Goal: Task Accomplishment & Management: Manage account settings

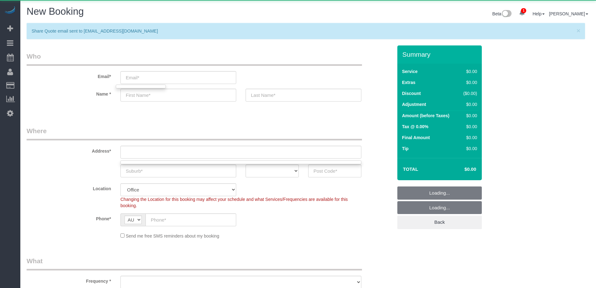
select select "object:6965"
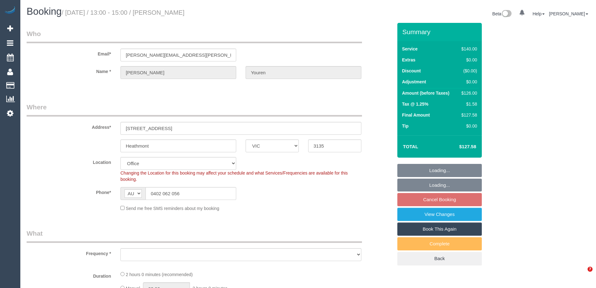
select select "VIC"
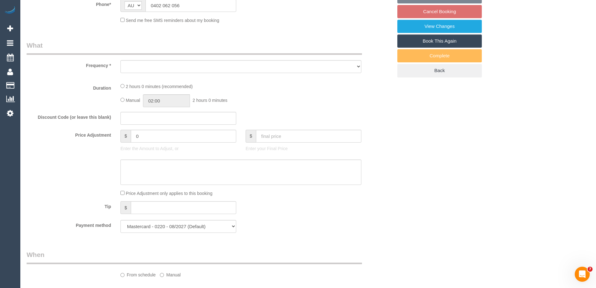
select select "object:852"
select select "number:27"
select select "number:14"
select select "number:19"
select select "number:36"
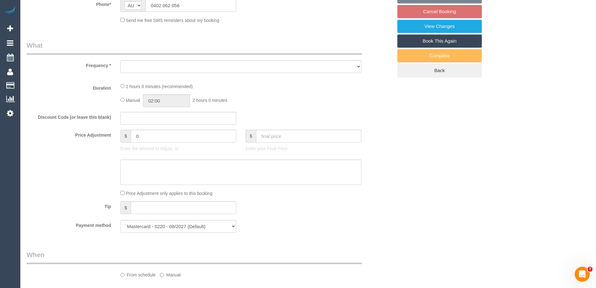
select select "number:34"
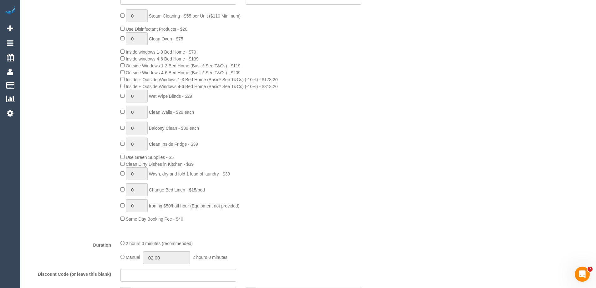
select select "object:871"
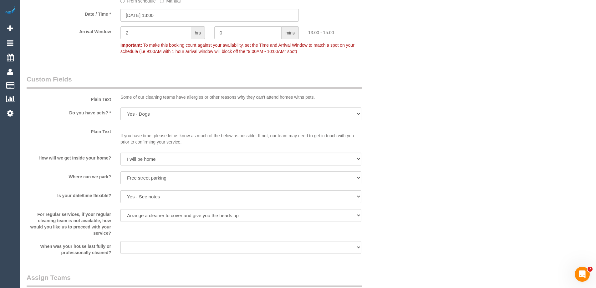
scroll to position [814, 0]
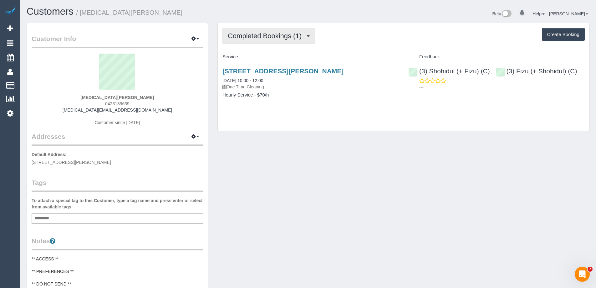
click at [265, 38] on span "Completed Bookings (1)" at bounding box center [266, 36] width 77 height 8
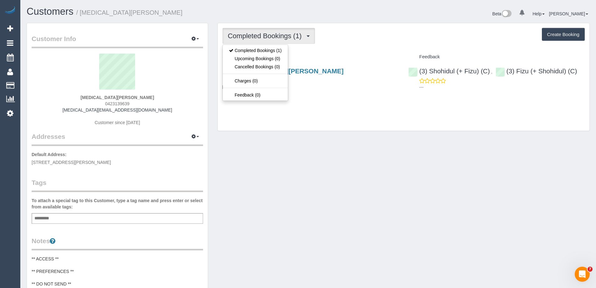
click at [344, 52] on div "Service" at bounding box center [311, 57] width 186 height 11
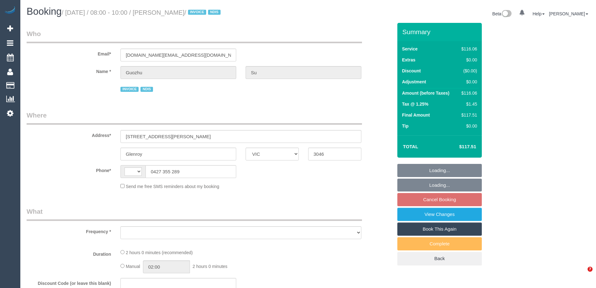
select select "VIC"
select select "string:AU"
select select "object:599"
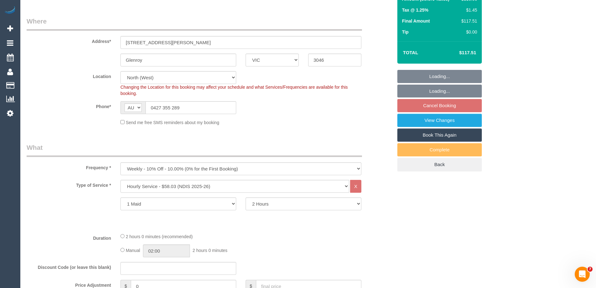
select select "number:28"
select select "number:14"
select select "number:19"
select select "number:25"
select select "number:35"
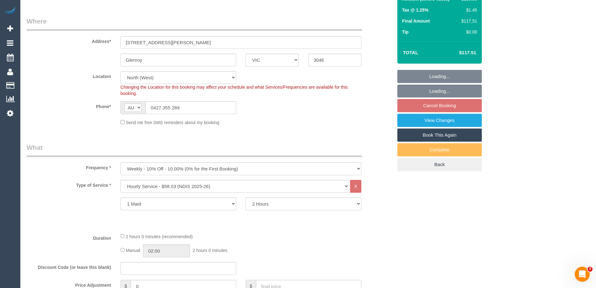
select select "number:12"
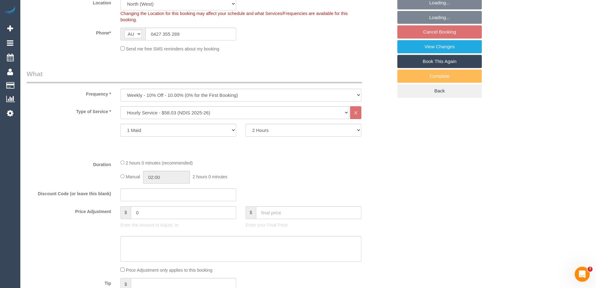
select select "object:1432"
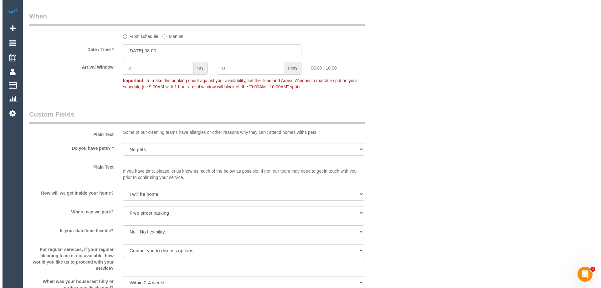
scroll to position [626, 0]
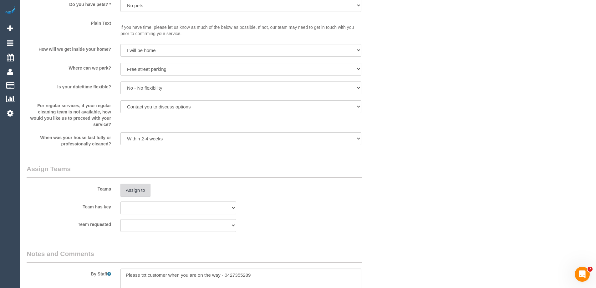
click at [131, 188] on button "Assign to" at bounding box center [135, 189] width 30 height 13
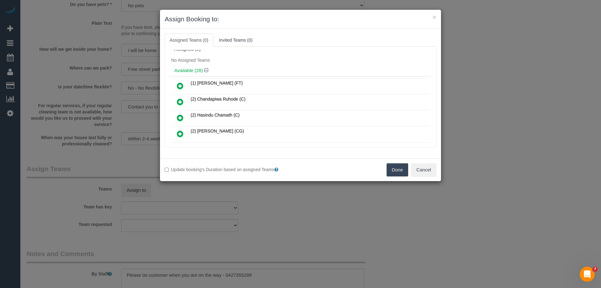
scroll to position [0, 0]
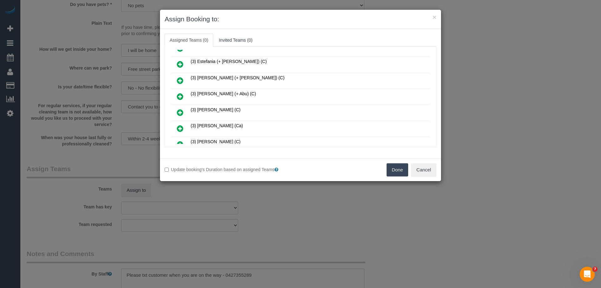
click at [176, 111] on link at bounding box center [180, 112] width 15 height 13
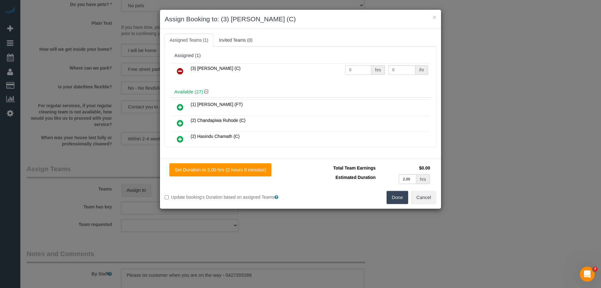
drag, startPoint x: 347, startPoint y: 69, endPoint x: 324, endPoint y: 66, distance: 22.8
click at [324, 66] on tr "(3) Hasibul Haque (C) 0 hrs 0 /hr" at bounding box center [300, 71] width 259 height 16
type input "2"
drag, startPoint x: 389, startPoint y: 71, endPoint x: 346, endPoint y: 73, distance: 43.3
click at [363, 70] on tr "(3) Hasibul Haque (C) 2 hrs 0 /hr" at bounding box center [300, 71] width 259 height 16
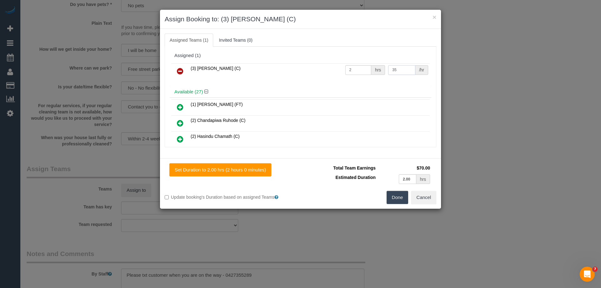
type input "35"
click at [397, 197] on button "Done" at bounding box center [398, 197] width 22 height 13
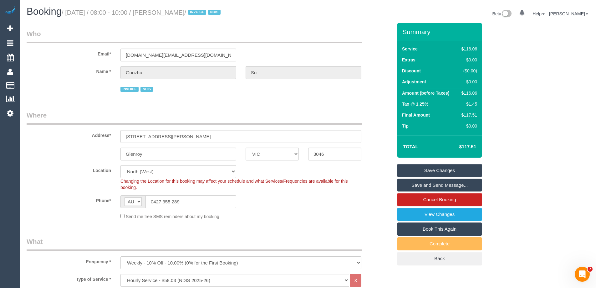
drag, startPoint x: 197, startPoint y: 12, endPoint x: 166, endPoint y: 13, distance: 31.0
click at [166, 13] on small "/ October 20, 2025 / 08:00 - 10:00 / Guozhu Su / INVOICE NDIS" at bounding box center [142, 12] width 161 height 7
copy small "Guozhu Su"
click at [412, 183] on link "Save and Send Message..." at bounding box center [439, 184] width 84 height 13
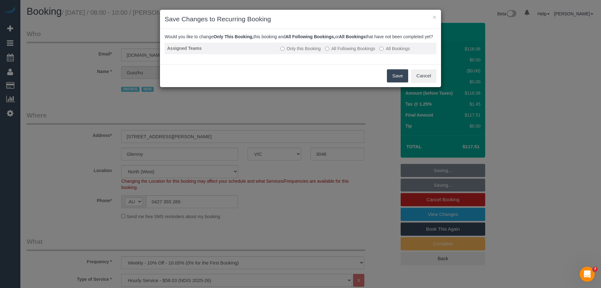
click at [338, 50] on td "Only this Booking All Following Bookings All Bookings" at bounding box center [357, 49] width 158 height 12
click at [337, 52] on label "All Following Bookings" at bounding box center [350, 48] width 50 height 6
click at [392, 81] on button "Save" at bounding box center [397, 75] width 21 height 13
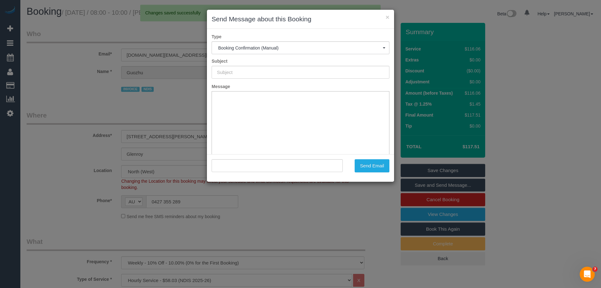
type input "Booking Confirmed"
type input ""Guozhu Su" <susan.su@melair.com.au>"
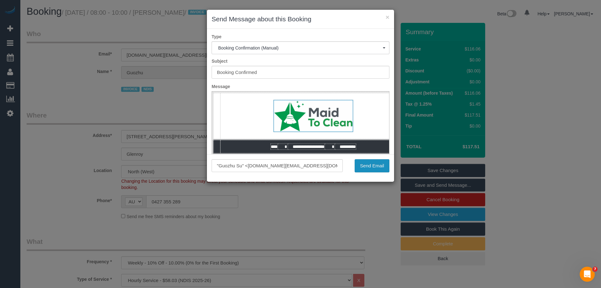
click at [365, 166] on button "Send Email" at bounding box center [372, 165] width 35 height 13
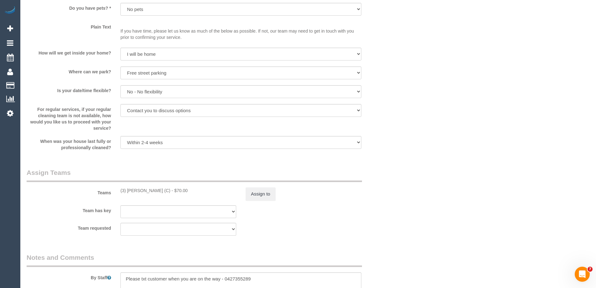
scroll to position [684, 0]
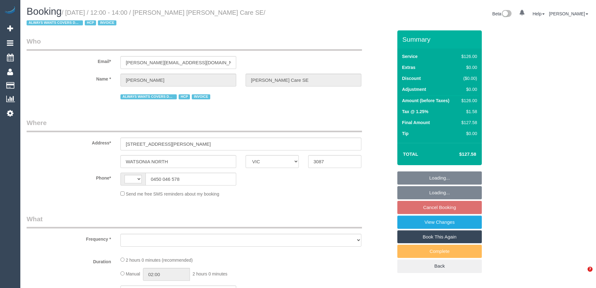
select select "VIC"
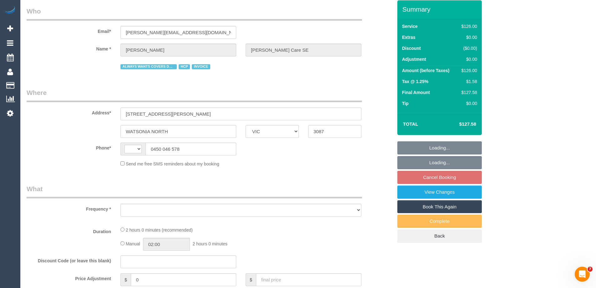
select select "object:297"
select select "number:28"
select select "number:14"
select select "number:19"
select select "number:36"
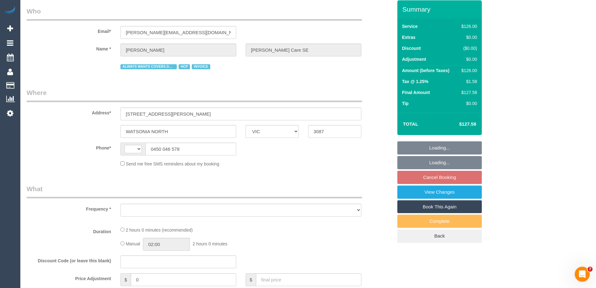
select select "number:34"
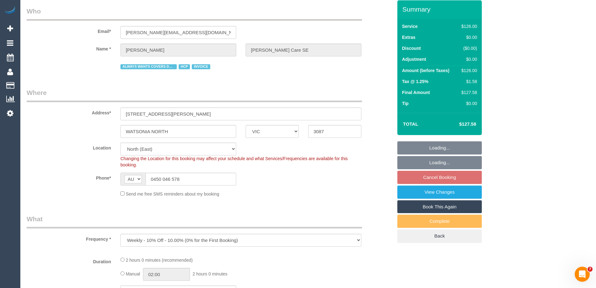
select select "string:AU"
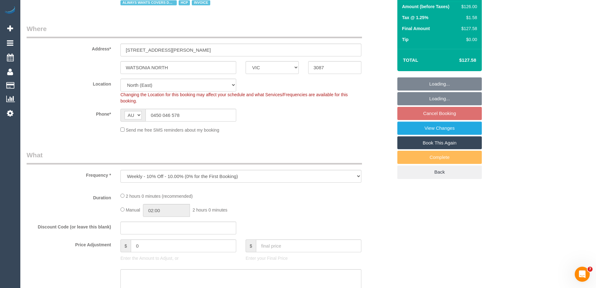
select select "object:711"
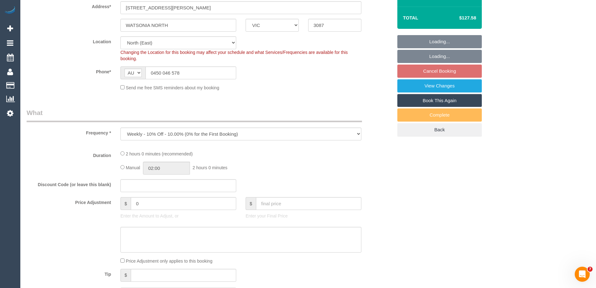
select select "120"
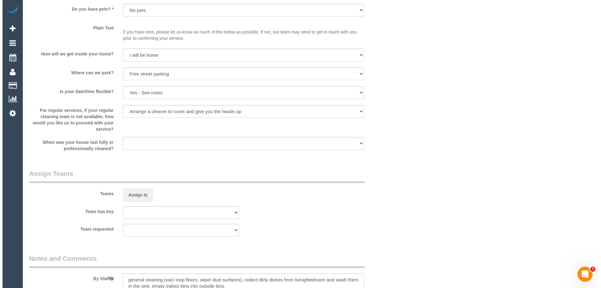
scroll to position [751, 0]
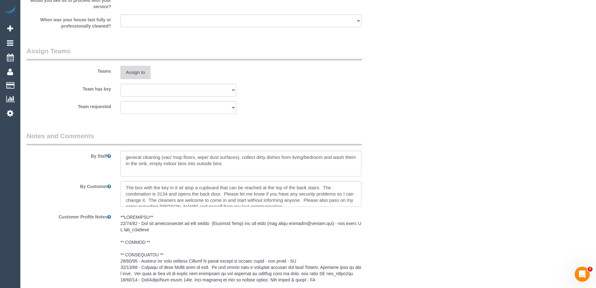
click at [139, 71] on button "Assign to" at bounding box center [135, 72] width 30 height 13
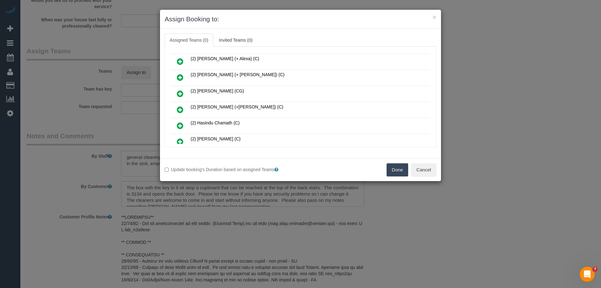
click at [185, 122] on link at bounding box center [180, 126] width 15 height 13
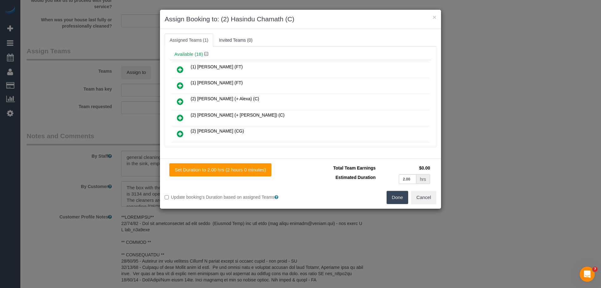
scroll to position [0, 0]
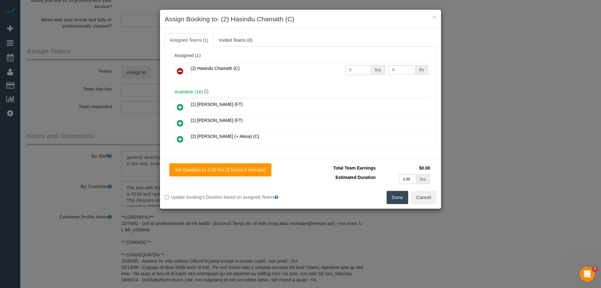
click at [328, 69] on tr "(2) Hasindu Chamath (C) 0 hrs 0 /hr" at bounding box center [300, 71] width 259 height 16
type input "2"
drag, startPoint x: 401, startPoint y: 69, endPoint x: 350, endPoint y: 67, distance: 50.5
click at [352, 67] on tr "(2) Hasindu Chamath (C) 2 hrs 0 /hr" at bounding box center [300, 71] width 259 height 16
type input "37.5"
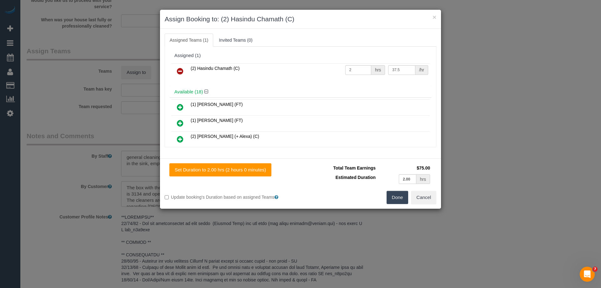
click at [394, 196] on button "Done" at bounding box center [398, 197] width 22 height 13
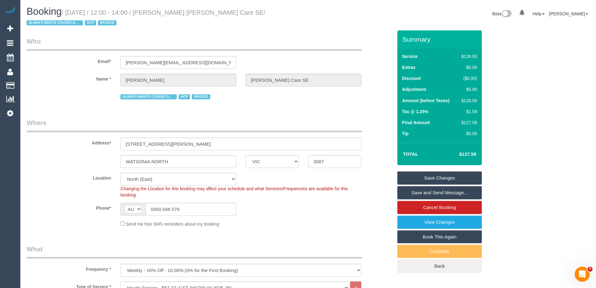
drag, startPoint x: 265, startPoint y: 9, endPoint x: 165, endPoint y: 16, distance: 99.7
click at [165, 16] on small "/ October 20, 2025 / 12:00 - 14:00 / Bernard Jensen Hammond Care SE / ALWAYS WA…" at bounding box center [146, 18] width 239 height 18
copy small "Bernard Jensen Hammond Care SE"
click at [412, 192] on link "Save and Send Message..." at bounding box center [439, 192] width 84 height 13
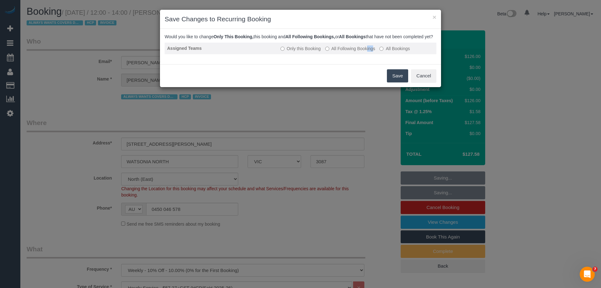
click at [346, 52] on label "All Following Bookings" at bounding box center [350, 48] width 50 height 6
click at [347, 52] on label "All Following Bookings" at bounding box center [350, 48] width 50 height 6
click at [395, 82] on button "Save" at bounding box center [397, 75] width 21 height 13
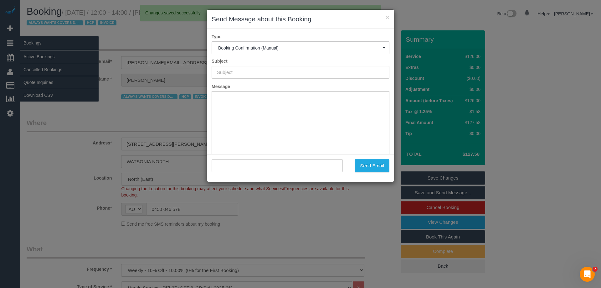
type input "Booking Confirmed"
type input ""Bernard Jensen Hammond Care SE" <bernard@wakido.com>"
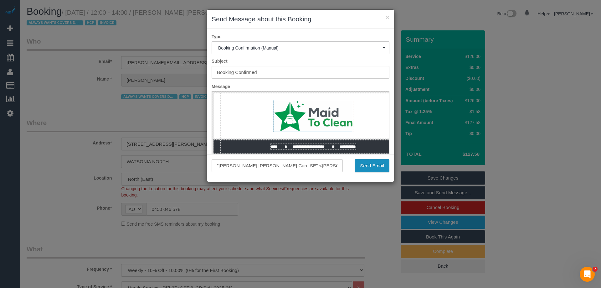
click at [362, 165] on button "Send Email" at bounding box center [372, 165] width 35 height 13
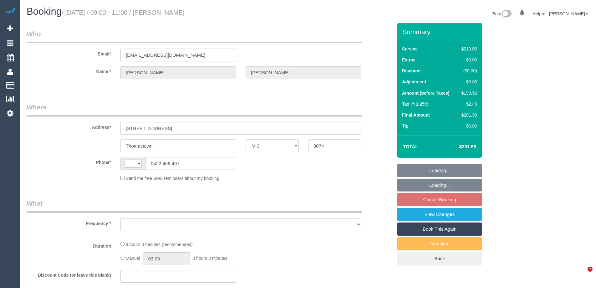
select select "VIC"
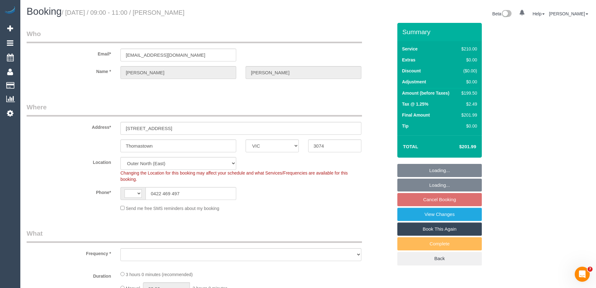
select select "string:stripe-pm_1OYf7q2GScqysDRVMrew3tAa"
select select "180"
select select "number:29"
select select "number:14"
select select "number:19"
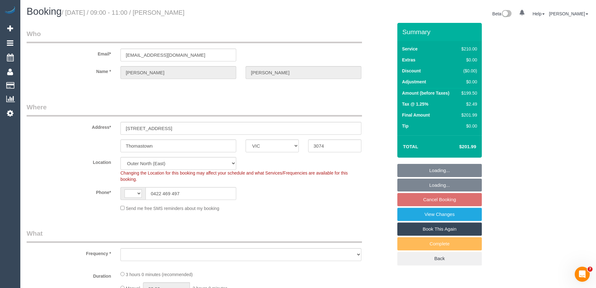
select select "number:24"
select select "number:34"
select select "number:26"
select select "string:AU"
select select "object:1196"
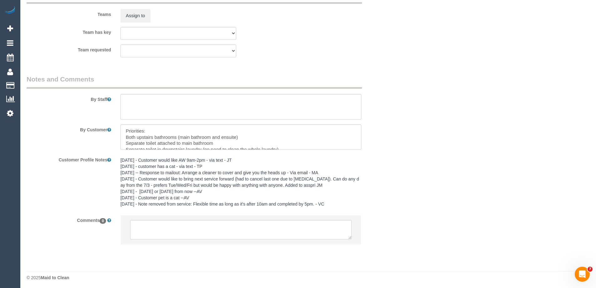
scroll to position [1006, 0]
click at [128, 14] on button "Assign to" at bounding box center [135, 13] width 30 height 13
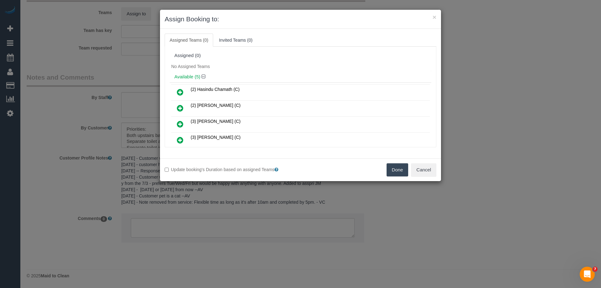
click at [178, 90] on icon at bounding box center [180, 92] width 7 height 8
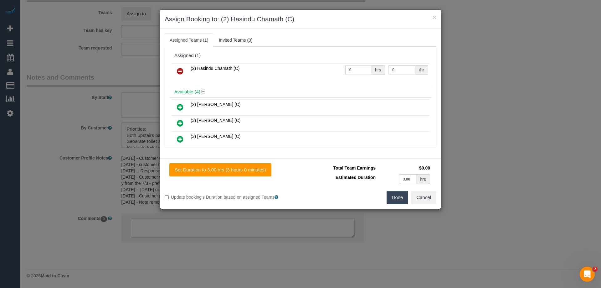
drag, startPoint x: 357, startPoint y: 66, endPoint x: 313, endPoint y: 68, distance: 44.5
click at [313, 68] on tr "(2) Hasindu Chamath (C) 0 hrs 0 /hr" at bounding box center [300, 71] width 259 height 16
type input "3"
drag, startPoint x: 403, startPoint y: 72, endPoint x: 347, endPoint y: 65, distance: 56.4
click at [347, 65] on tr "(2) Hasindu Chamath (C) 3 hrs 0 /hr" at bounding box center [300, 71] width 259 height 16
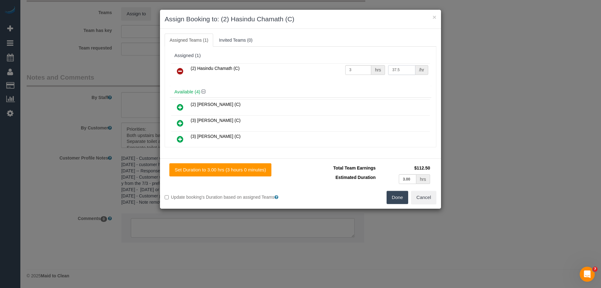
type input "37.5"
click at [400, 199] on button "Done" at bounding box center [398, 197] width 22 height 13
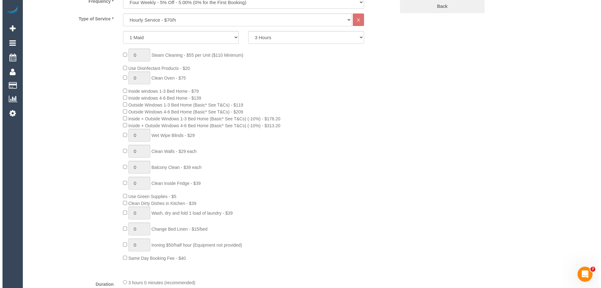
scroll to position [0, 0]
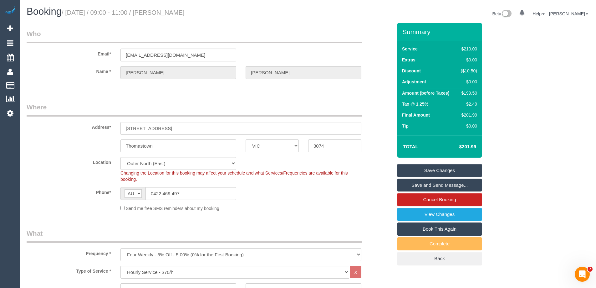
drag, startPoint x: 219, startPoint y: 13, endPoint x: 164, endPoint y: 13, distance: 54.8
click at [164, 13] on h1 "Booking / October 20, 2025 / 09:00 - 11:00 / Esther Cramer" at bounding box center [165, 11] width 277 height 11
copy small "Esther Cramer"
click at [413, 189] on link "Save and Send Message..." at bounding box center [439, 184] width 84 height 13
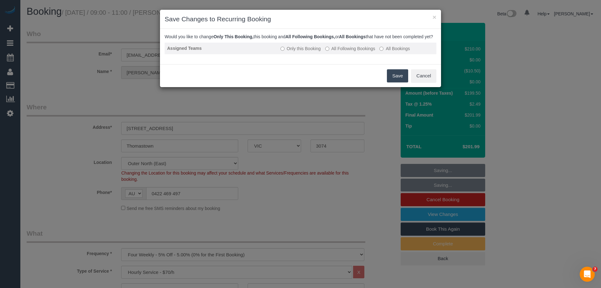
click at [345, 52] on label "All Following Bookings" at bounding box center [350, 48] width 50 height 6
click at [389, 82] on button "Save" at bounding box center [397, 75] width 21 height 13
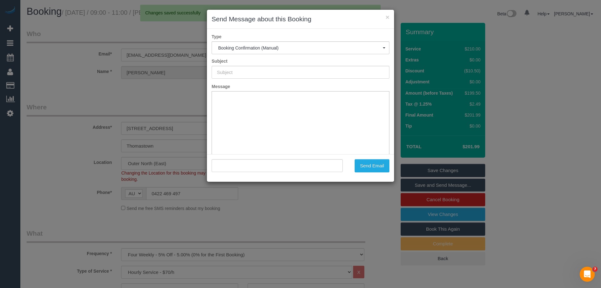
type input "Booking Confirmed"
type input ""Esther Cramer" <clarkside.cramers@gmail.com>"
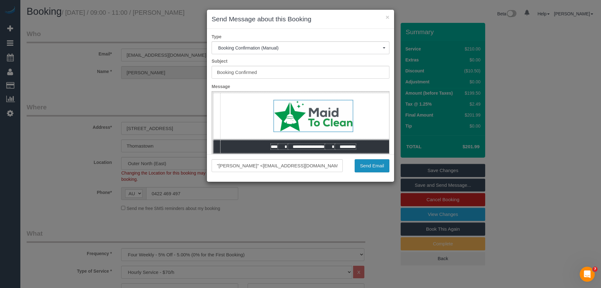
click at [367, 165] on button "Send Email" at bounding box center [372, 165] width 35 height 13
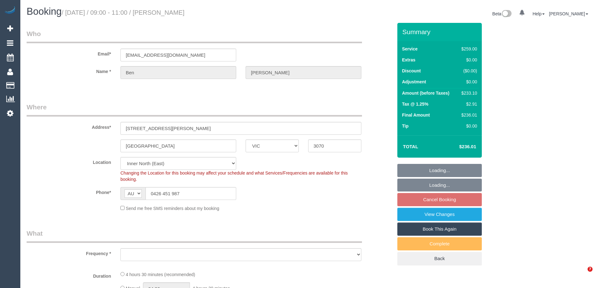
select select "VIC"
select select "object:1549"
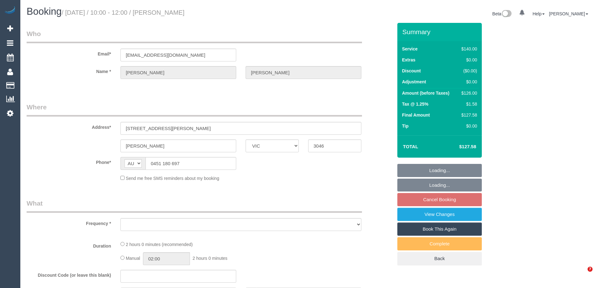
select select "VIC"
select select "string:stripe-pm_1RjYve2GScqysDRVqonlb0kD"
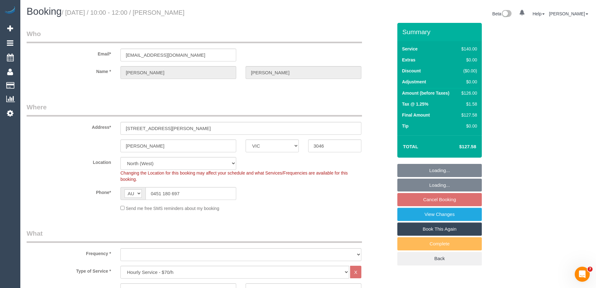
select select "object:700"
select select "number:27"
select select "number:14"
select select "number:18"
select select "number:24"
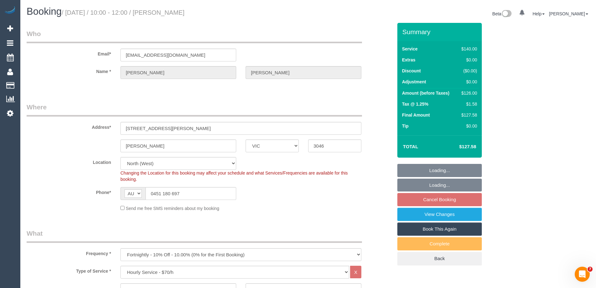
select select "object:912"
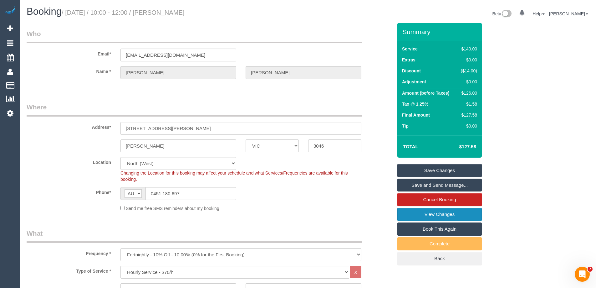
click at [421, 215] on link "View Changes" at bounding box center [439, 213] width 84 height 13
drag, startPoint x: 197, startPoint y: 194, endPoint x: 46, endPoint y: 194, distance: 150.5
click at [46, 194] on div "Phone* AF AL DZ AD AO AI AQ AG AR AM AW AU AT AZ BS BH BD BB BY BE BZ BJ BM BT …" at bounding box center [210, 193] width 376 height 13
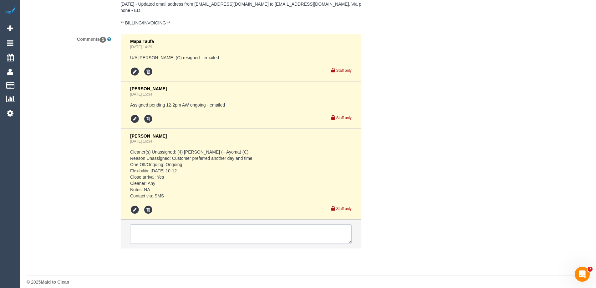
click at [150, 224] on textarea at bounding box center [241, 233] width 222 height 19
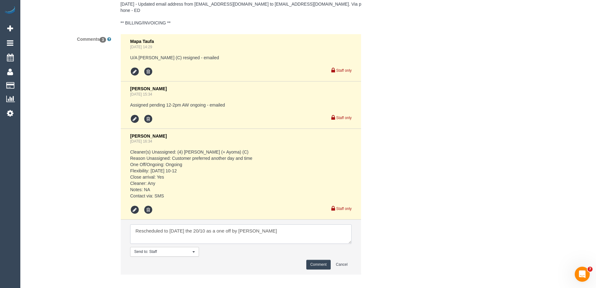
type textarea "Rescheduled to Monday the 20/10 as a one off by Odelle"
click at [313, 259] on button "Comment" at bounding box center [318, 264] width 24 height 10
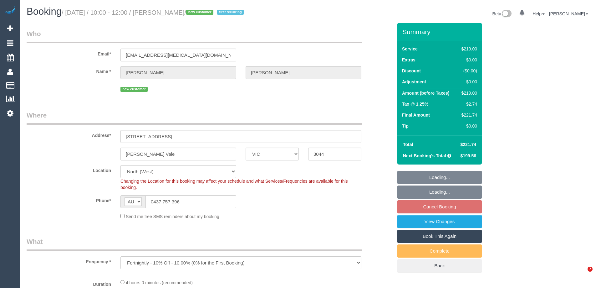
select select "VIC"
select select "object:689"
select select "number:27"
select select "number:16"
select select "number:18"
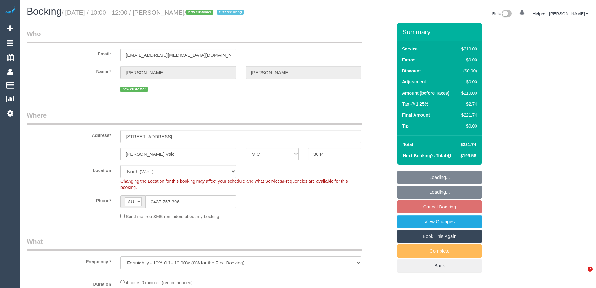
select select "number:36"
select select "number:34"
select select "number:26"
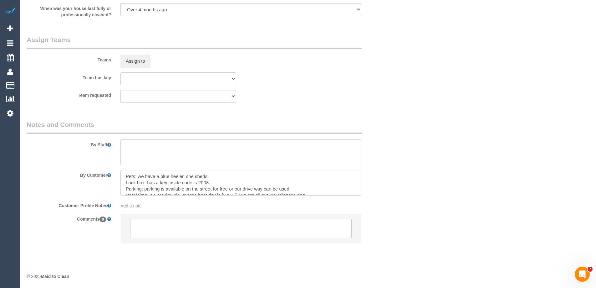
scroll to position [971, 0]
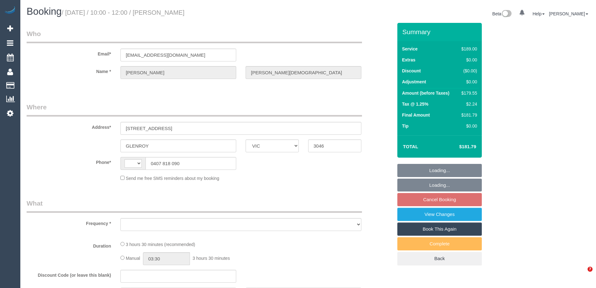
select select "VIC"
select select "string:stripe-pm_1L395A2GScqysDRVtW7EIJLZ"
select select "string:AU"
select select "object:522"
select select "number:29"
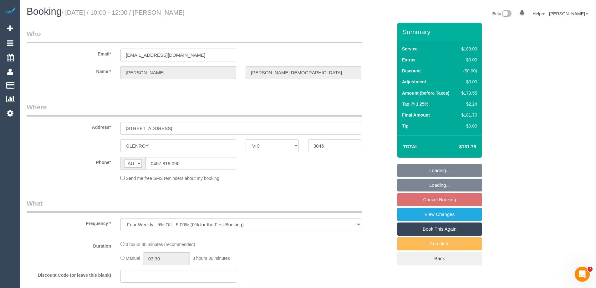
select select "number:14"
select select "number:19"
select select "number:22"
select select "number:33"
select select "number:12"
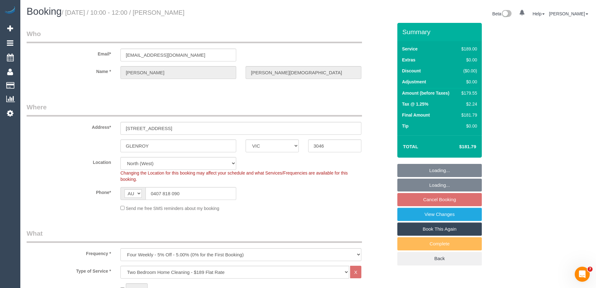
select select "object:1443"
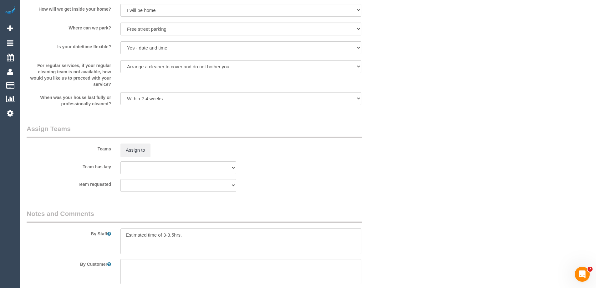
scroll to position [970, 0]
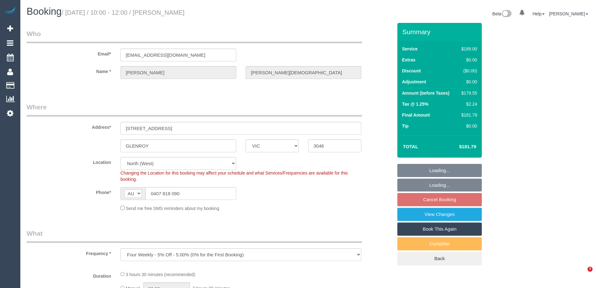
select select "VIC"
select select "string:stripe-pm_1L395A2GScqysDRVtW7EIJLZ"
select select "number:29"
select select "number:14"
select select "number:19"
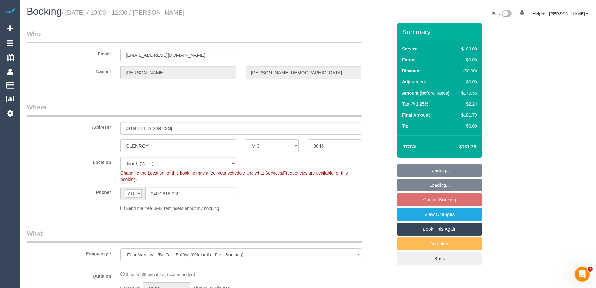
select select "number:22"
select select "number:33"
select select "number:12"
select select "object:777"
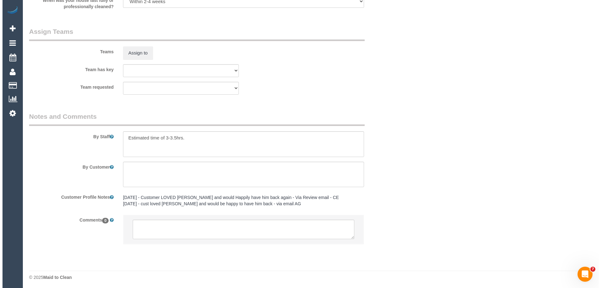
scroll to position [972, 0]
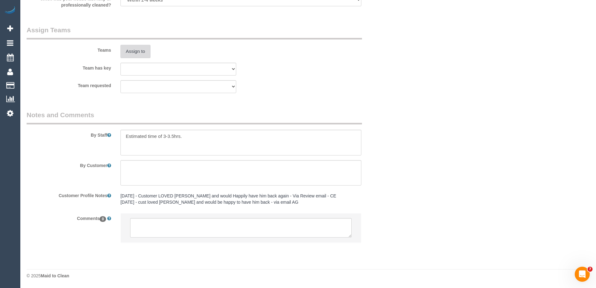
click at [137, 51] on button "Assign to" at bounding box center [135, 51] width 30 height 13
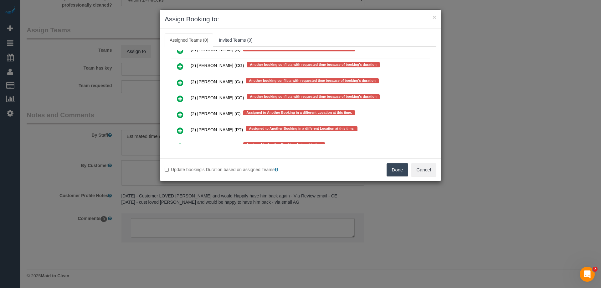
scroll to position [1729, 0]
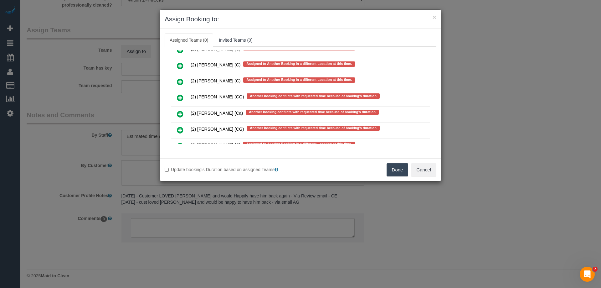
click at [181, 97] on icon at bounding box center [180, 98] width 7 height 8
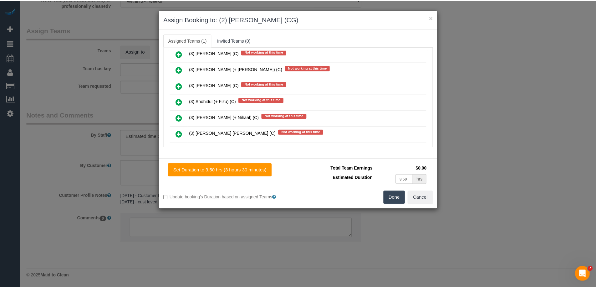
scroll to position [0, 0]
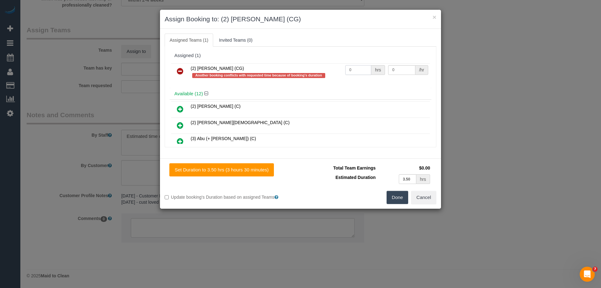
drag, startPoint x: 361, startPoint y: 70, endPoint x: 327, endPoint y: 70, distance: 33.2
click at [327, 70] on tr "(2) Mohd Che Manir (CG) Another booking conflicts with requested time because o…" at bounding box center [300, 72] width 259 height 18
type input "1"
drag, startPoint x: 392, startPoint y: 70, endPoint x: 371, endPoint y: 69, distance: 21.3
click at [371, 69] on tr "(2) Mohd Che Manir (CG) Another booking conflicts with requested time because o…" at bounding box center [300, 72] width 259 height 18
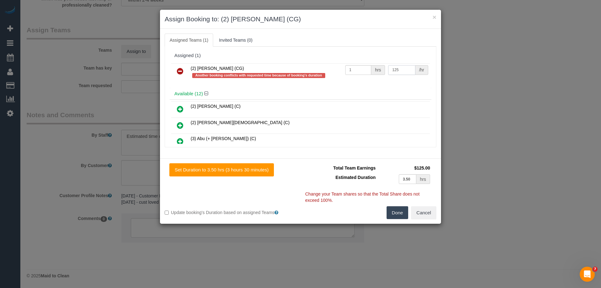
type input "125"
click at [397, 211] on button "Done" at bounding box center [398, 212] width 22 height 13
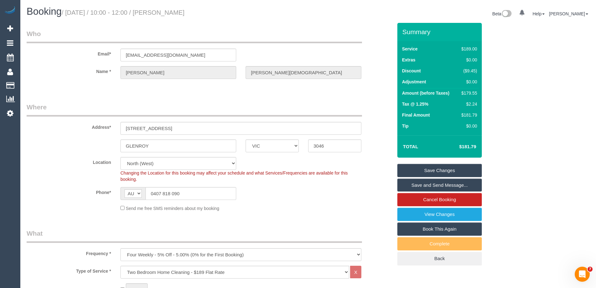
drag, startPoint x: 215, startPoint y: 13, endPoint x: 165, endPoint y: 12, distance: 50.1
click at [165, 12] on h1 "Booking / October 20, 2025 / 10:00 - 12:00 / Daniel Di Battista" at bounding box center [165, 11] width 277 height 11
copy small "Daniel Di Battista"
click at [413, 184] on link "Save and Send Message..." at bounding box center [439, 184] width 84 height 13
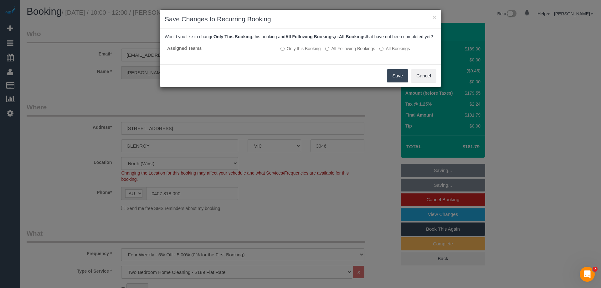
click at [392, 81] on button "Save" at bounding box center [397, 75] width 21 height 13
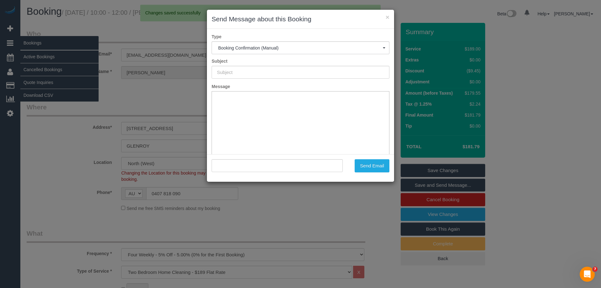
type input "Booking Confirmed"
type input ""Daniel Di Battista" <dibo_dan@hotmail.com>"
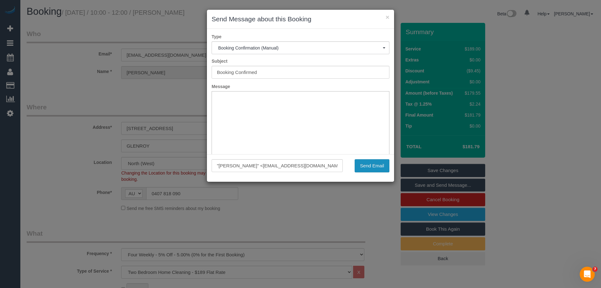
click at [369, 169] on button "Send Email" at bounding box center [372, 165] width 35 height 13
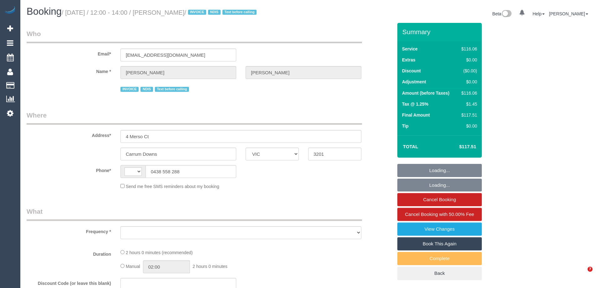
select select "VIC"
select select "string:AU"
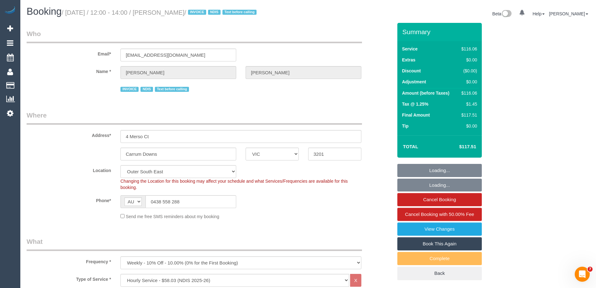
select select "object:685"
select select "number:27"
select select "number:14"
select select "number:18"
select select "number:36"
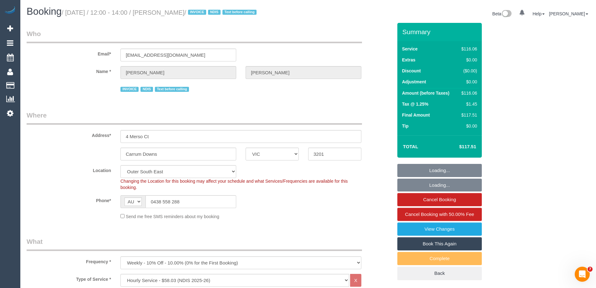
select select "number:34"
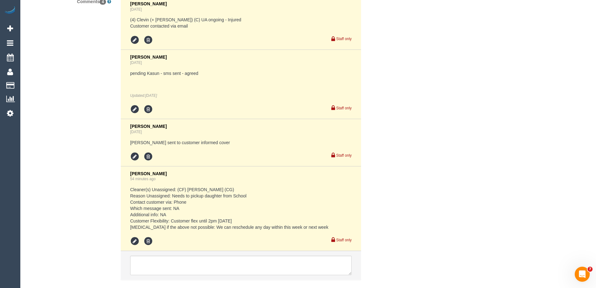
scroll to position [1158, 0]
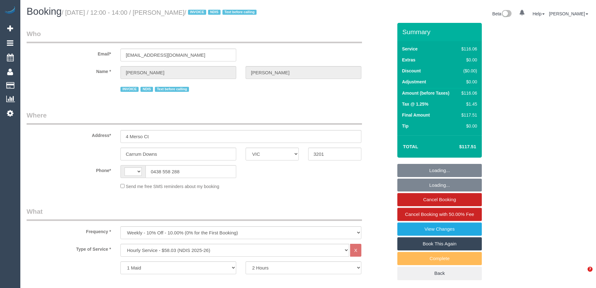
select select "VIC"
select select "string:AU"
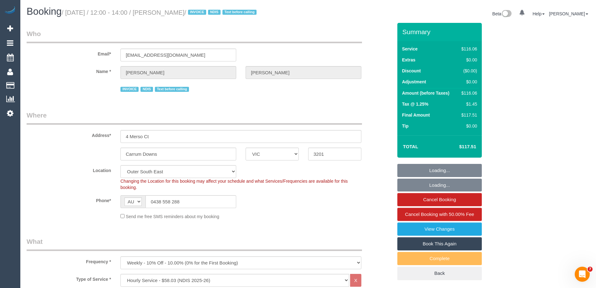
select select "number:27"
select select "number:14"
select select "number:18"
select select "number:36"
select select "number:34"
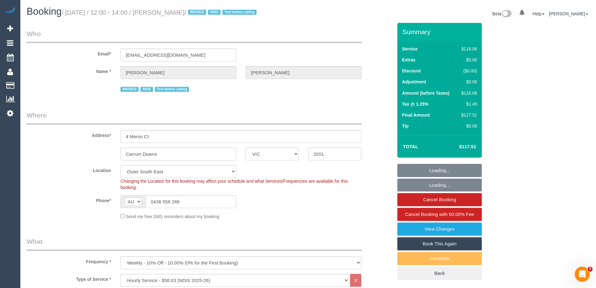
select select "object:831"
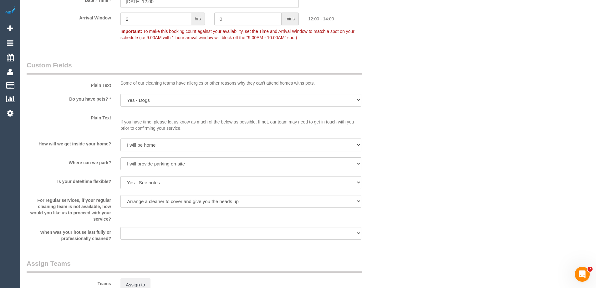
scroll to position [542, 0]
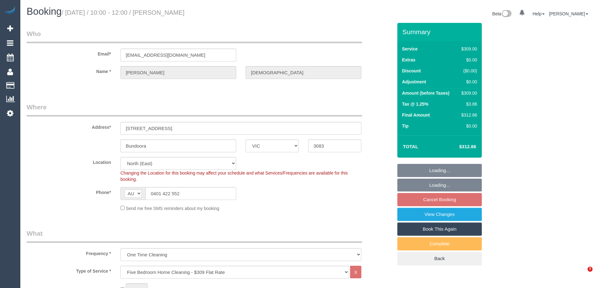
select select "VIC"
select select "object:1342"
select select "string:stripe-pm_1OiRrb2GScqysDRVGzkPMVB4"
select select "number:28"
select select "number:14"
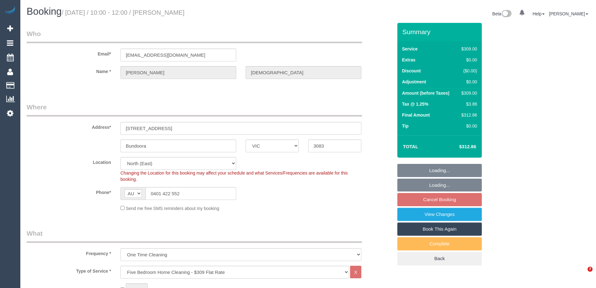
select select "number:19"
select select "number:24"
select select "number:33"
select select "number:13"
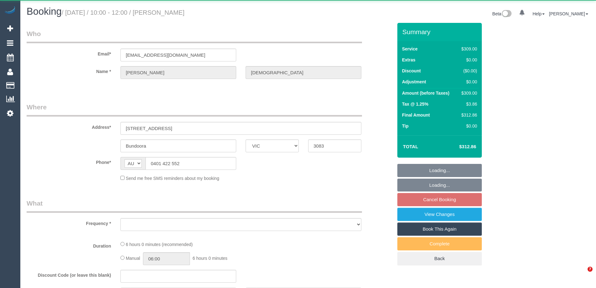
select select "VIC"
select select "object:522"
select select "string:stripe-pm_1OiRrb2GScqysDRVGzkPMVB4"
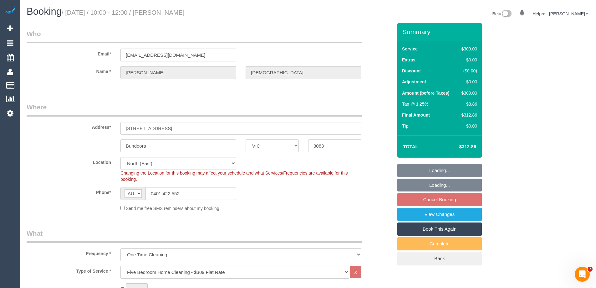
select select "object:1328"
select select "number:28"
select select "number:14"
select select "number:19"
select select "number:24"
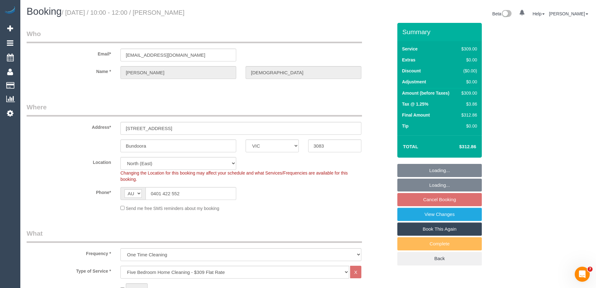
select select "number:33"
select select "number:13"
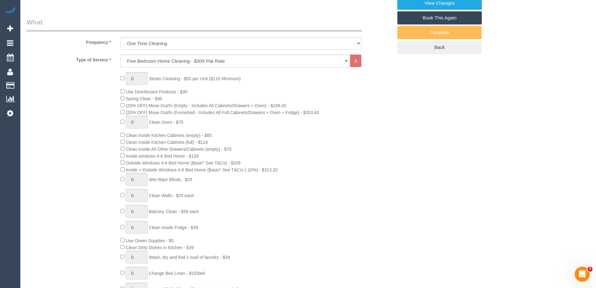
scroll to position [313, 0]
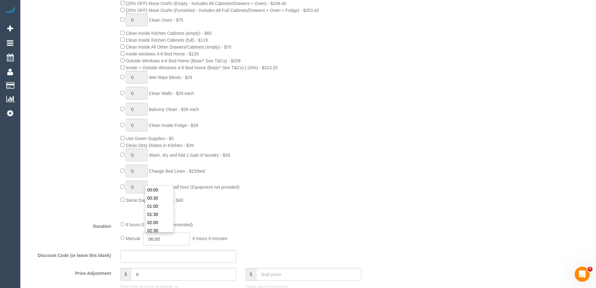
click at [165, 238] on input "06:00" at bounding box center [166, 238] width 47 height 13
type input "03:00"
click at [164, 192] on li "03:00" at bounding box center [160, 195] width 28 height 8
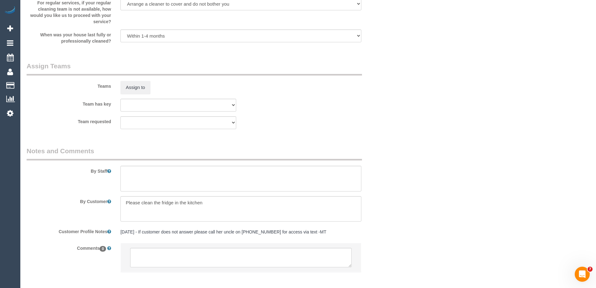
scroll to position [939, 0]
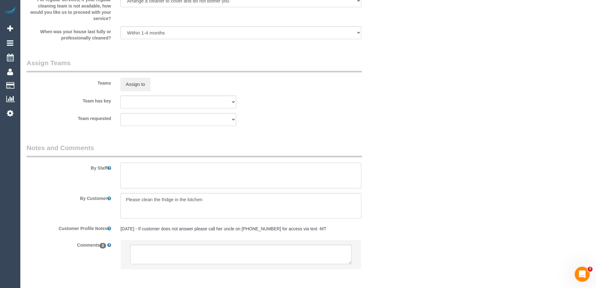
click at [132, 180] on textarea at bounding box center [240, 175] width 241 height 26
type textarea "Estimated time of 5-6 hrs"
click at [130, 88] on button "Assign to" at bounding box center [135, 84] width 30 height 13
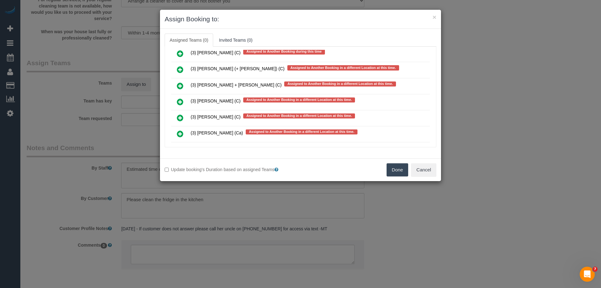
scroll to position [1534, 0]
click at [181, 83] on icon at bounding box center [180, 86] width 7 height 8
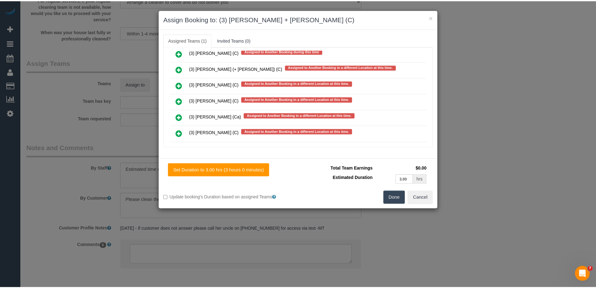
scroll to position [0, 0]
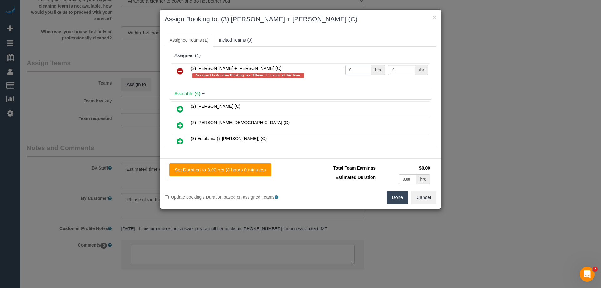
drag, startPoint x: 351, startPoint y: 69, endPoint x: 322, endPoint y: 68, distance: 28.5
click at [322, 68] on tr "(3) [PERSON_NAME] + [PERSON_NAME] (C) Assigned to Another Booking in a differen…" at bounding box center [300, 72] width 259 height 18
type input "1"
drag, startPoint x: 393, startPoint y: 71, endPoint x: 359, endPoint y: 70, distance: 34.1
click at [359, 70] on tr "(3) Denis + Kaira (C) Assigned to Another Booking in a different Location at th…" at bounding box center [300, 72] width 259 height 18
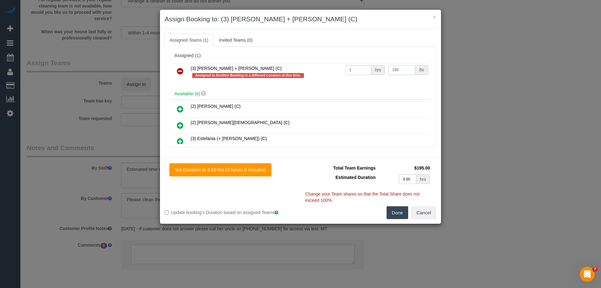
type input "195"
click at [398, 208] on button "Done" at bounding box center [398, 212] width 22 height 13
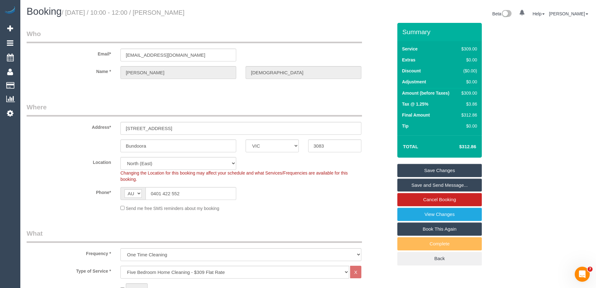
drag, startPoint x: 226, startPoint y: 13, endPoint x: 166, endPoint y: 11, distance: 59.8
click at [166, 11] on small "/ October 20, 2025 / 10:00 - 12:00 / Suganthi Palaniswami" at bounding box center [123, 12] width 123 height 7
copy small "Suganthi Palaniswami"
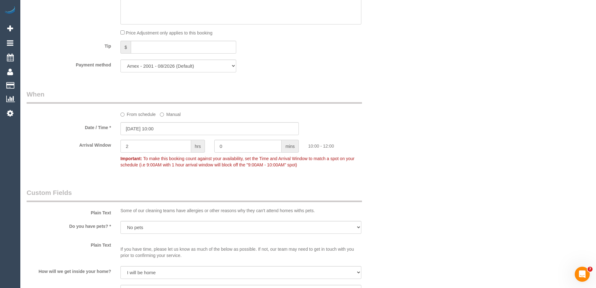
scroll to position [626, 0]
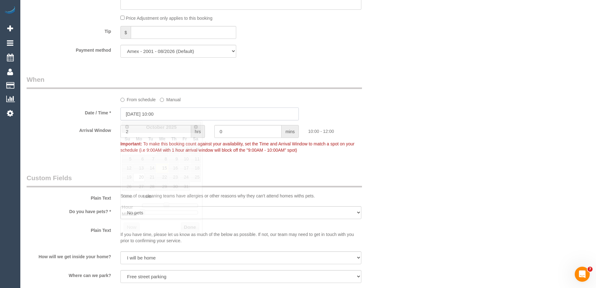
click at [147, 117] on input "20/10/2025 10:00" at bounding box center [209, 113] width 178 height 13
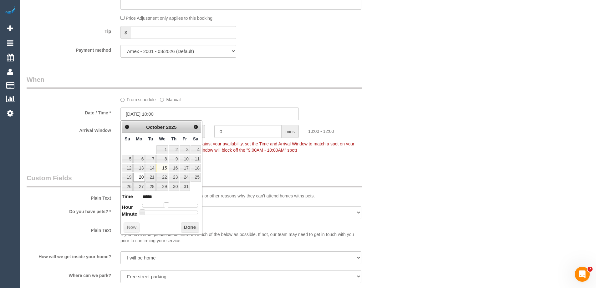
type input "[DATE] 11:00"
type input "*****"
drag, startPoint x: 167, startPoint y: 205, endPoint x: 171, endPoint y: 206, distance: 3.5
click at [171, 206] on span at bounding box center [169, 205] width 6 height 6
click at [192, 227] on button "Done" at bounding box center [190, 227] width 18 height 10
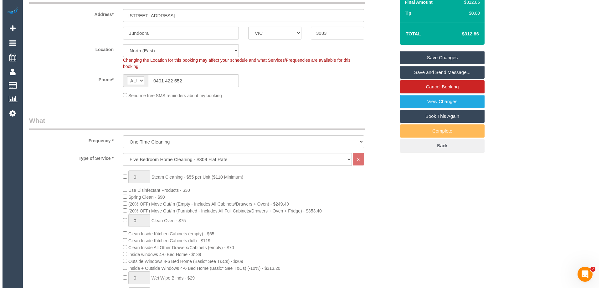
scroll to position [0, 0]
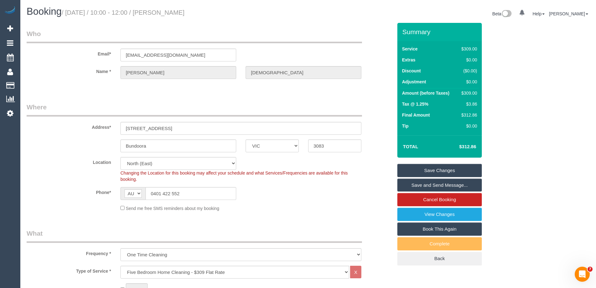
drag, startPoint x: 227, startPoint y: 13, endPoint x: 164, endPoint y: 17, distance: 63.7
click at [164, 17] on h1 "Booking / October 20, 2025 / 10:00 - 12:00 / Suganthi Palaniswami" at bounding box center [165, 11] width 277 height 11
copy small "Suganthi Palaniswami"
click at [400, 169] on link "Save Changes" at bounding box center [439, 170] width 84 height 13
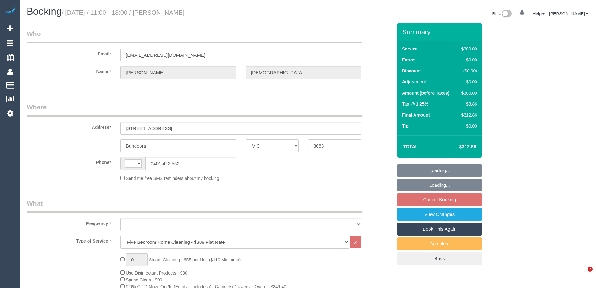
select select "VIC"
select select "string:AU"
select select "object:383"
select select "string:stripe-pm_1OiRrb2GScqysDRVGzkPMVB4"
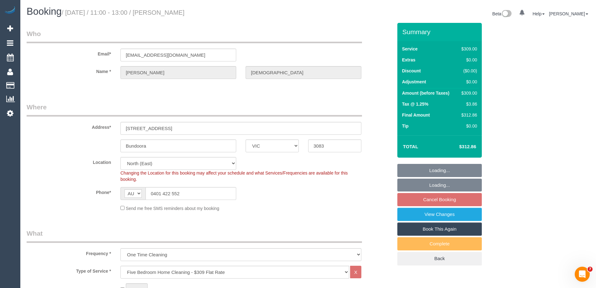
select select "number:28"
select select "number:14"
select select "number:19"
select select "number:24"
select select "number:33"
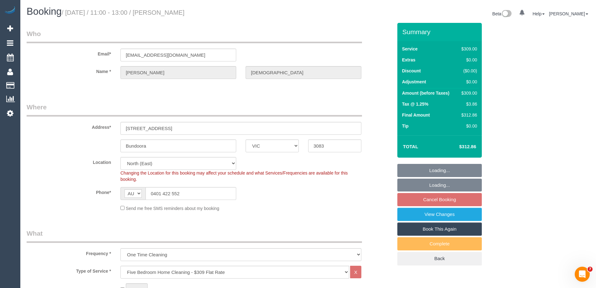
select select "number:13"
select select "object:1350"
select select "VIC"
select select "string:stripe-pm_1QGozt2GScqysDRVn91T3uK2"
select select "number:27"
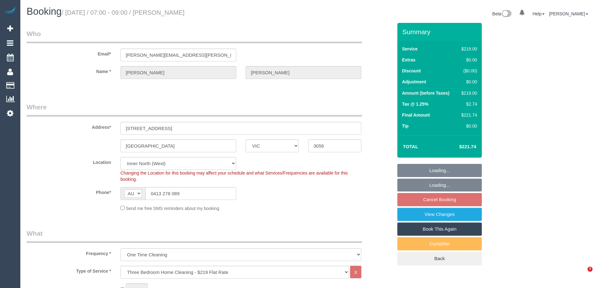
select select "number:15"
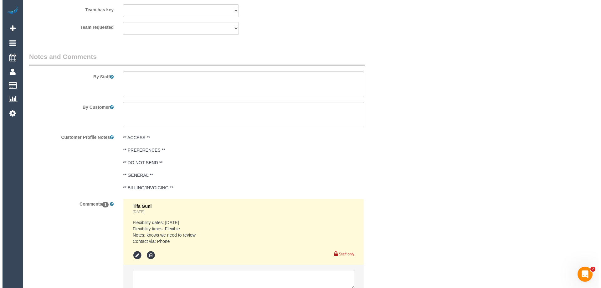
scroll to position [970, 0]
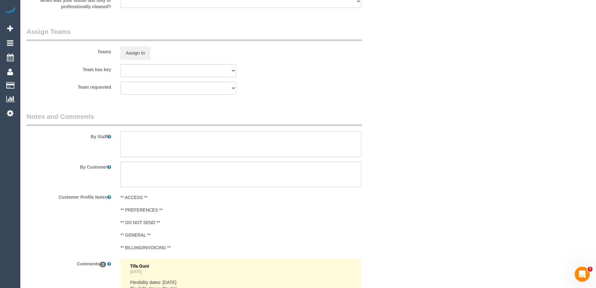
click at [141, 146] on textarea at bounding box center [240, 144] width 241 height 26
type textarea "Estimated time of 3-4 hrs"
click at [132, 50] on button "Assign to" at bounding box center [135, 52] width 30 height 13
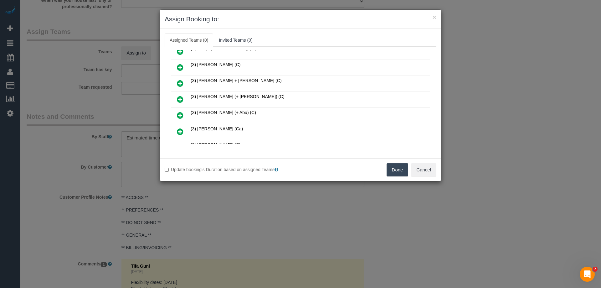
scroll to position [250, 0]
click at [183, 78] on icon at bounding box center [180, 82] width 7 height 8
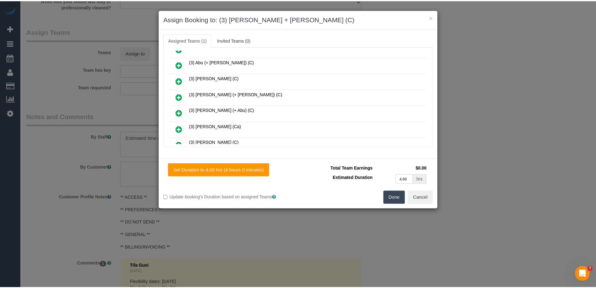
scroll to position [265, 0]
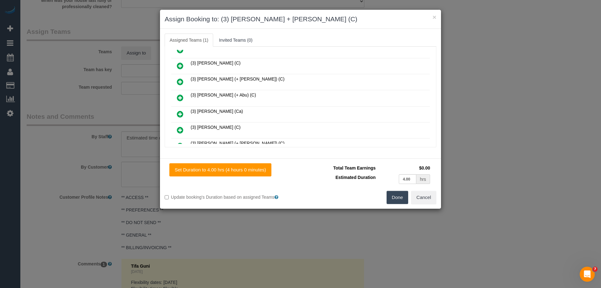
click at [401, 197] on button "Done" at bounding box center [398, 197] width 22 height 13
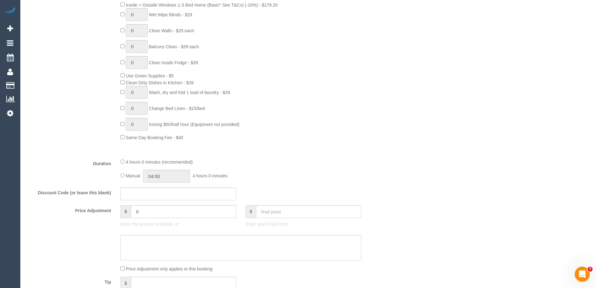
scroll to position [501, 0]
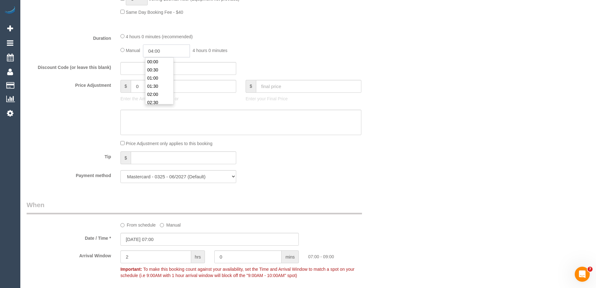
click at [154, 53] on input "04:00" at bounding box center [166, 50] width 47 height 13
type input "02:00"
click at [158, 71] on li "02:00" at bounding box center [160, 75] width 28 height 8
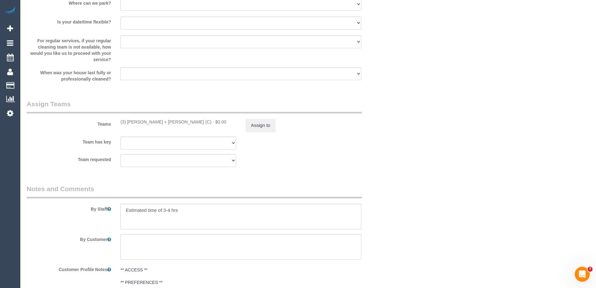
scroll to position [908, 0]
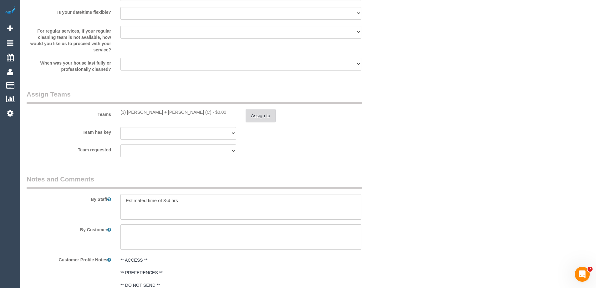
click at [267, 120] on button "Assign to" at bounding box center [261, 115] width 30 height 13
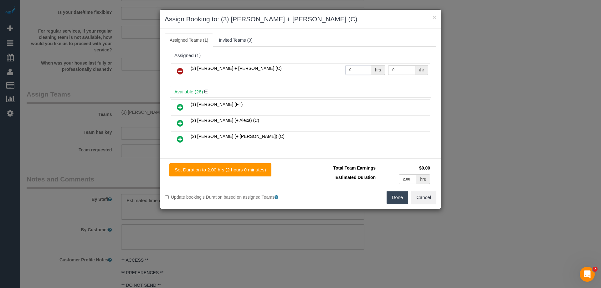
drag, startPoint x: 328, startPoint y: 69, endPoint x: 320, endPoint y: 68, distance: 7.9
click at [320, 68] on tr "(3) Denis + Kaira (C) 0 hrs 0 /hr" at bounding box center [300, 71] width 259 height 16
type input "1"
drag, startPoint x: 398, startPoint y: 71, endPoint x: 334, endPoint y: 68, distance: 63.6
click at [334, 68] on tr "(3) Denis + Kaira (C) 1 hrs 0 /hr" at bounding box center [300, 71] width 259 height 16
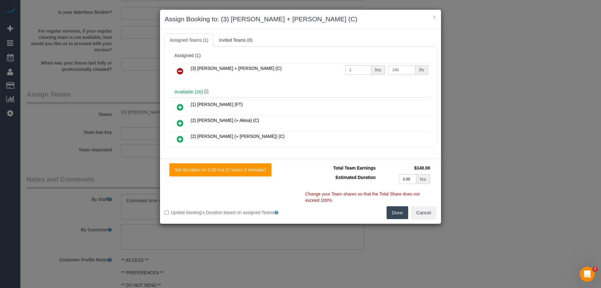
type input "140"
click at [397, 213] on button "Done" at bounding box center [398, 212] width 22 height 13
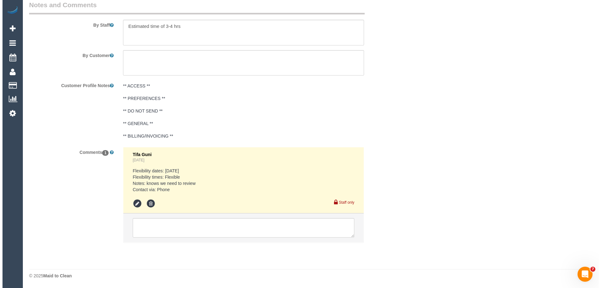
scroll to position [0, 0]
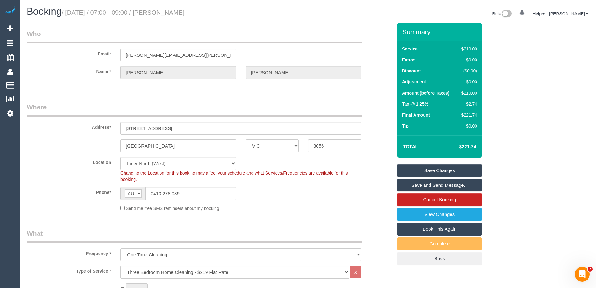
drag, startPoint x: 178, startPoint y: 13, endPoint x: 165, endPoint y: 13, distance: 13.8
click at [165, 13] on h1 "Booking / October 20, 2025 / 07:00 - 09:00 / James Anderson" at bounding box center [165, 11] width 277 height 11
copy small "James Anderson"
click at [417, 186] on link "Save and Send Message..." at bounding box center [439, 184] width 84 height 13
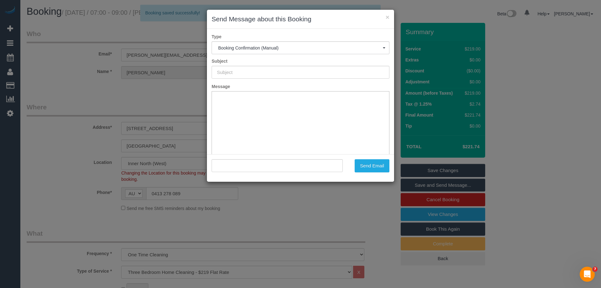
type input "Booking Confirmed"
type input ""James Anderson" <james.norman.anderson@gmail.com>"
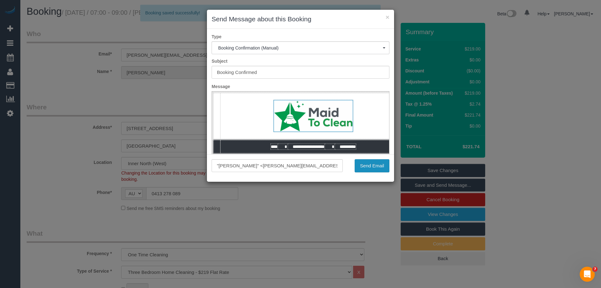
click at [368, 166] on button "Send Email" at bounding box center [372, 165] width 35 height 13
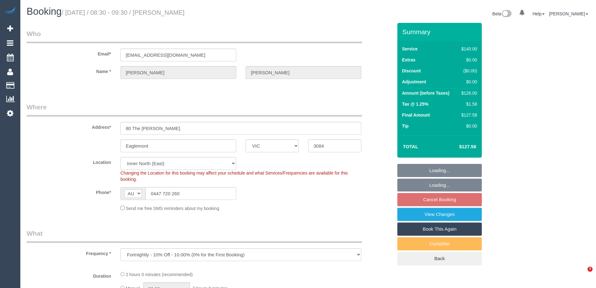
select select "VIC"
select select "object:734"
select select "number:32"
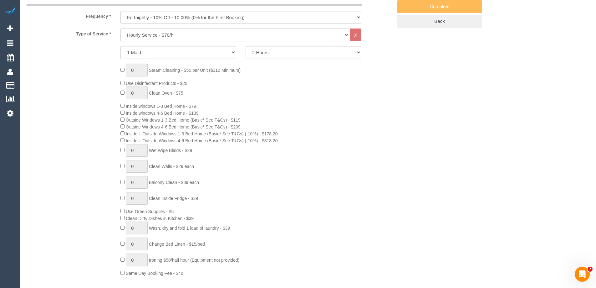
select select "string:stripe-pm_1FMqzf2GScqysDRVPnPLdsY7"
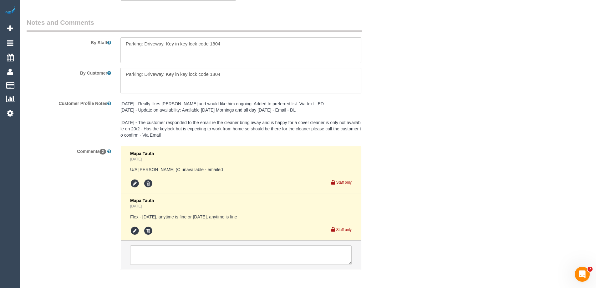
scroll to position [1140, 0]
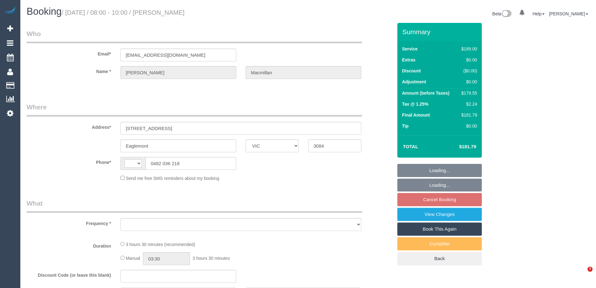
select select "VIC"
select select "string:AU"
select select "object:275"
select select "string:stripe-pm_1S0eIQ2GScqysDRVyWEYWfew"
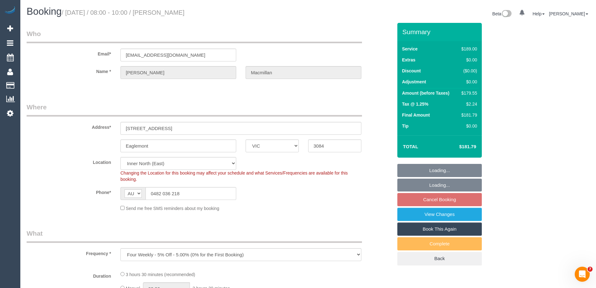
select select "object:791"
select select "number:28"
select select "number:14"
select select "number:18"
select select "number:24"
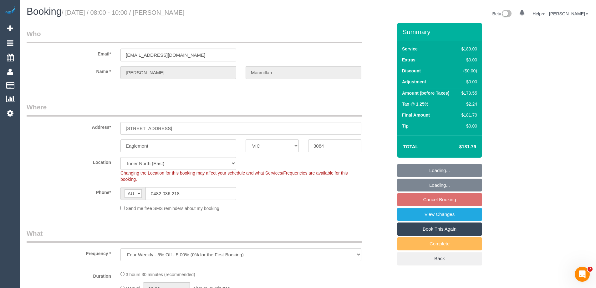
select select "number:34"
select select "number:12"
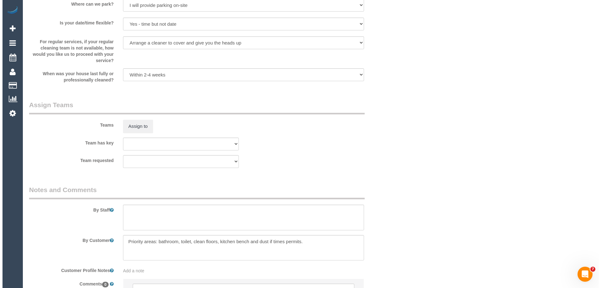
scroll to position [962, 0]
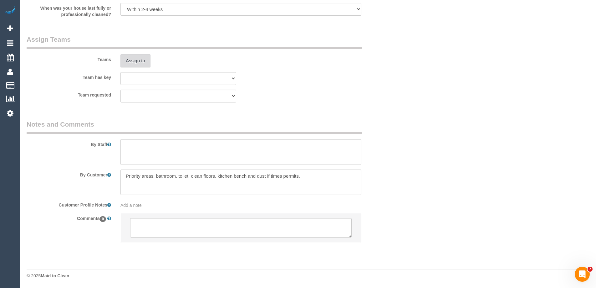
click at [137, 59] on button "Assign to" at bounding box center [135, 60] width 30 height 13
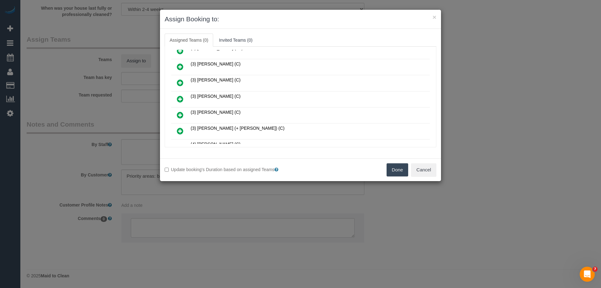
scroll to position [282, 0]
click at [180, 113] on icon at bounding box center [180, 115] width 7 height 8
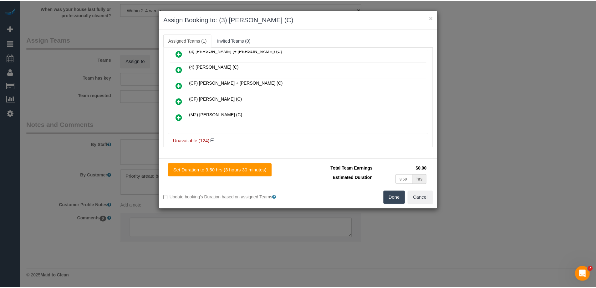
scroll to position [359, 0]
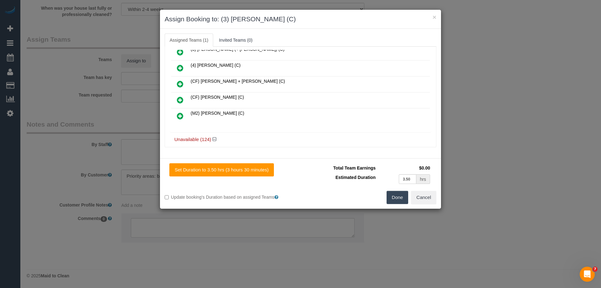
click at [391, 196] on button "Done" at bounding box center [398, 197] width 22 height 13
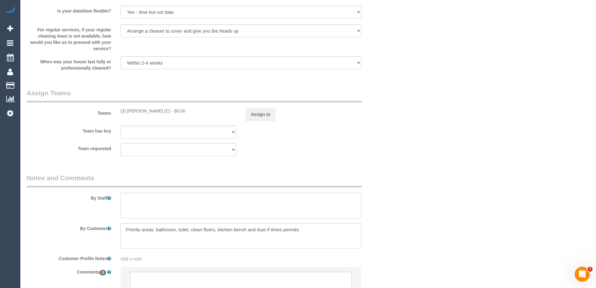
scroll to position [962, 0]
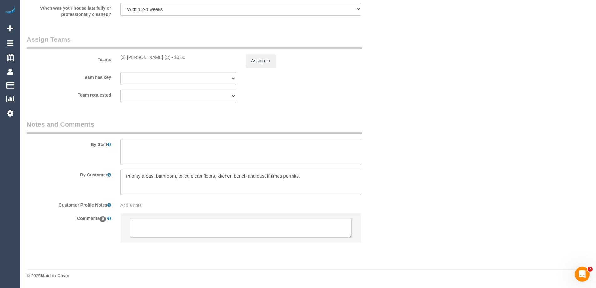
click at [137, 152] on textarea at bounding box center [240, 152] width 241 height 26
type textarea "Estimated time of 3-3.5 hrs"
click at [265, 65] on sui-booking-teams "Teams (3) Sangeeth Gurusinghe (C) - $0.00 Assign to Team has key (0) Office (1)…" at bounding box center [210, 69] width 366 height 68
click at [263, 63] on button "Assign to" at bounding box center [261, 60] width 30 height 13
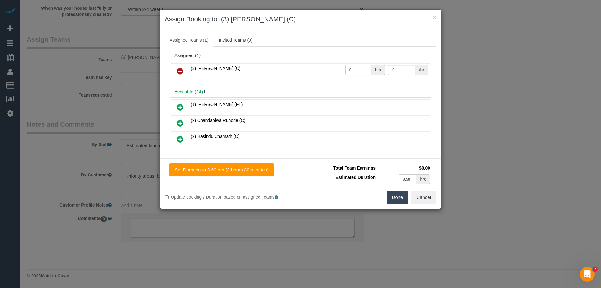
drag, startPoint x: 351, startPoint y: 69, endPoint x: 314, endPoint y: 69, distance: 36.3
click at [312, 69] on tr "(3) Sangeeth Gurusinghe (C) 0 hrs 0 /hr" at bounding box center [300, 71] width 259 height 16
type input "1"
drag, startPoint x: 394, startPoint y: 72, endPoint x: 366, endPoint y: 68, distance: 28.4
click at [372, 69] on tr "(3) Sangeeth Gurusinghe (C) 1 hrs 0 /hr" at bounding box center [300, 71] width 259 height 16
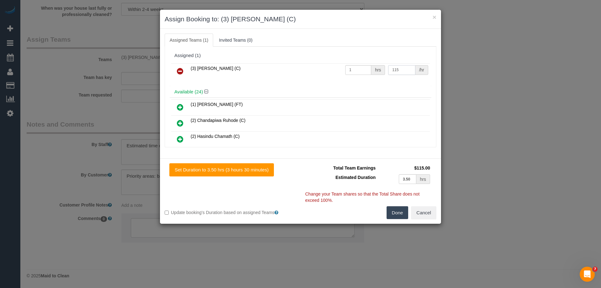
type input "115"
click at [397, 208] on button "Done" at bounding box center [398, 212] width 22 height 13
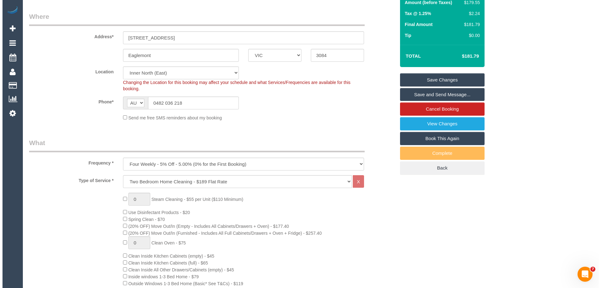
scroll to position [0, 0]
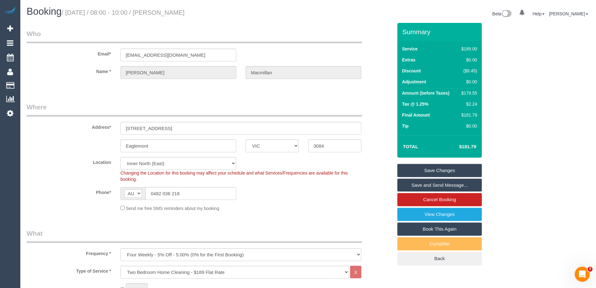
drag, startPoint x: 222, startPoint y: 11, endPoint x: 166, endPoint y: 13, distance: 56.1
click at [166, 13] on h1 "Booking / October 20, 2025 / 08:00 - 10:00 / Heather Macmillan" at bounding box center [165, 11] width 277 height 11
copy small "Heather Macmillan"
click at [415, 170] on link "Save Changes" at bounding box center [439, 170] width 84 height 13
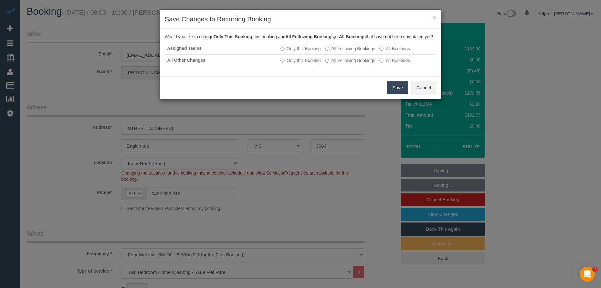
click at [390, 93] on button "Save" at bounding box center [397, 87] width 21 height 13
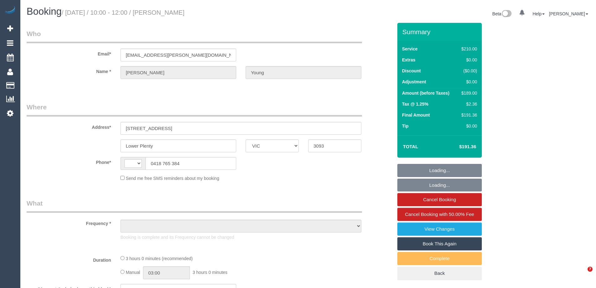
select select "VIC"
select select "object:329"
select select "string:stripe-pm_1P2BJt2GScqysDRVG01yjFgy"
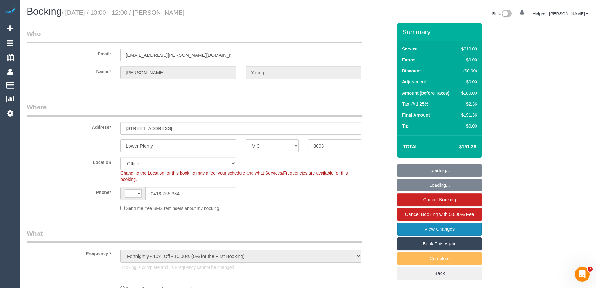
select select "object:745"
select select "string:AU"
select select "number:28"
select select "number:14"
select select "number:18"
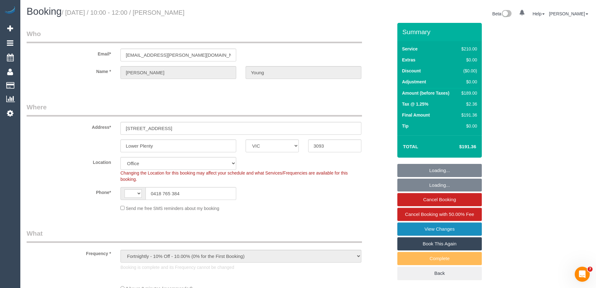
select select "number:22"
select select "number:34"
select select "number:12"
click at [404, 226] on link "View Changes" at bounding box center [439, 228] width 84 height 13
select select "180"
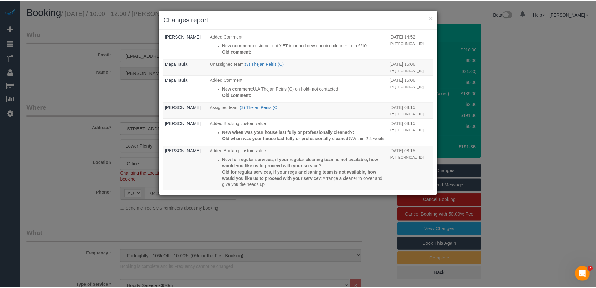
scroll to position [250, 0]
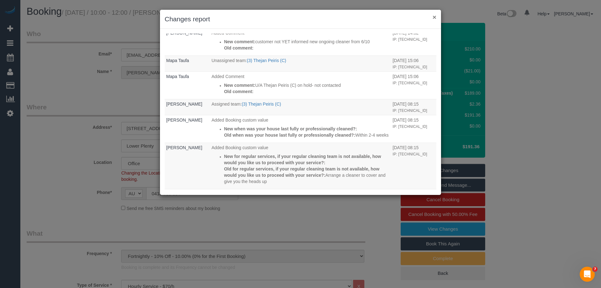
click at [434, 18] on button "×" at bounding box center [435, 17] width 4 height 7
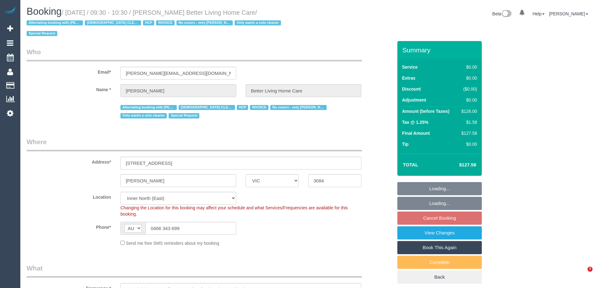
select select "VIC"
select select "object:832"
select select "120"
select select "number:28"
select select "number:14"
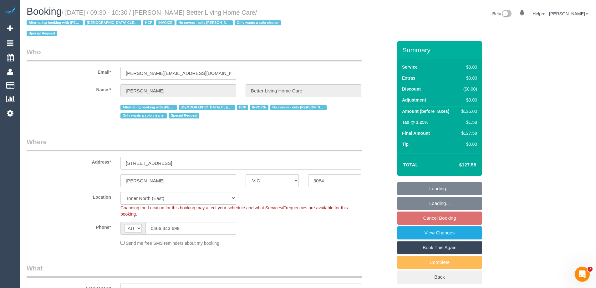
select select "number:19"
select select "number:25"
select select "number:35"
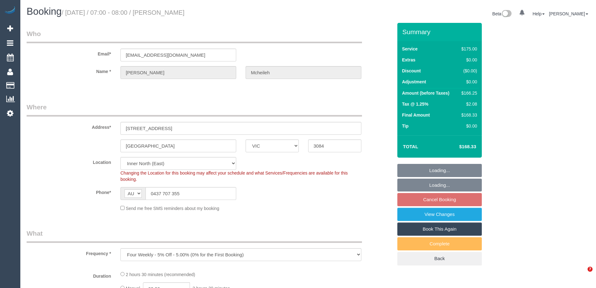
select select "VIC"
select select "number:29"
select select "number:14"
select select "number:19"
select select "number:25"
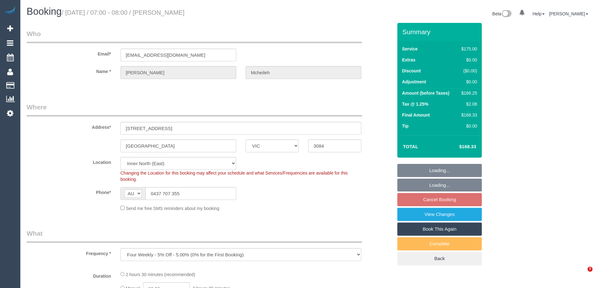
select select "number:35"
select select "number:12"
select select "150"
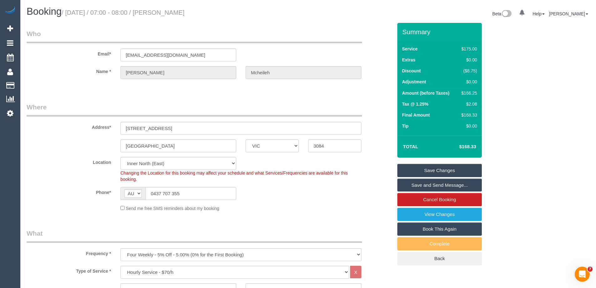
click at [412, 173] on link "Save Changes" at bounding box center [439, 170] width 84 height 13
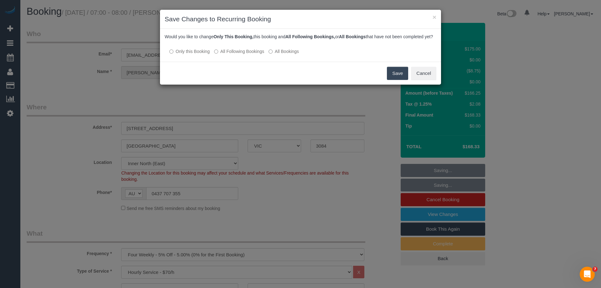
click at [232, 54] on label "All Following Bookings" at bounding box center [239, 51] width 50 height 6
click at [390, 79] on button "Save" at bounding box center [397, 73] width 21 height 13
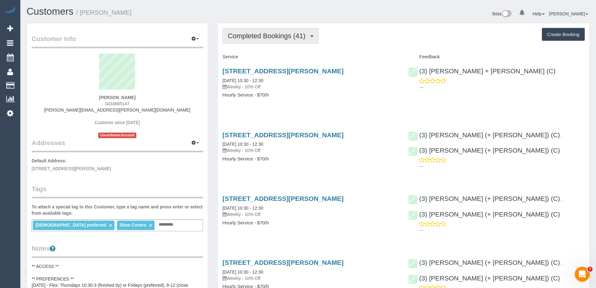
click at [271, 39] on span "Completed Bookings (41)" at bounding box center [268, 36] width 81 height 8
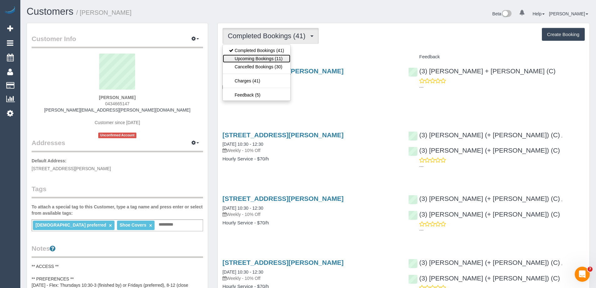
click at [275, 59] on link "Upcoming Bookings (11)" at bounding box center [257, 58] width 68 height 8
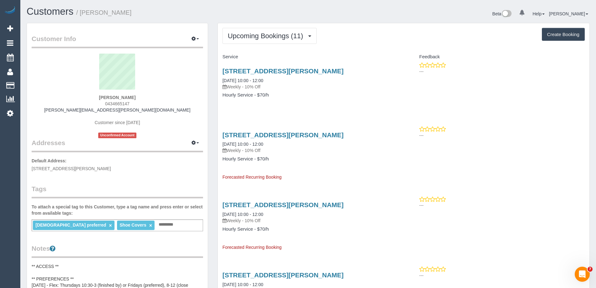
click at [280, 108] on div "72 Beatty St, Ivanhoe, VIC 3079 24/10/2025 10:00 - 12:00 Weekly - 10% Off Hourl…" at bounding box center [311, 86] width 186 height 48
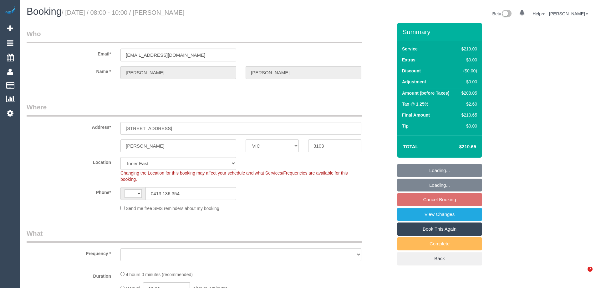
select select "VIC"
select select "string:AU"
select select "string:stripe-pm_1QQJXM2GScqysDRVtwIJyVRb"
select select "number:28"
select select "number:14"
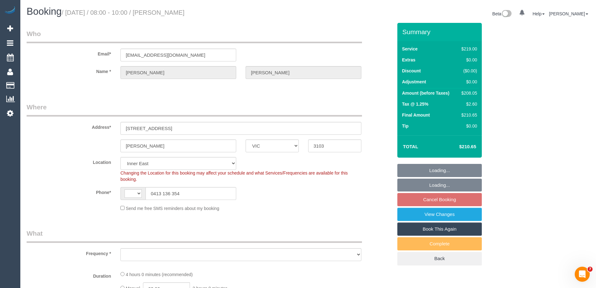
select select "number:19"
select select "number:22"
select select "number:34"
select select "number:11"
select select "object:1432"
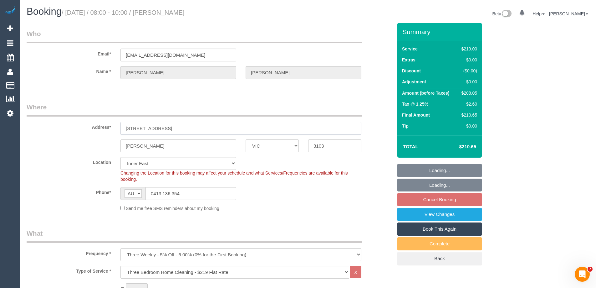
drag, startPoint x: 190, startPoint y: 127, endPoint x: 56, endPoint y: 116, distance: 134.1
click at [56, 116] on fieldset "Where Address* 66 Nungerner Street Balwyn ACT NSW NT QLD SA TAS VIC WA 3103 Loc…" at bounding box center [210, 159] width 366 height 114
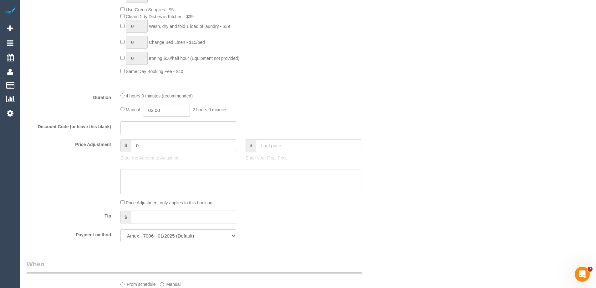
scroll to position [438, 0]
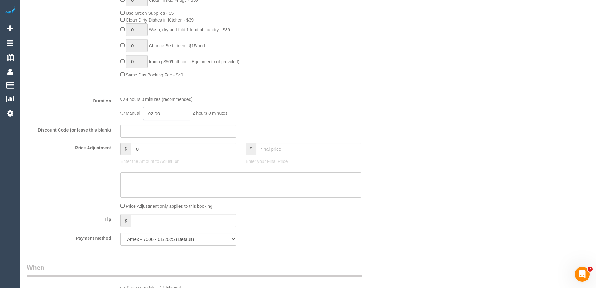
click at [171, 114] on input "02:00" at bounding box center [166, 113] width 47 height 13
type input "03:30"
click at [162, 156] on li "03:30" at bounding box center [160, 157] width 28 height 8
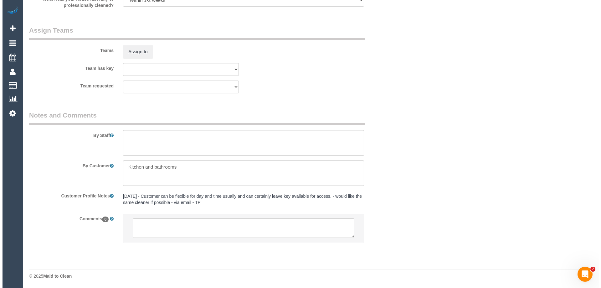
scroll to position [972, 0]
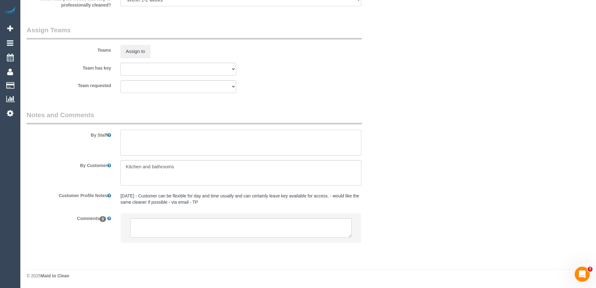
click at [145, 139] on textarea at bounding box center [240, 143] width 241 height 26
type textarea "Estimated time of 3-3.5 hrs"
click at [136, 53] on button "Assign to" at bounding box center [135, 51] width 30 height 13
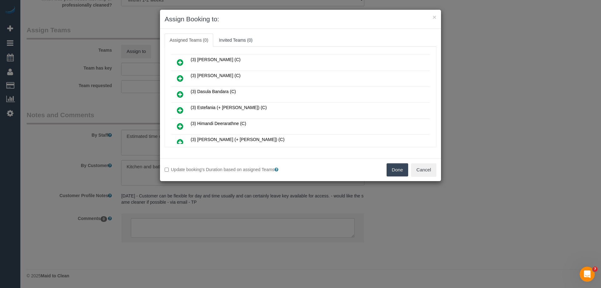
click at [175, 93] on link at bounding box center [180, 94] width 15 height 13
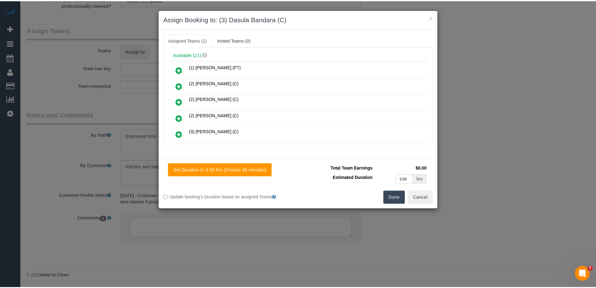
scroll to position [0, 0]
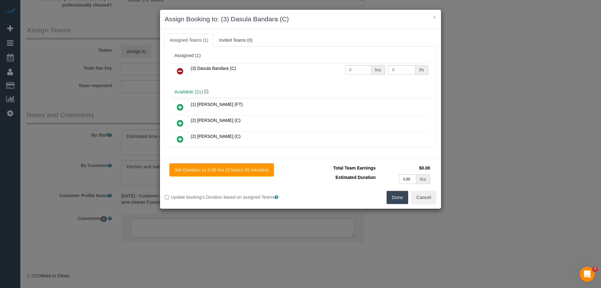
click at [391, 202] on button "Done" at bounding box center [398, 197] width 22 height 13
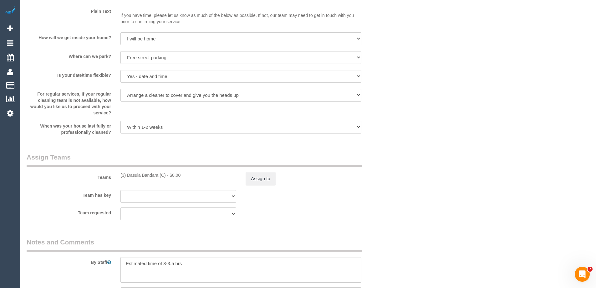
scroll to position [845, 0]
click at [267, 177] on button "Assign to" at bounding box center [261, 178] width 30 height 13
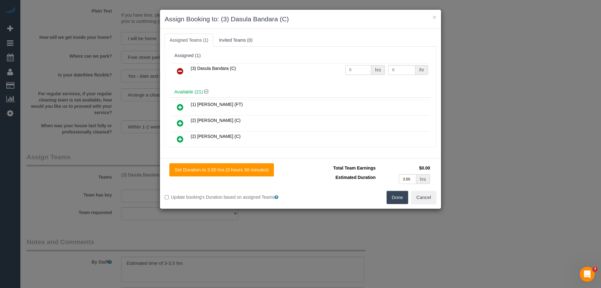
drag, startPoint x: 352, startPoint y: 68, endPoint x: 315, endPoint y: 65, distance: 37.0
click at [315, 65] on tr "(3) Dasula Bandara (C) 0 hrs 0 /hr" at bounding box center [300, 71] width 259 height 16
type input "1"
drag, startPoint x: 403, startPoint y: 70, endPoint x: 364, endPoint y: 66, distance: 39.0
click at [364, 66] on tr "(3) Dasula Bandara (C) 1 hrs 0 /hr" at bounding box center [300, 71] width 259 height 16
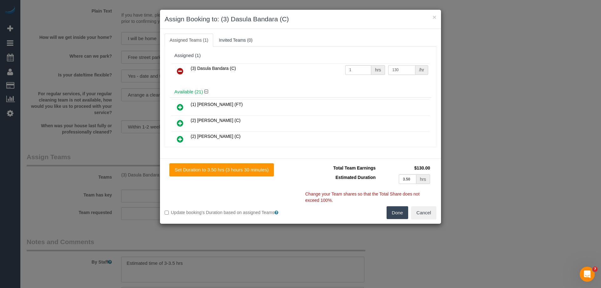
type input "130"
click at [400, 212] on button "Done" at bounding box center [398, 212] width 22 height 13
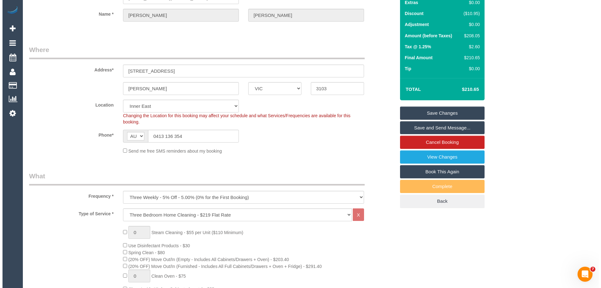
scroll to position [0, 0]
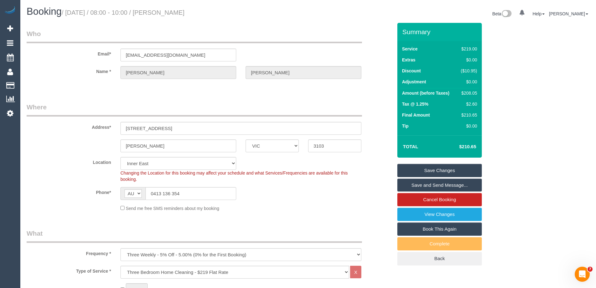
drag, startPoint x: 213, startPoint y: 14, endPoint x: 165, endPoint y: 12, distance: 48.8
click at [165, 12] on h1 "Booking / October 20, 2025 / 08:00 - 10:00 / Stuart Cheng" at bounding box center [165, 11] width 277 height 11
copy small "Stuart Cheng"
click at [405, 186] on link "Save and Send Message..." at bounding box center [439, 184] width 84 height 13
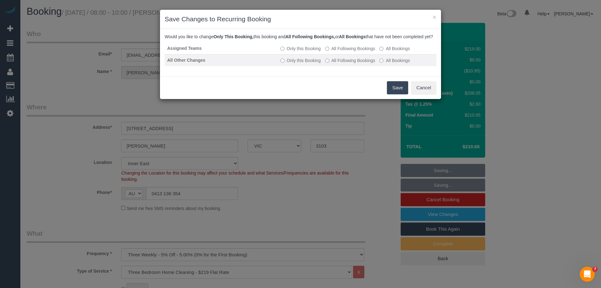
click at [343, 64] on label "All Following Bookings" at bounding box center [350, 60] width 50 height 6
click at [399, 94] on button "Save" at bounding box center [397, 87] width 21 height 13
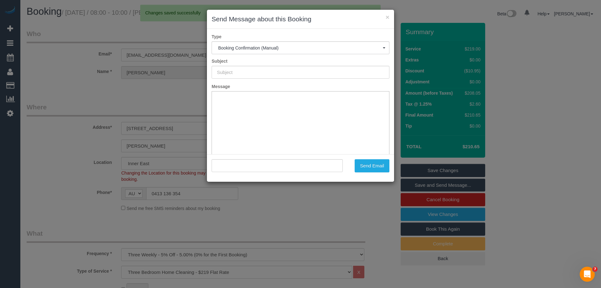
type input "Booking Confirmed"
type input ""Stuart Cheng" <shop@cheng.com.au>"
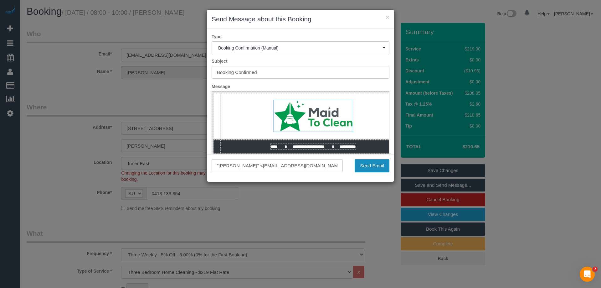
click at [382, 162] on button "Send Email" at bounding box center [372, 165] width 35 height 13
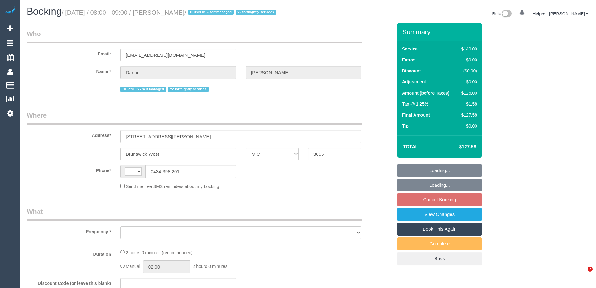
select select "VIC"
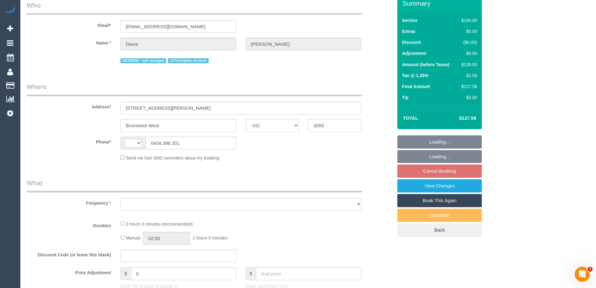
select select "string:stripe-pm_1NhQhj2GScqysDRV3M74oO9l"
select select "number:27"
select select "number:14"
select select "number:19"
select select "number:25"
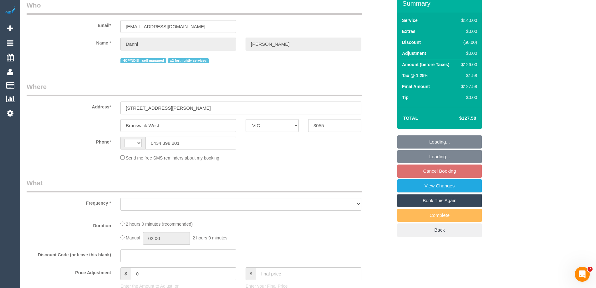
select select "number:35"
select select "number:11"
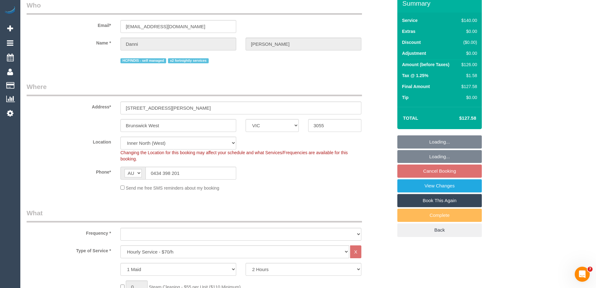
select select "string:AU"
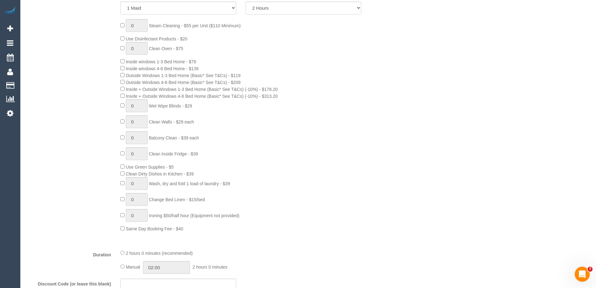
select select "object:899"
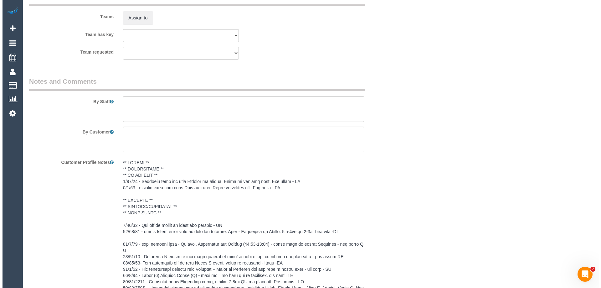
scroll to position [1001, 0]
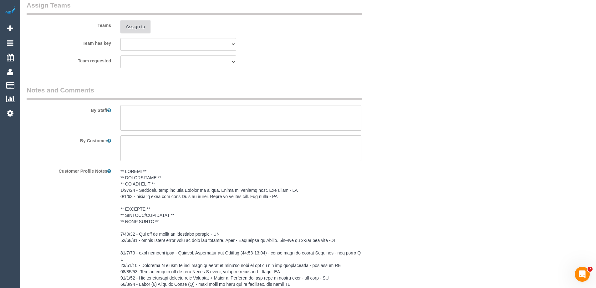
click at [133, 33] on button "Assign to" at bounding box center [135, 26] width 30 height 13
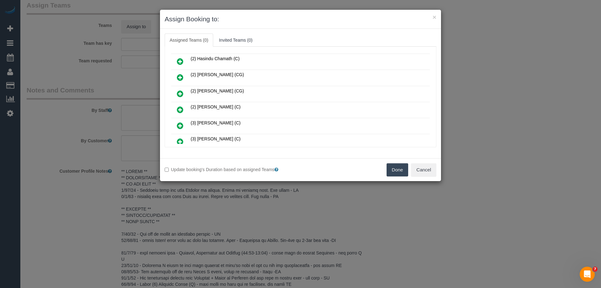
scroll to position [125, 0]
click at [181, 126] on icon at bounding box center [180, 127] width 7 height 8
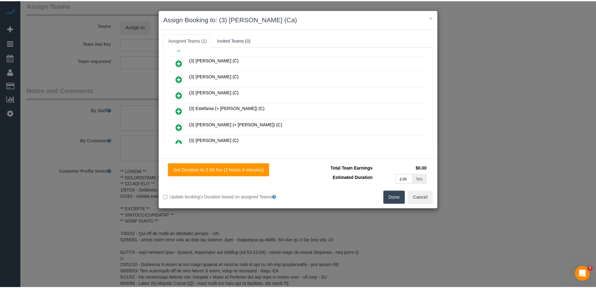
scroll to position [0, 0]
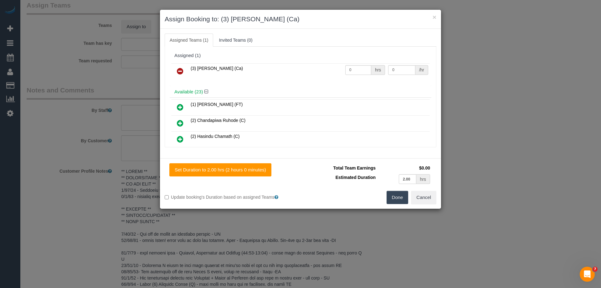
click at [399, 197] on button "Done" at bounding box center [398, 197] width 22 height 13
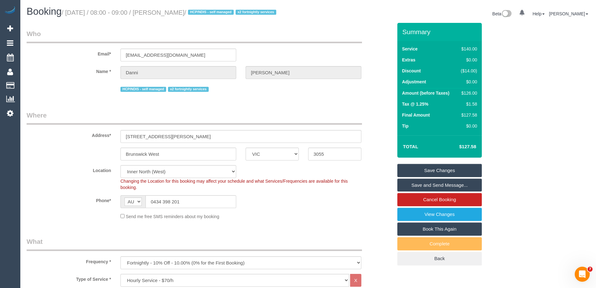
drag, startPoint x: 218, startPoint y: 13, endPoint x: 164, endPoint y: 11, distance: 54.2
click at [164, 11] on small "/ [DATE] / 08:00 - 09:00 / [PERSON_NAME] / HCP/NDIS - self managed x2 fortnight…" at bounding box center [170, 12] width 217 height 7
copy small "[PERSON_NAME]"
click at [412, 192] on link "Save and Send Message..." at bounding box center [439, 184] width 84 height 13
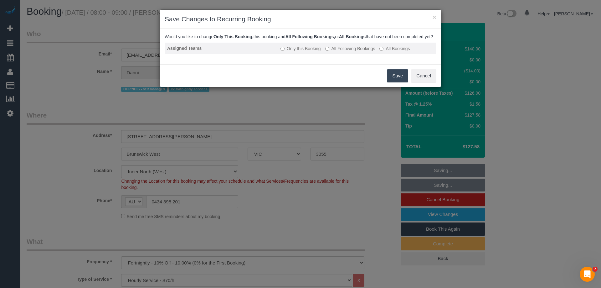
click at [344, 52] on label "All Following Bookings" at bounding box center [350, 48] width 50 height 6
click at [396, 80] on button "Save" at bounding box center [397, 75] width 21 height 13
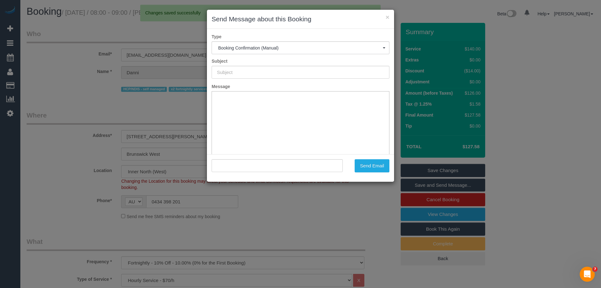
type input "Booking Confirmed"
type input ""[PERSON_NAME]" <[EMAIL_ADDRESS][DOMAIN_NAME]>"
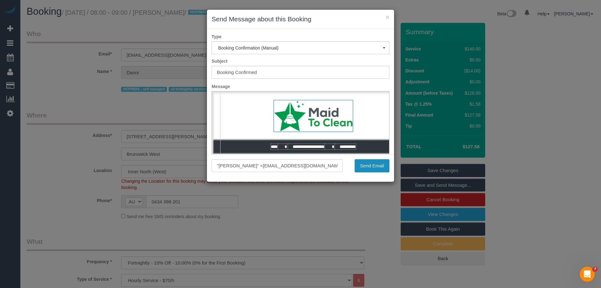
drag, startPoint x: 368, startPoint y: 155, endPoint x: 366, endPoint y: 160, distance: 5.5
click at [367, 156] on div ""[PERSON_NAME]" <[EMAIL_ADDRESS][DOMAIN_NAME]> Send Email" at bounding box center [300, 168] width 187 height 28
click at [367, 166] on button "Send Email" at bounding box center [372, 165] width 35 height 13
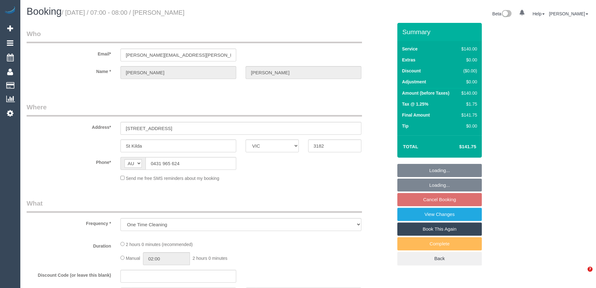
select select "VIC"
select select "number:29"
select select "number:14"
select select "number:19"
select select "number:25"
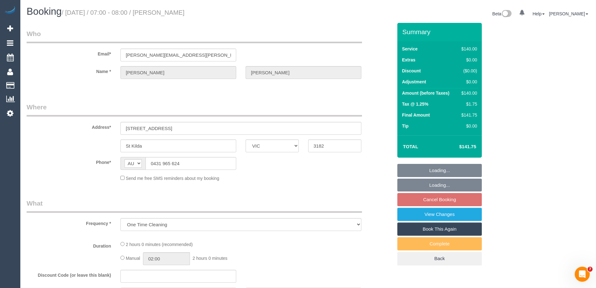
select select "number:34"
select select "number:13"
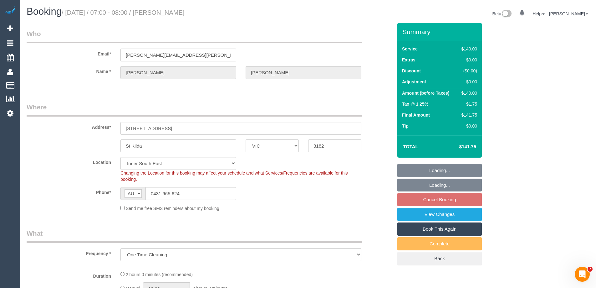
select select "object:696"
select select "string:stripe-pm_1RXymh2GScqysDRV7vv73Ak3"
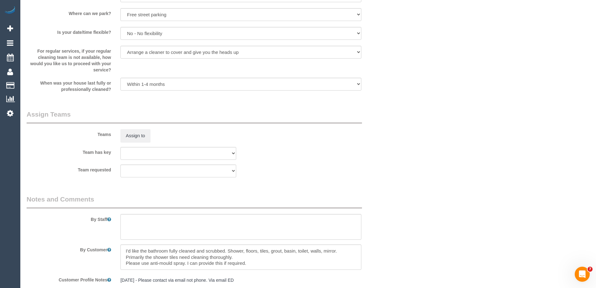
scroll to position [1016, 0]
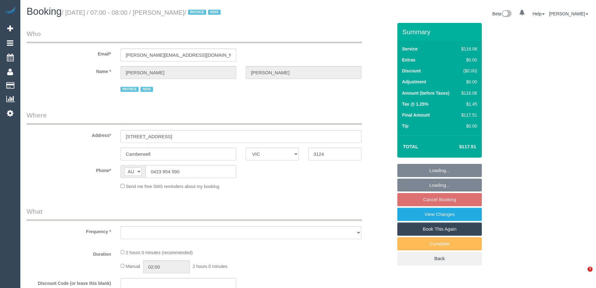
select select "VIC"
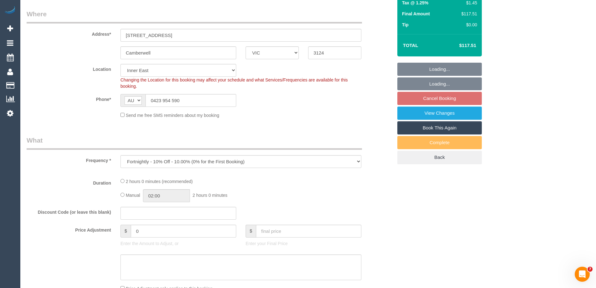
select select "object:748"
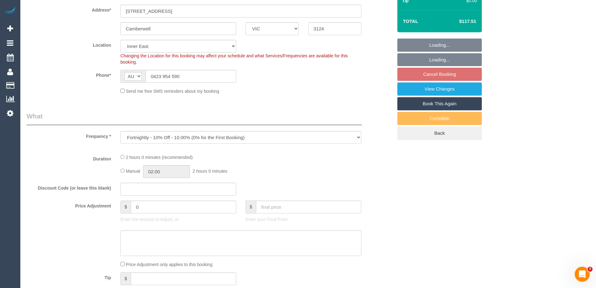
select select "number:28"
select select "number:14"
select select "number:19"
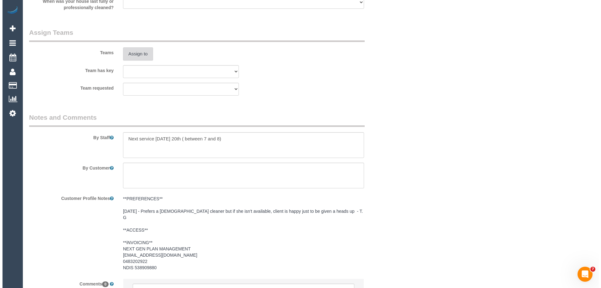
scroll to position [770, 0]
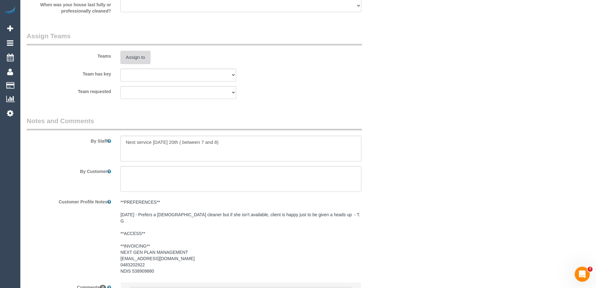
click at [140, 58] on button "Assign to" at bounding box center [135, 57] width 30 height 13
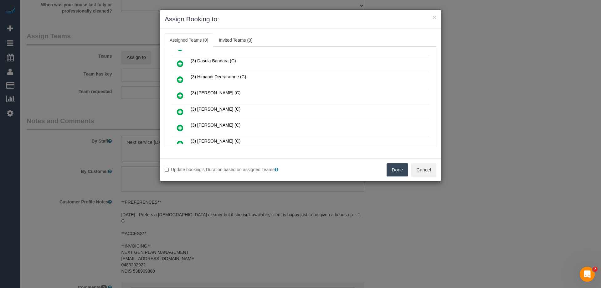
scroll to position [188, 0]
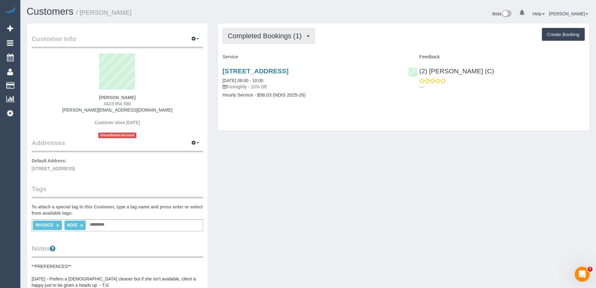
click at [286, 38] on span "Completed Bookings (1)" at bounding box center [266, 36] width 77 height 8
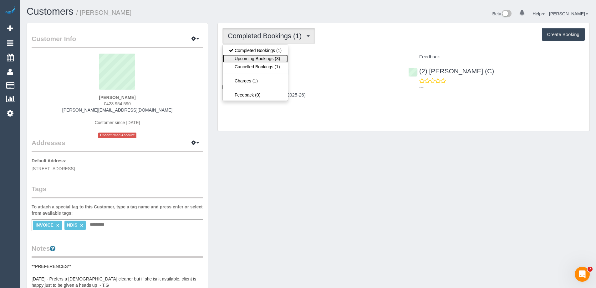
click at [272, 58] on link "Upcoming Bookings (3)" at bounding box center [255, 58] width 65 height 8
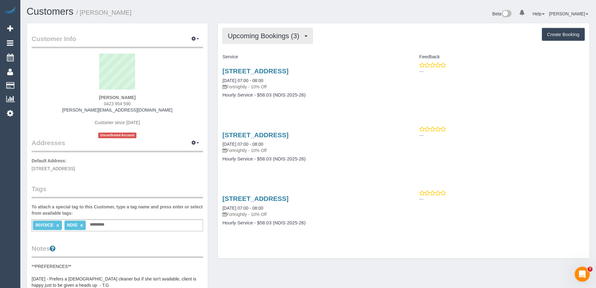
click at [245, 33] on span "Upcoming Bookings (3)" at bounding box center [265, 36] width 75 height 8
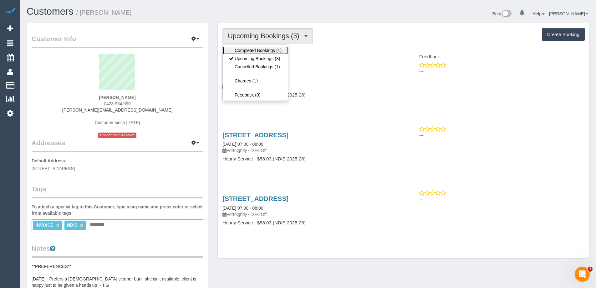
click at [251, 51] on link "Completed Bookings (1)" at bounding box center [255, 50] width 65 height 8
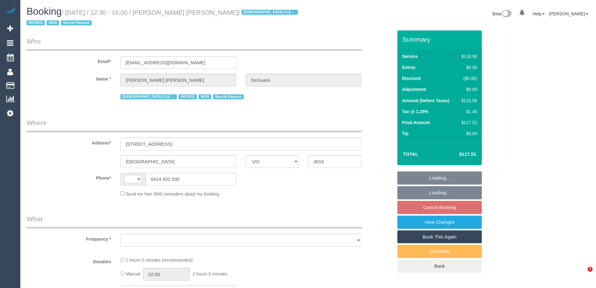
select select "VIC"
select select "string:AU"
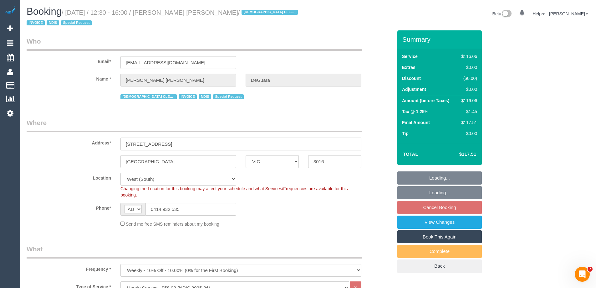
select select "object:635"
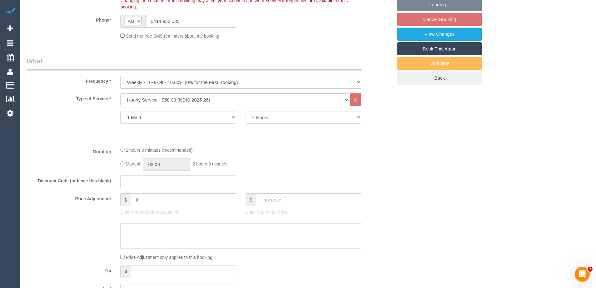
select select "number:27"
select select "number:14"
select select "number:18"
select select "number:36"
select select "number:35"
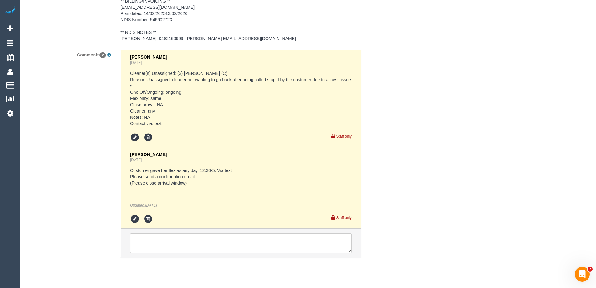
scroll to position [1064, 0]
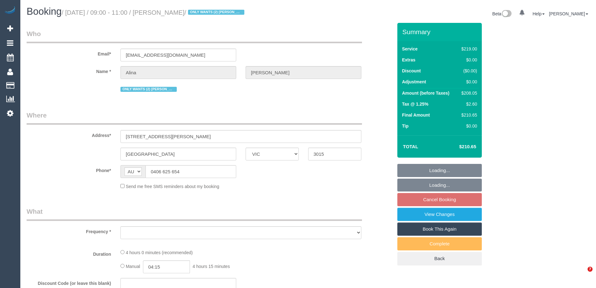
select select "VIC"
select select "string:stripe-pm_1Lt3fV2GScqysDRVUtw67tKB"
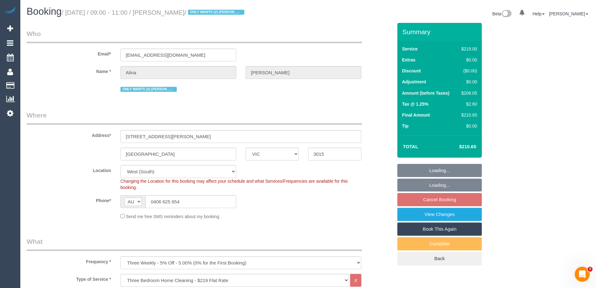
select select "object:800"
select select "number:28"
select select "number:16"
select select "number:19"
select select "number:24"
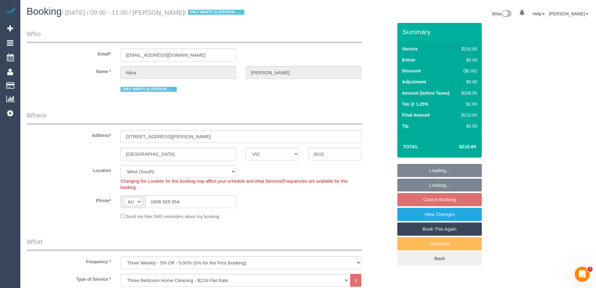
select select "number:34"
select select "number:12"
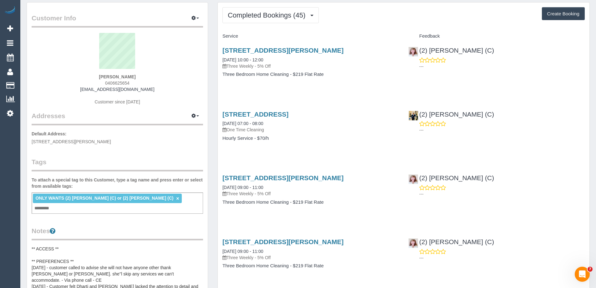
scroll to position [31, 0]
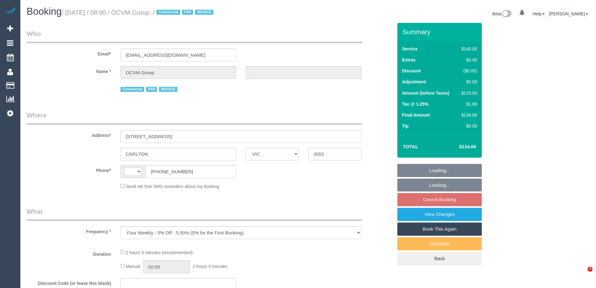
select select "VIC"
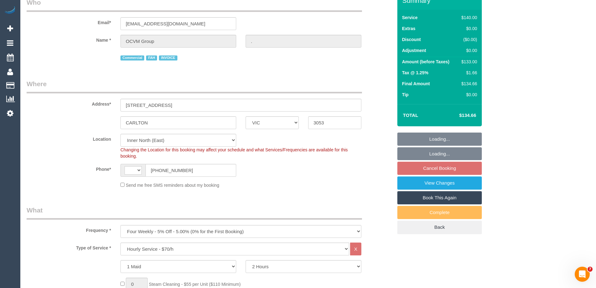
select select "object:751"
select select "string:AU"
select select "number:28"
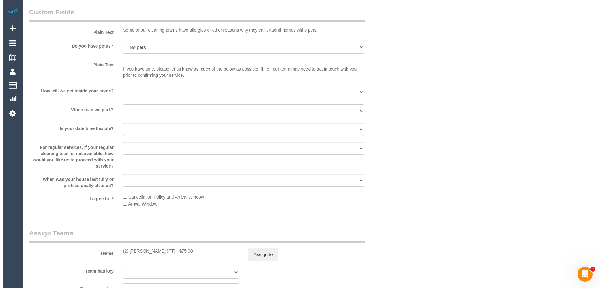
scroll to position [908, 0]
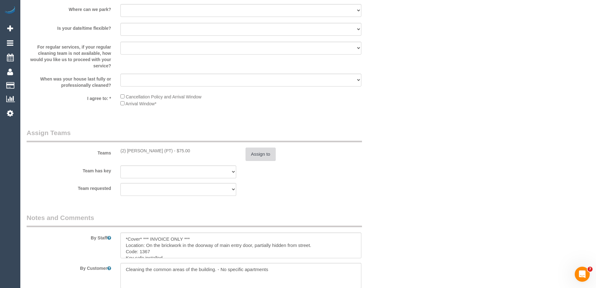
click at [260, 154] on button "Assign to" at bounding box center [261, 153] width 30 height 13
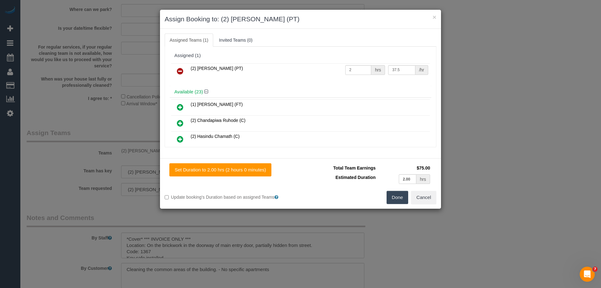
click at [174, 70] on link at bounding box center [180, 71] width 15 height 13
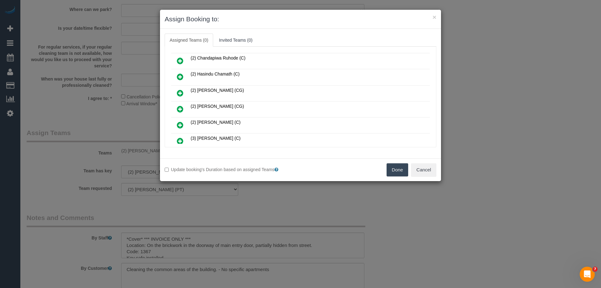
scroll to position [156, 0]
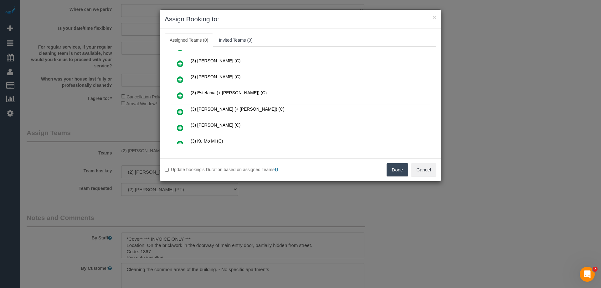
click at [181, 141] on icon at bounding box center [180, 144] width 7 height 8
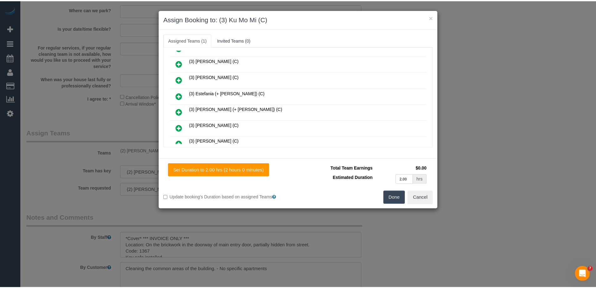
scroll to position [0, 0]
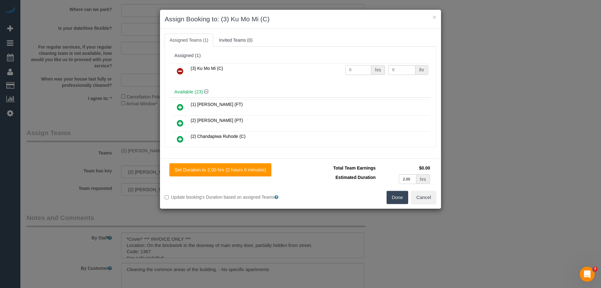
drag, startPoint x: 353, startPoint y: 69, endPoint x: 337, endPoint y: 67, distance: 16.7
click at [337, 67] on tr "(3) Ku Mo Mi (C) 0 hrs 0 /hr" at bounding box center [300, 71] width 259 height 16
type input "2"
drag, startPoint x: 400, startPoint y: 65, endPoint x: 366, endPoint y: 66, distance: 33.8
click at [366, 66] on tr "(3) Ku Mo Mi (C) 2 hrs 0 /hr" at bounding box center [300, 71] width 259 height 16
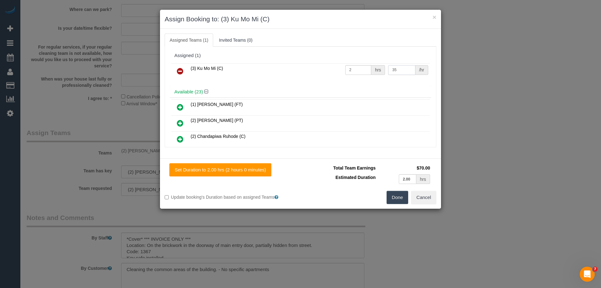
type input "35"
click at [400, 199] on button "Done" at bounding box center [398, 197] width 22 height 13
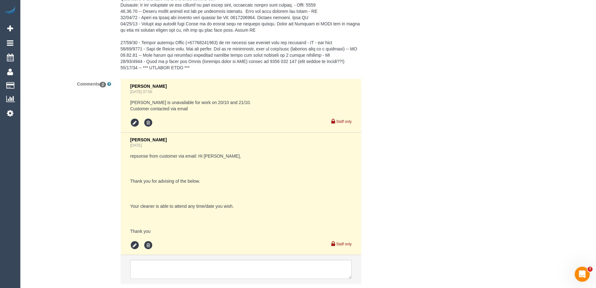
scroll to position [1286, 0]
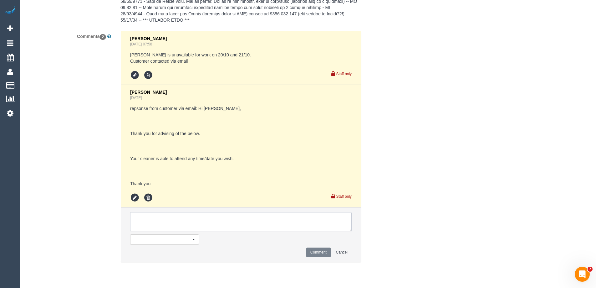
click at [149, 230] on textarea at bounding box center [241, 221] width 222 height 19
type textarea "U/A from Azwad as needed for a customer request. Not notified as is a cover"
click at [318, 257] on button "Comment" at bounding box center [318, 252] width 24 height 10
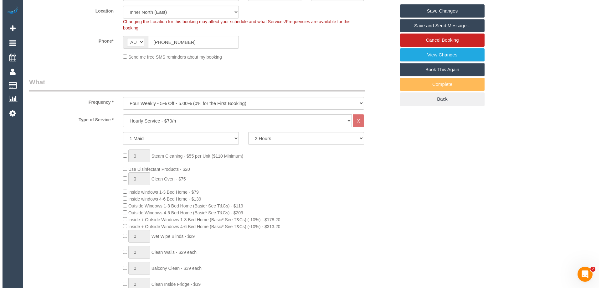
scroll to position [0, 0]
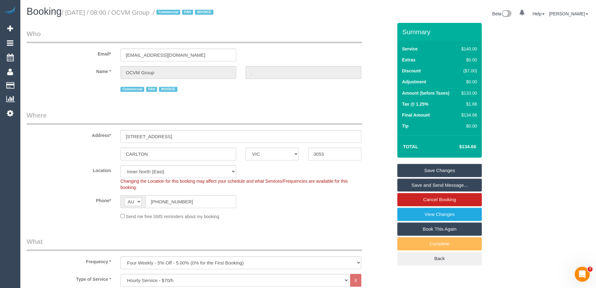
drag, startPoint x: 185, startPoint y: 13, endPoint x: 142, endPoint y: 12, distance: 42.9
click at [142, 12] on small "/ October 20, 2025 / 08:00 / OCVM Group . / Commercial FAH INVOICE" at bounding box center [139, 12] width 154 height 7
copy small "OCVM Group ."
click at [407, 170] on link "Save Changes" at bounding box center [439, 170] width 84 height 13
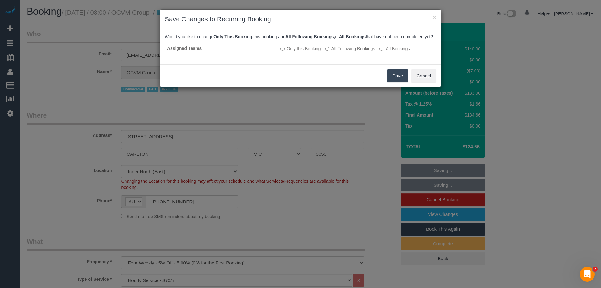
click at [392, 82] on button "Save" at bounding box center [397, 75] width 21 height 13
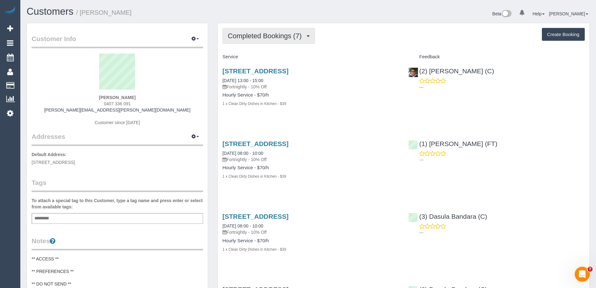
click at [274, 38] on span "Completed Bookings (7)" at bounding box center [266, 36] width 77 height 8
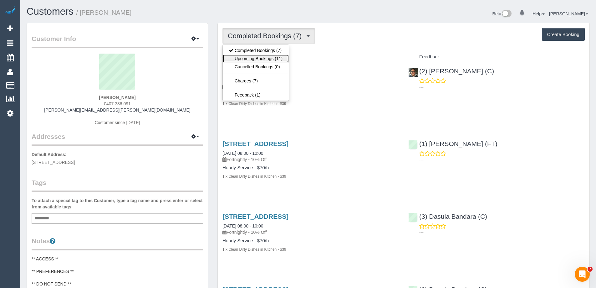
click at [277, 59] on link "Upcoming Bookings (11)" at bounding box center [256, 58] width 66 height 8
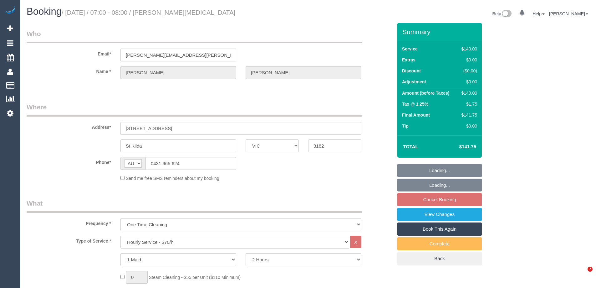
select select "VIC"
select select "string:stripe-pm_1RXymh2GScqysDRV7vv73Ak3"
select select "number:29"
select select "number:14"
select select "number:19"
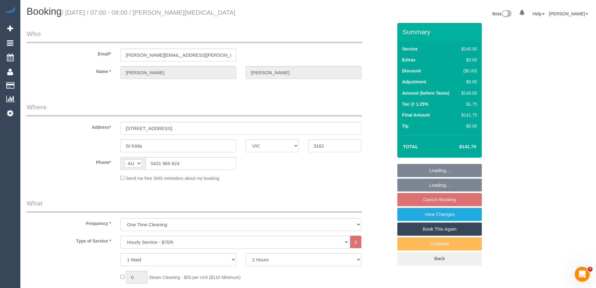
select select "number:25"
select select "number:34"
select select "number:13"
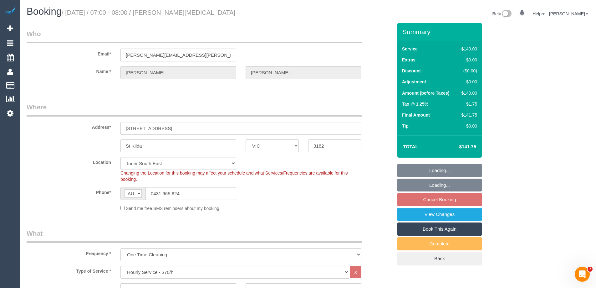
select select "object:872"
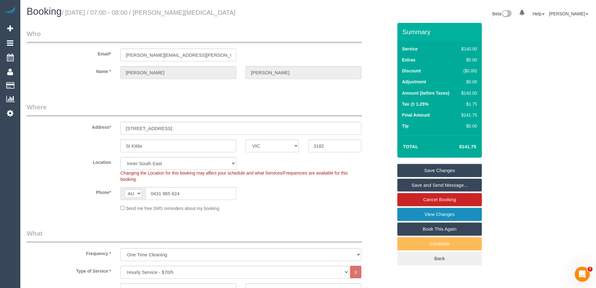
click at [414, 207] on link "View Changes" at bounding box center [439, 213] width 84 height 13
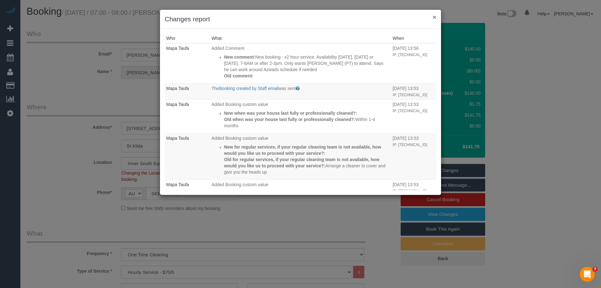
click at [435, 18] on button "×" at bounding box center [435, 17] width 4 height 7
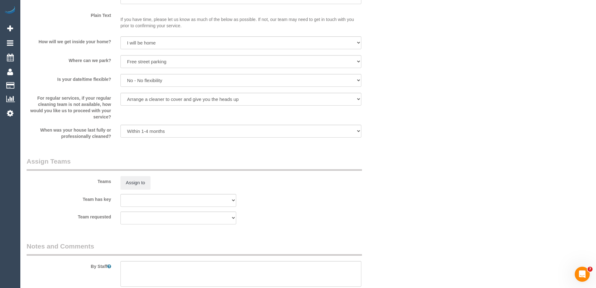
scroll to position [970, 0]
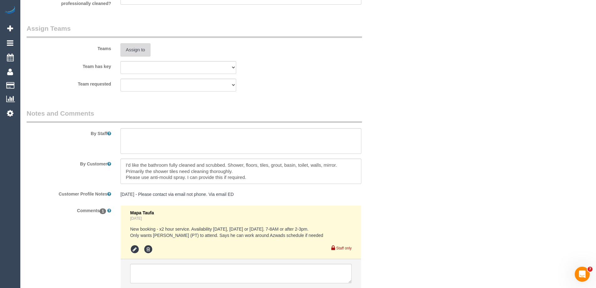
click at [131, 49] on button "Assign to" at bounding box center [135, 49] width 30 height 13
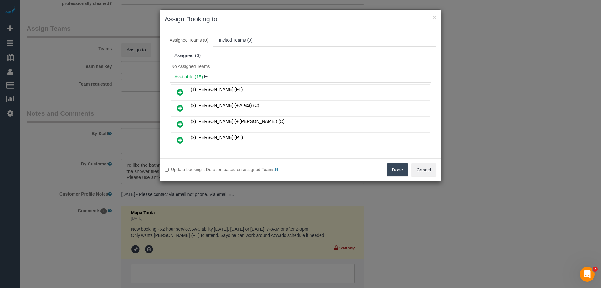
click at [180, 138] on icon at bounding box center [180, 140] width 7 height 8
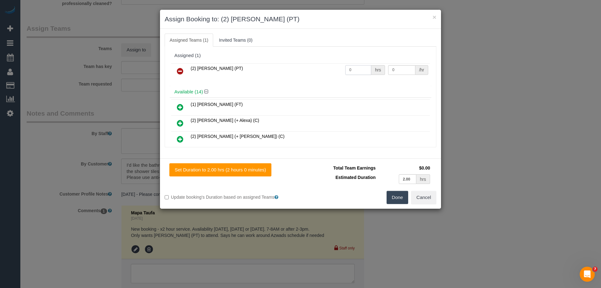
drag, startPoint x: 363, startPoint y: 69, endPoint x: 301, endPoint y: 61, distance: 62.2
click at [301, 61] on div "Assigned (1) (2) Azwad Raza (PT) 0 hrs 0 /hr" at bounding box center [301, 68] width 262 height 36
type input "2"
click at [360, 63] on tr "(2) Azwad Raza (PT) 2 hrs 0 /hr" at bounding box center [300, 71] width 259 height 16
type input "37.5"
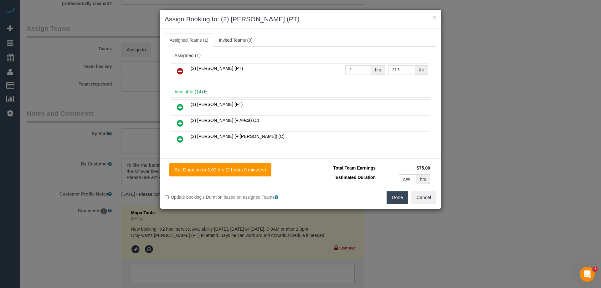
click at [395, 199] on button "Done" at bounding box center [398, 197] width 22 height 13
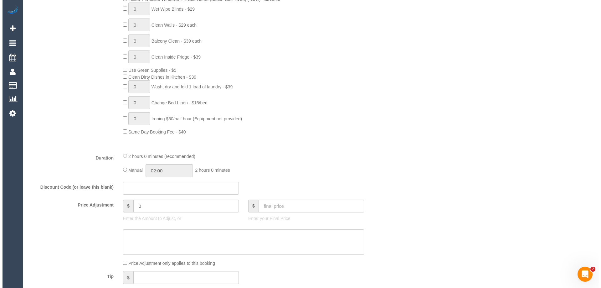
scroll to position [0, 0]
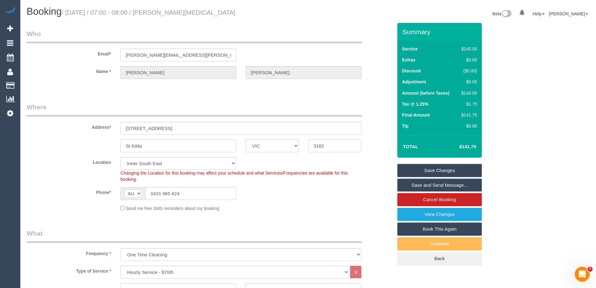
drag, startPoint x: 216, startPoint y: 11, endPoint x: 165, endPoint y: 12, distance: 51.6
click at [165, 12] on h1 "Booking / October 20, 2025 / 07:00 - 08:00 / Oliver Parkinson" at bounding box center [165, 11] width 277 height 11
copy small "Oliver Parkinson"
click at [415, 185] on link "Save and Send Message..." at bounding box center [439, 184] width 84 height 13
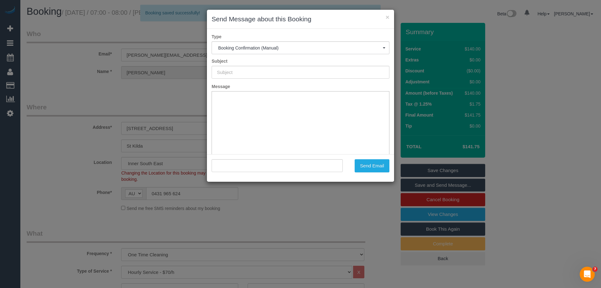
type input "Booking Confirmed"
type input ""Oliver Parkinson" <oliver.parkinson@live.com.au>"
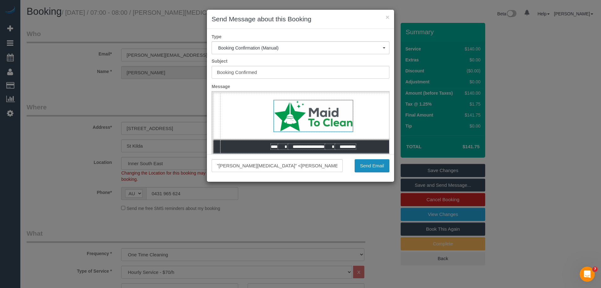
click at [369, 165] on button "Send Email" at bounding box center [372, 165] width 35 height 13
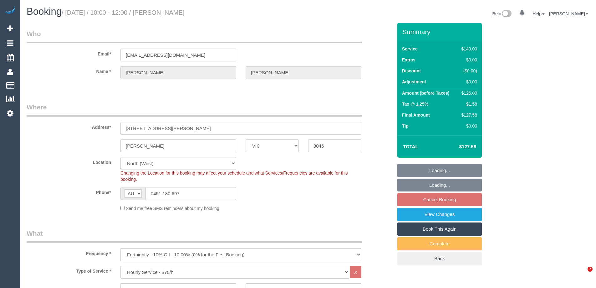
select select "VIC"
select select "number:27"
select select "number:14"
select select "number:18"
select select "number:24"
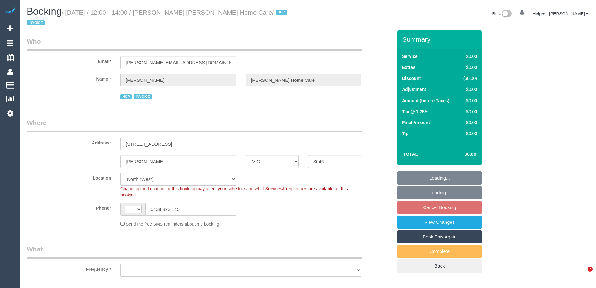
select select "VIC"
select select "string:AU"
select select "number:28"
select select "number:14"
select select "number:18"
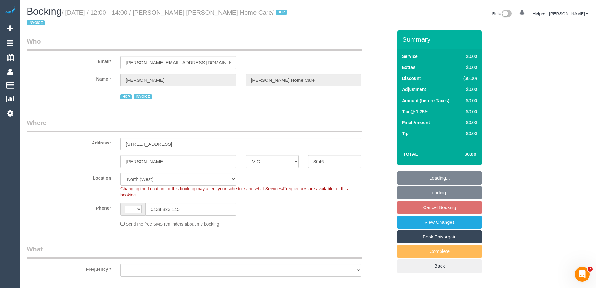
select select "number:36"
select select "number:35"
select select "object:1352"
select select "120"
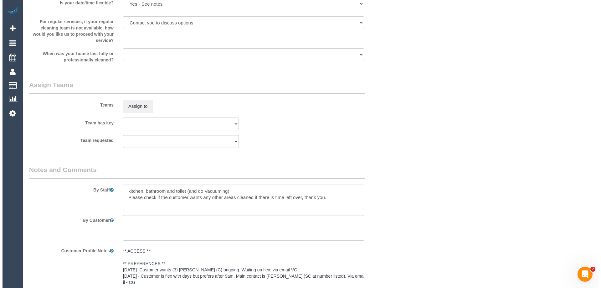
scroll to position [710, 0]
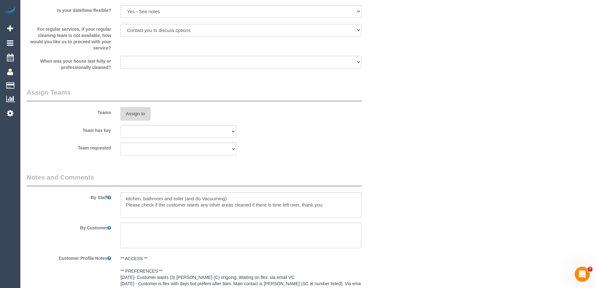
click at [131, 112] on button "Assign to" at bounding box center [135, 113] width 30 height 13
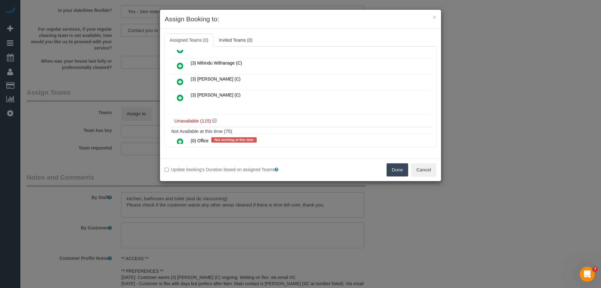
click at [178, 81] on icon at bounding box center [180, 82] width 7 height 8
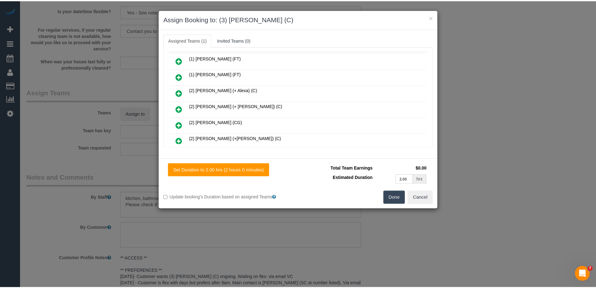
scroll to position [0, 0]
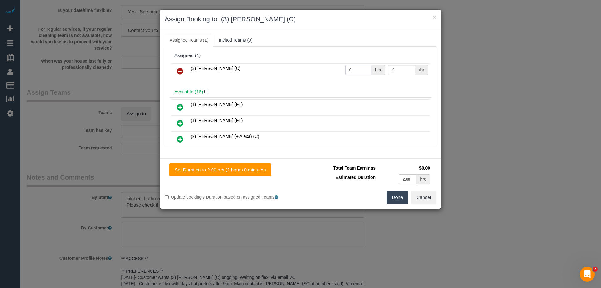
drag, startPoint x: 361, startPoint y: 71, endPoint x: 305, endPoint y: 67, distance: 55.3
click at [305, 67] on tr "(3) [PERSON_NAME] (C) 0 hrs 0 /hr" at bounding box center [300, 71] width 259 height 16
type input "2"
click at [369, 64] on tr "(3) [PERSON_NAME] (C) 2 hrs 0 /hr" at bounding box center [300, 71] width 259 height 16
type input "35"
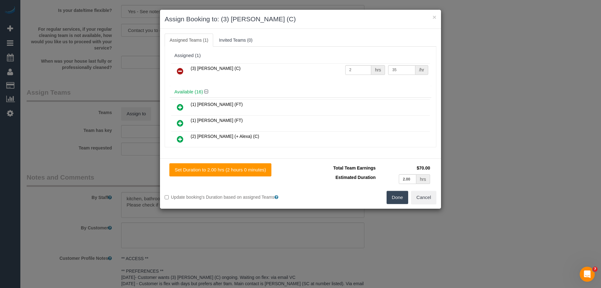
click at [399, 197] on button "Done" at bounding box center [398, 197] width 22 height 13
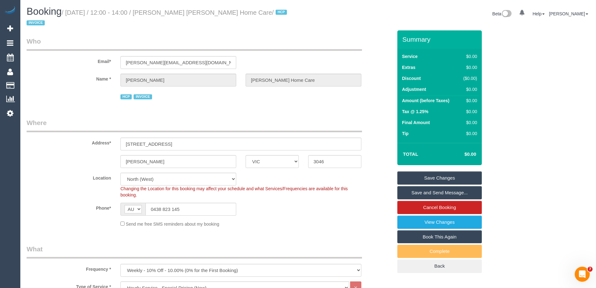
drag, startPoint x: 271, startPoint y: 11, endPoint x: 165, endPoint y: 14, distance: 106.1
click at [165, 14] on small "/ October 20, 2025 / 12:00 - 14:00 / Alexander Zylewicz Dulcie Home Care / HCP …" at bounding box center [158, 18] width 262 height 18
copy small "Alexander Zylewicz Dulcie Home Care"
click at [415, 191] on link "Save and Send Message..." at bounding box center [439, 192] width 84 height 13
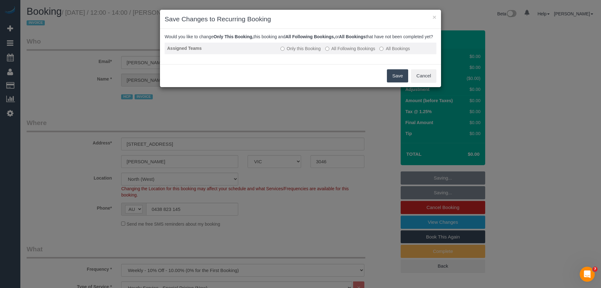
click at [339, 52] on label "All Following Bookings" at bounding box center [350, 48] width 50 height 6
click at [401, 82] on button "Save" at bounding box center [397, 75] width 21 height 13
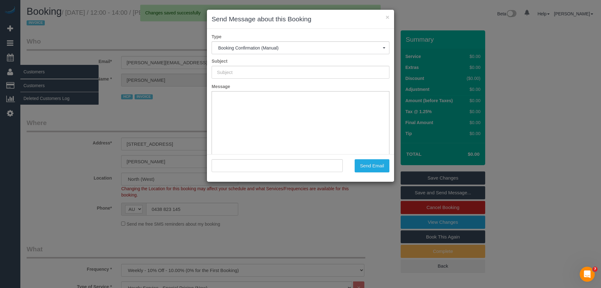
type input "Booking Confirmed"
type input ""Alexander Zylewicz Dulcie Home Care" <alexander.dulciehomecare@fake.com>"
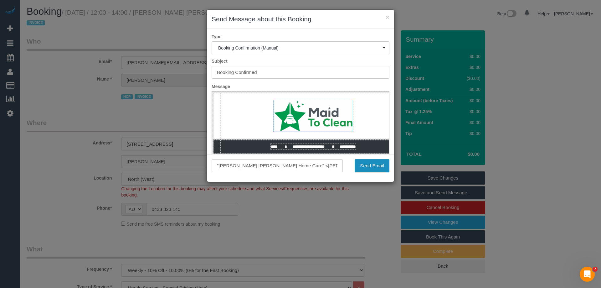
click at [372, 163] on button "Send Email" at bounding box center [372, 165] width 35 height 13
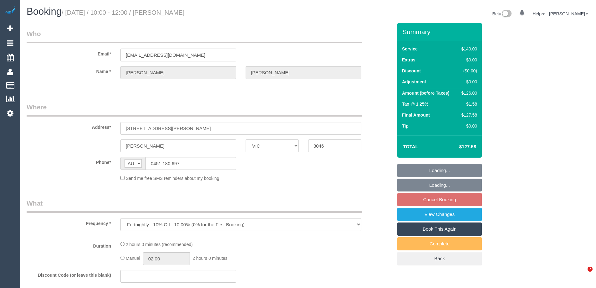
select select "VIC"
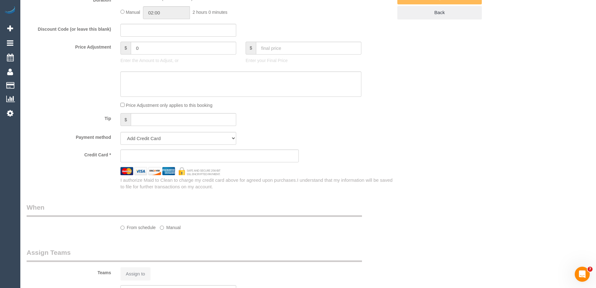
select select "string:stripe-pm_1RjYve2GScqysDRVqonlb0kD"
select select "number:27"
select select "number:14"
select select "number:18"
select select "number:24"
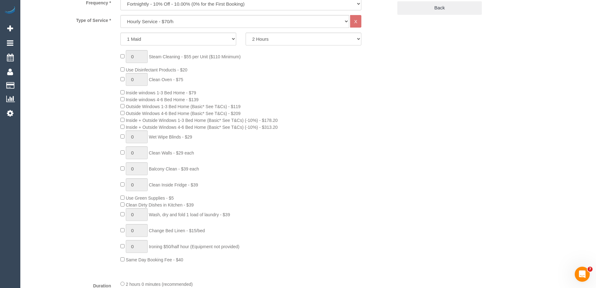
select select "object:926"
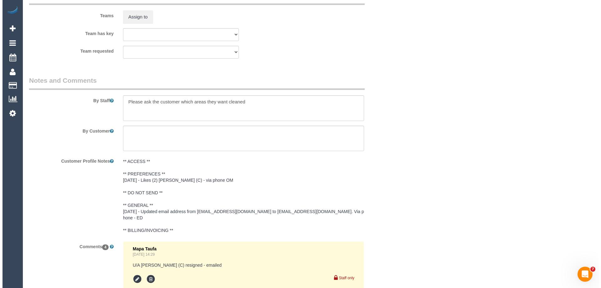
scroll to position [987, 0]
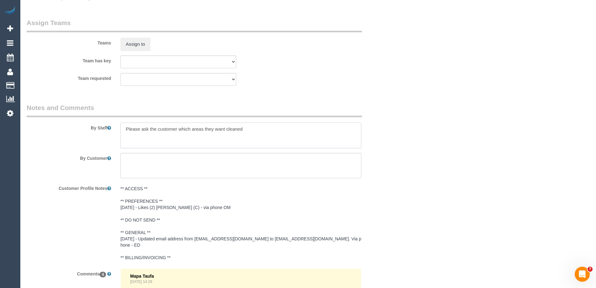
click at [123, 131] on textarea at bounding box center [240, 135] width 241 height 26
type textarea "*Cover* Please ask the customer which areas they want cleaned"
click at [134, 44] on button "Assign to" at bounding box center [135, 44] width 30 height 13
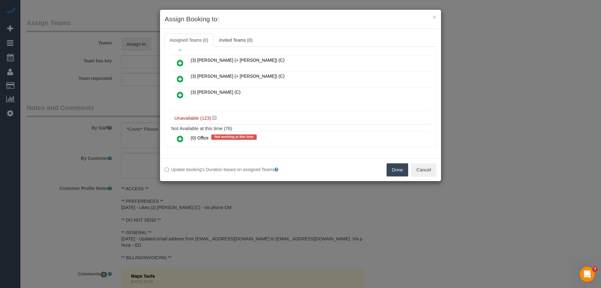
click at [178, 94] on icon at bounding box center [180, 95] width 7 height 8
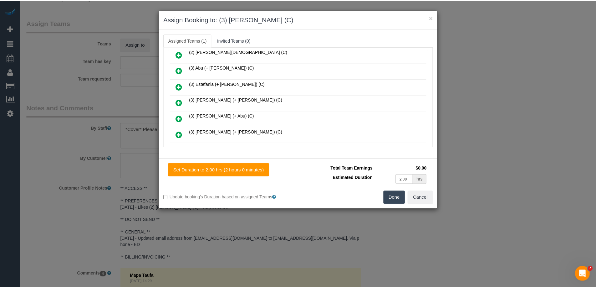
scroll to position [0, 0]
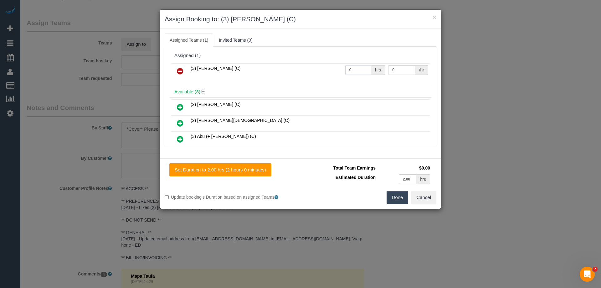
drag, startPoint x: 356, startPoint y: 70, endPoint x: 309, endPoint y: 68, distance: 46.4
click at [292, 68] on tr "(3) [PERSON_NAME] (C) 0 hrs 0 /hr" at bounding box center [300, 71] width 259 height 16
type input "2"
drag, startPoint x: 392, startPoint y: 70, endPoint x: 357, endPoint y: 69, distance: 34.7
click at [369, 70] on tr "(3) [PERSON_NAME] (C) 2 hrs 0 /hr" at bounding box center [300, 71] width 259 height 16
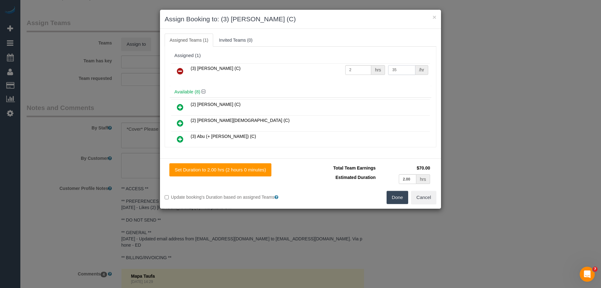
type input "35"
click at [394, 196] on button "Done" at bounding box center [398, 197] width 22 height 13
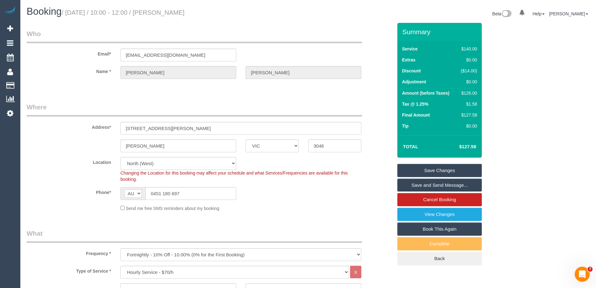
drag, startPoint x: 204, startPoint y: 15, endPoint x: 165, endPoint y: 15, distance: 39.1
click at [166, 15] on h1 "Booking / October 20, 2025 / 10:00 - 12:00 / Nicola Martin" at bounding box center [165, 11] width 277 height 11
copy small "Nicola Martin"
click at [416, 182] on link "Save and Send Message..." at bounding box center [439, 184] width 84 height 13
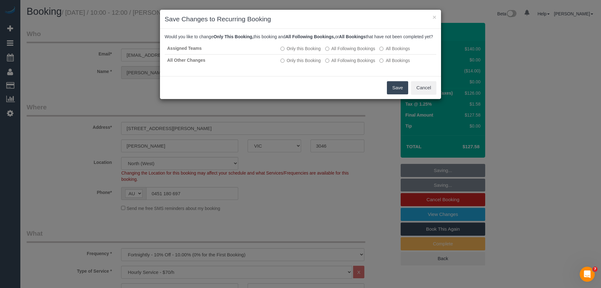
click at [393, 93] on button "Save" at bounding box center [397, 87] width 21 height 13
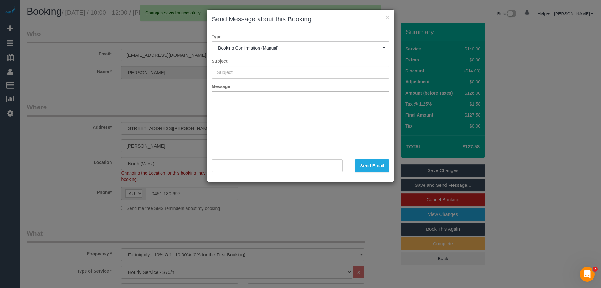
type input "Booking Confirmed"
type input ""Nicola Martin" <nicolajustin44@gmail.com>"
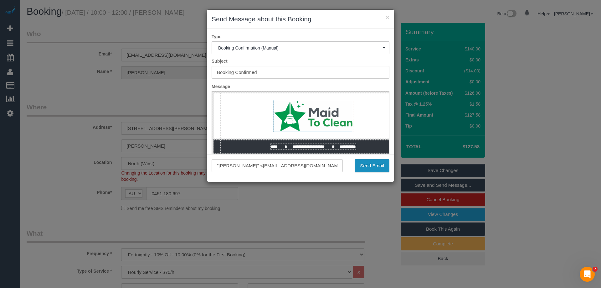
click at [358, 162] on button "Send Email" at bounding box center [372, 165] width 35 height 13
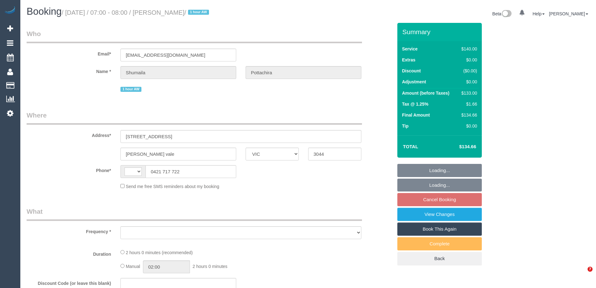
select select "VIC"
select select "string:stripe-pm_1KNDlQ2GScqysDRVAVrDyg3V"
select select "number:28"
select select "number:14"
select select "number:19"
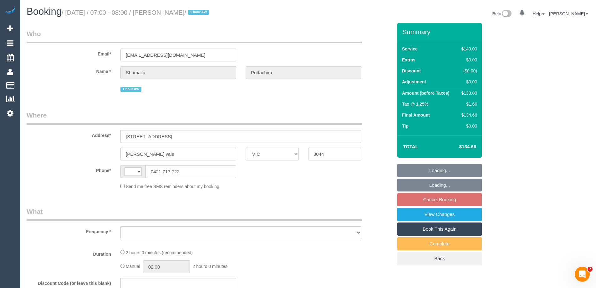
select select "number:23"
select select "number:13"
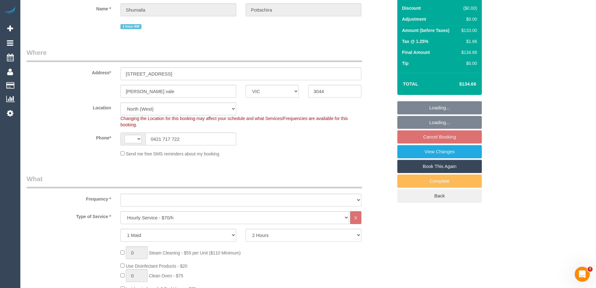
select select "string:AU"
select select "object:895"
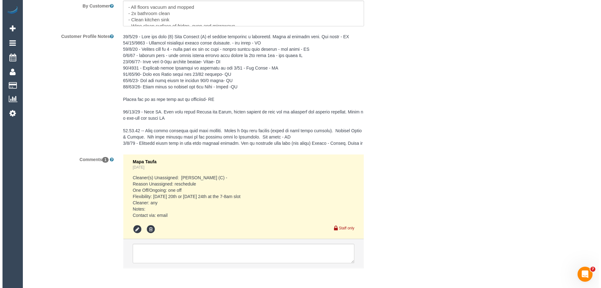
scroll to position [991, 0]
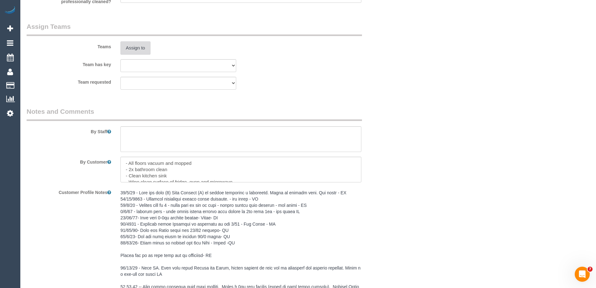
click at [135, 46] on button "Assign to" at bounding box center [135, 47] width 30 height 13
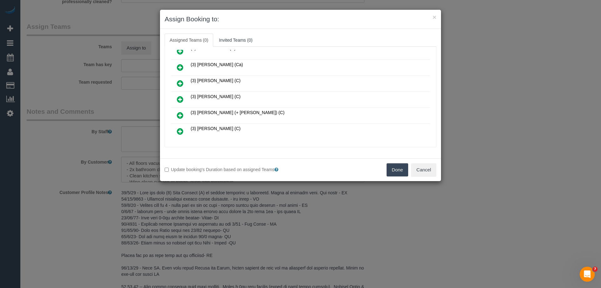
click at [176, 100] on link at bounding box center [180, 99] width 15 height 13
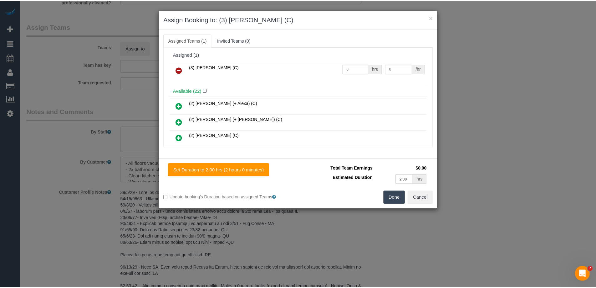
scroll to position [0, 0]
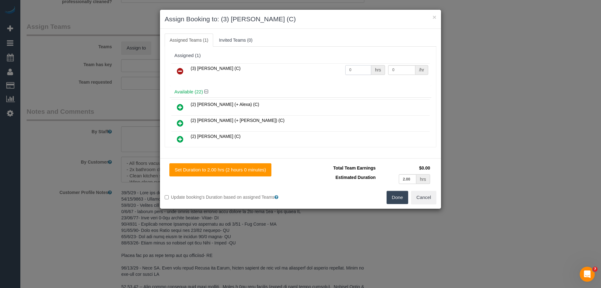
drag, startPoint x: 364, startPoint y: 69, endPoint x: 327, endPoint y: 71, distance: 36.7
click at [335, 69] on tr "(3) [PERSON_NAME] (C) 0 hrs 0 /hr" at bounding box center [300, 71] width 259 height 16
type input "2"
drag, startPoint x: 398, startPoint y: 71, endPoint x: 363, endPoint y: 68, distance: 35.2
click at [365, 67] on tr "(3) [PERSON_NAME] (C) 2 hrs 0 /hr" at bounding box center [300, 71] width 259 height 16
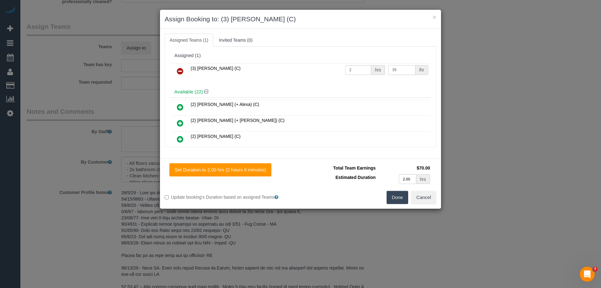
type input "35"
click at [396, 201] on button "Done" at bounding box center [398, 197] width 22 height 13
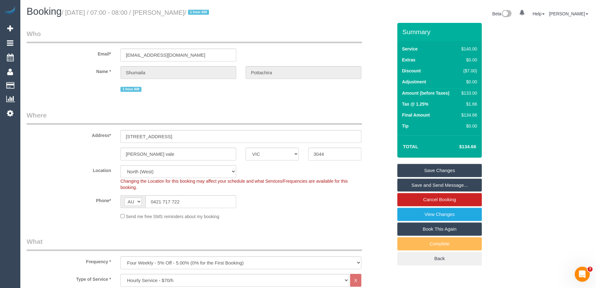
drag, startPoint x: 220, startPoint y: 13, endPoint x: 166, endPoint y: 14, distance: 54.5
click at [166, 14] on small "/ [DATE] / 07:00 - 08:00 / [PERSON_NAME] / 1 hour AW" at bounding box center [136, 12] width 149 height 7
copy small "[PERSON_NAME]"
click at [421, 183] on link "Save and Send Message..." at bounding box center [439, 184] width 84 height 13
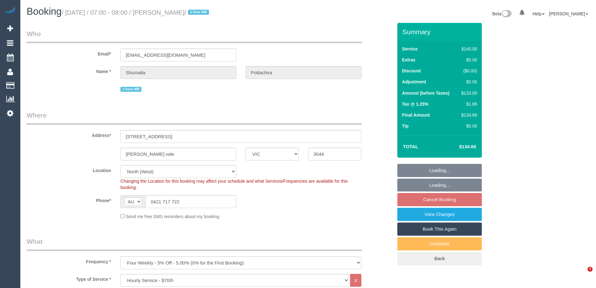
select select "VIC"
select select "number:28"
select select "number:14"
select select "number:19"
select select "number:23"
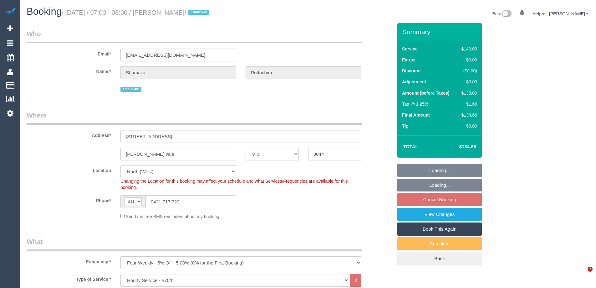
select select "number:13"
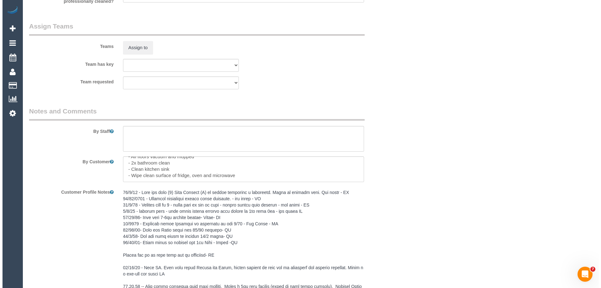
scroll to position [991, 0]
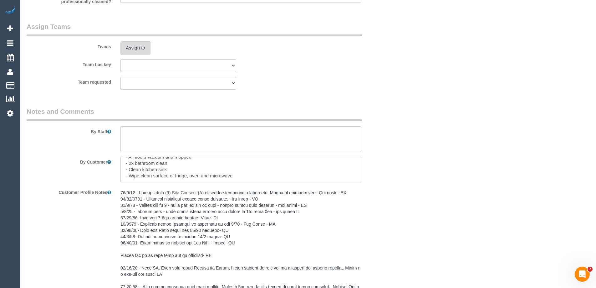
click at [134, 50] on button "Assign to" at bounding box center [135, 47] width 30 height 13
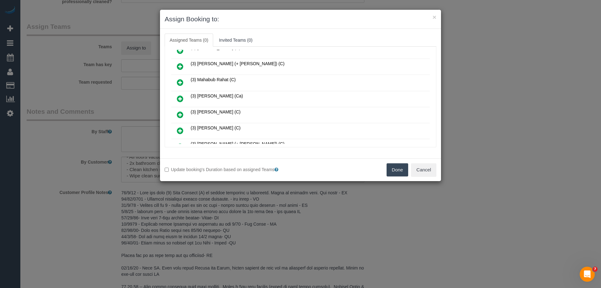
scroll to position [313, 0]
drag, startPoint x: 184, startPoint y: 100, endPoint x: 181, endPoint y: 97, distance: 4.0
click at [183, 99] on link at bounding box center [180, 99] width 15 height 13
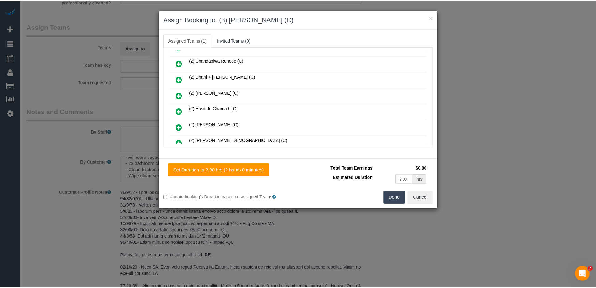
scroll to position [0, 0]
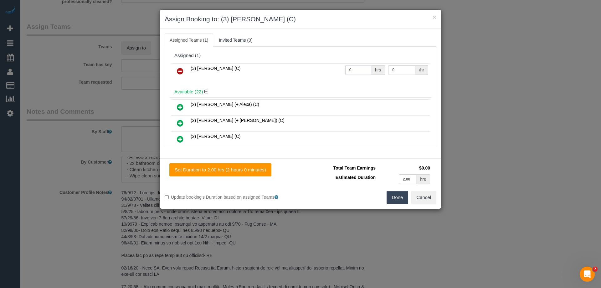
drag, startPoint x: 339, startPoint y: 69, endPoint x: 327, endPoint y: 69, distance: 12.2
click at [336, 69] on tr "(3) Pratham Bagga (C) 0 hrs 0 /hr" at bounding box center [300, 71] width 259 height 16
type input "2"
drag, startPoint x: 380, startPoint y: 70, endPoint x: 350, endPoint y: 67, distance: 29.9
click at [351, 67] on tr "(3) Pratham Bagga (C) 2 hrs 0 /hr" at bounding box center [300, 71] width 259 height 16
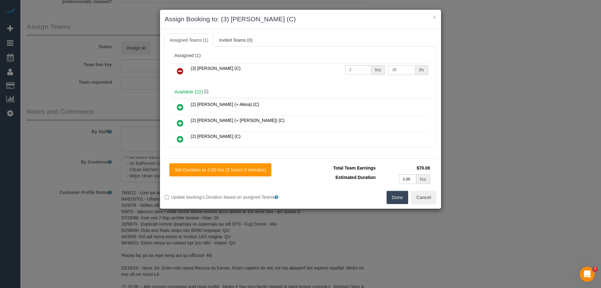
type input "35"
click at [398, 202] on button "Done" at bounding box center [398, 197] width 22 height 13
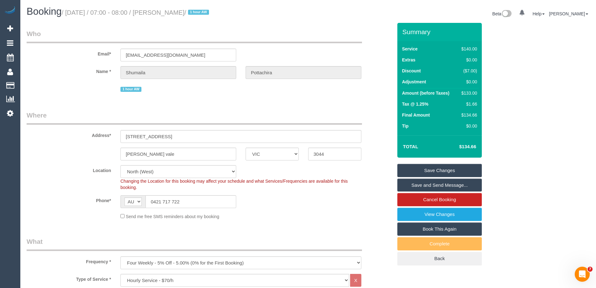
click at [415, 184] on link "Save and Send Message..." at bounding box center [439, 184] width 84 height 13
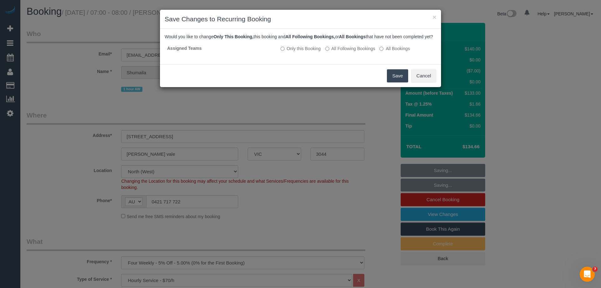
click at [400, 80] on button "Save" at bounding box center [397, 75] width 21 height 13
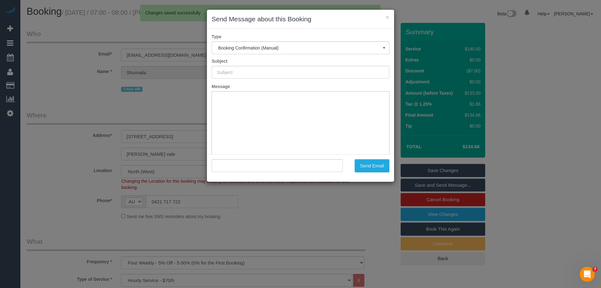
type input "Booking Confirmed"
type input ""Shumaila Pottachira" <s.pottachira@gmail.com>"
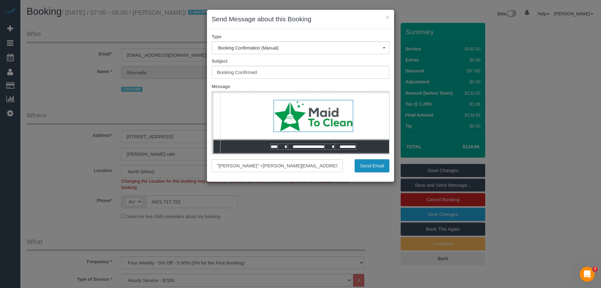
click at [372, 165] on button "Send Email" at bounding box center [372, 165] width 35 height 13
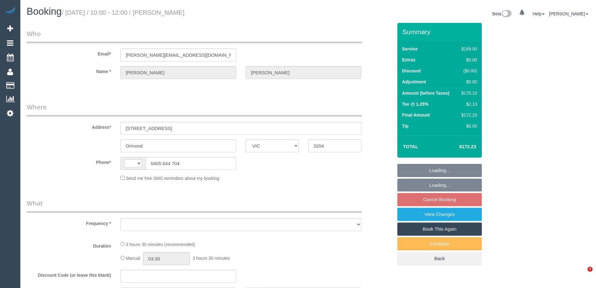
select select "VIC"
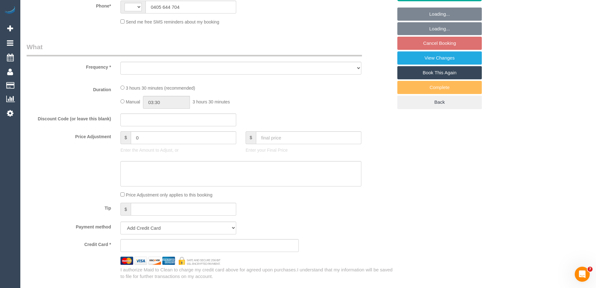
select select "string:stripe-pm_1RwwRw2GScqysDRVnbBtK1Tu"
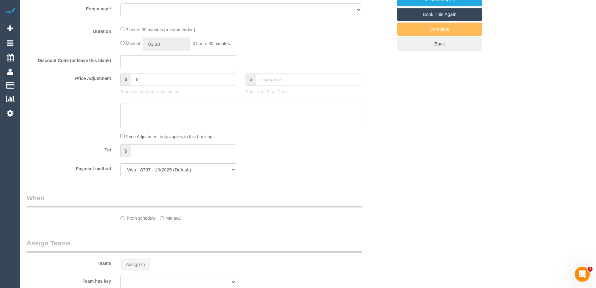
select select "object:275"
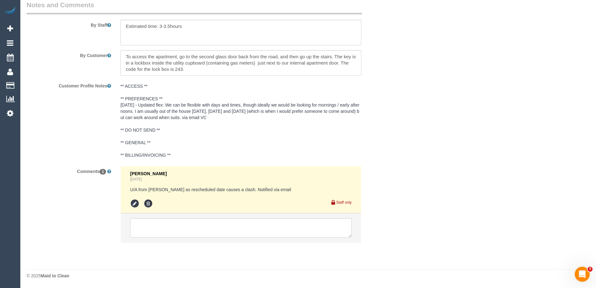
select select "string:AU"
select select "number:29"
select select "number:15"
select select "number:19"
select select "number:24"
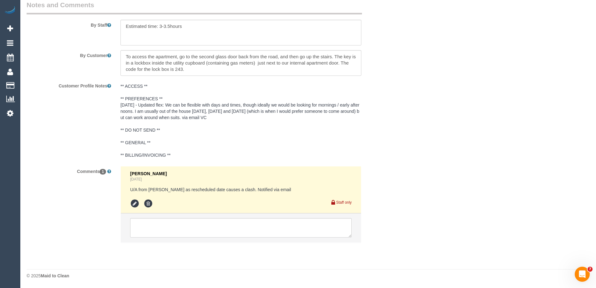
select select "number:34"
select select "number:13"
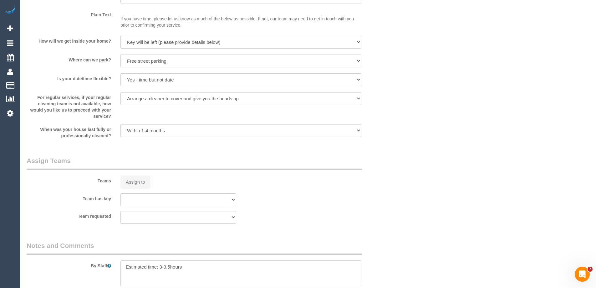
scroll to position [1082, 0]
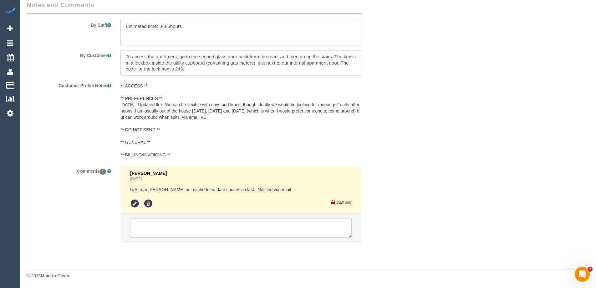
select select "object:1368"
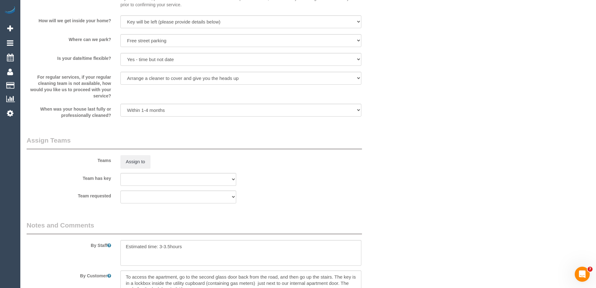
scroll to position [769, 0]
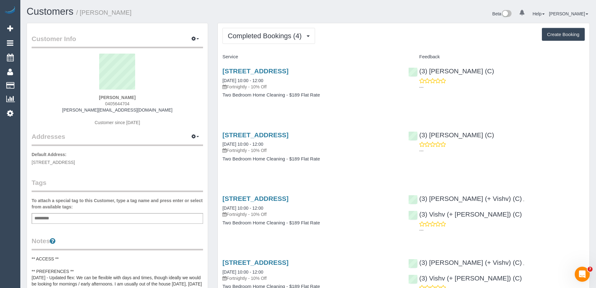
click at [288, 118] on div "Service Feedback [STREET_ADDRESS] [DATE] 10:00 - 12:00 Fortnightly - 10% Off Tw…" at bounding box center [404, 184] width 362 height 265
click at [261, 34] on span "Completed Bookings (4)" at bounding box center [266, 36] width 77 height 8
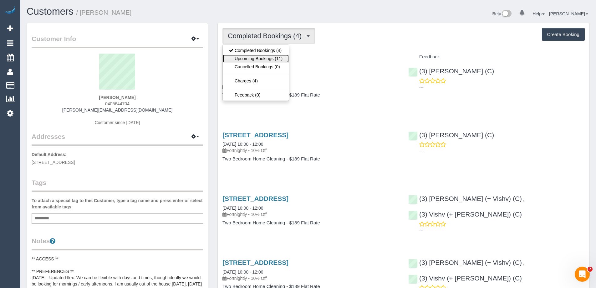
click at [262, 58] on link "Upcoming Bookings (11)" at bounding box center [256, 58] width 66 height 8
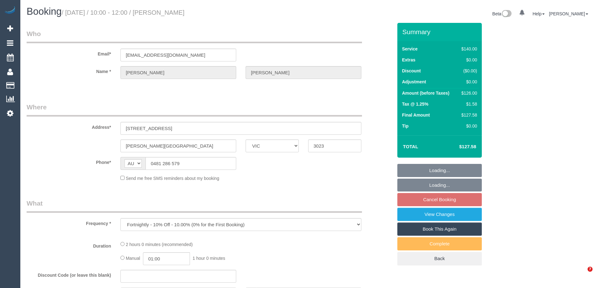
select select "VIC"
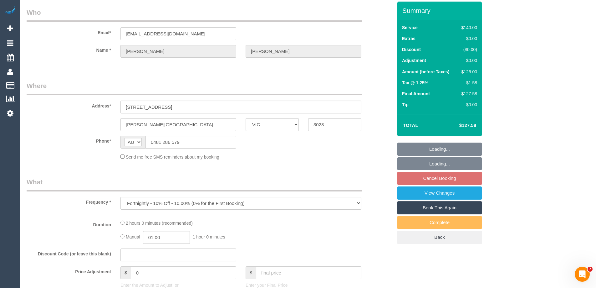
select select "string:stripe-pm_1Rqmtu2GScqysDRVgDkbjsr6"
select select "number:28"
select select "number:14"
select select "number:19"
select select "number:25"
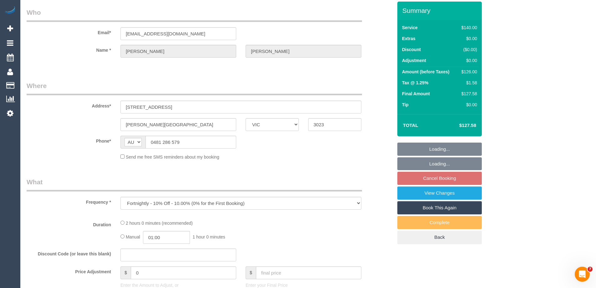
select select "number:34"
select select "number:13"
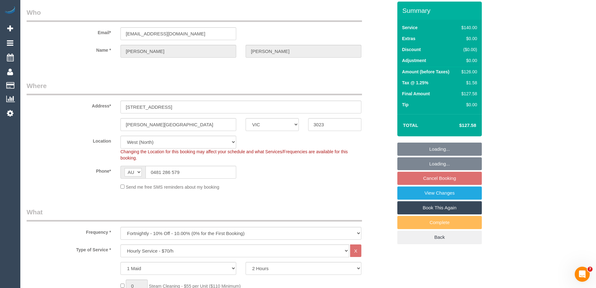
select select "object:908"
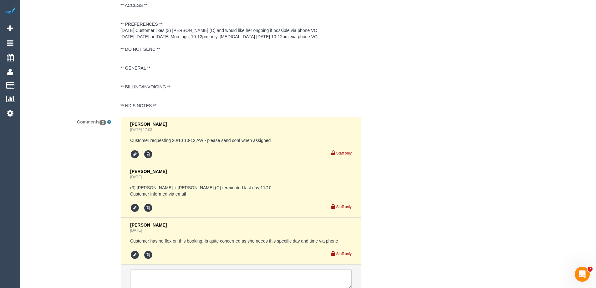
scroll to position [1095, 0]
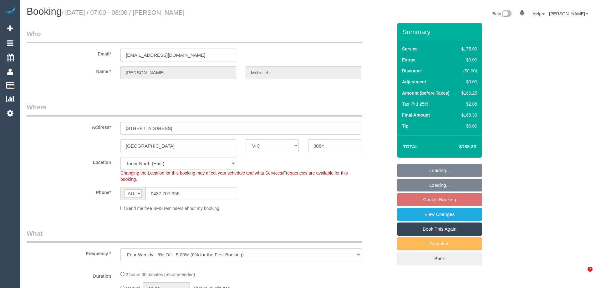
select select "VIC"
select select "object:851"
select select "string:stripe-pm_1RwOvx2GScqysDRVeUefEy69"
select select "150"
select select "number:29"
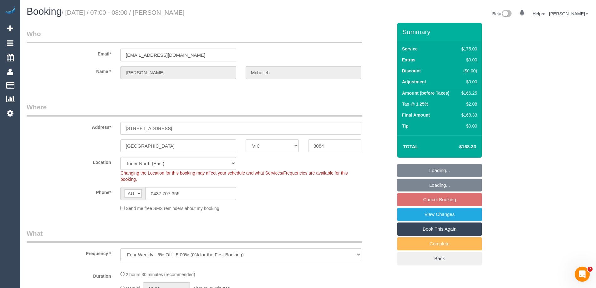
select select "number:14"
select select "number:19"
select select "number:25"
select select "number:35"
select select "number:12"
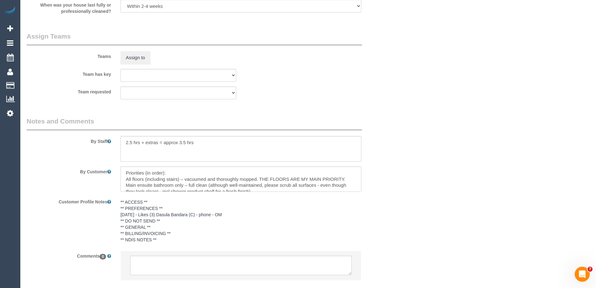
scroll to position [1000, 0]
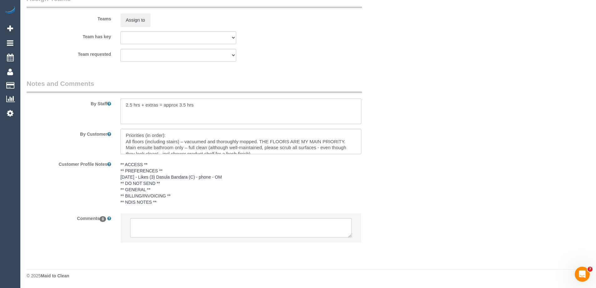
drag, startPoint x: 160, startPoint y: 103, endPoint x: 316, endPoint y: 104, distance: 156.2
click at [316, 104] on textarea at bounding box center [240, 111] width 241 height 26
type textarea "2"
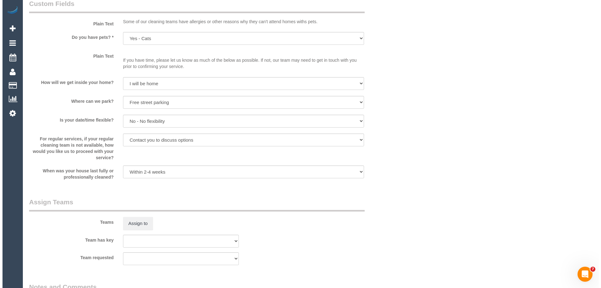
scroll to position [875, 0]
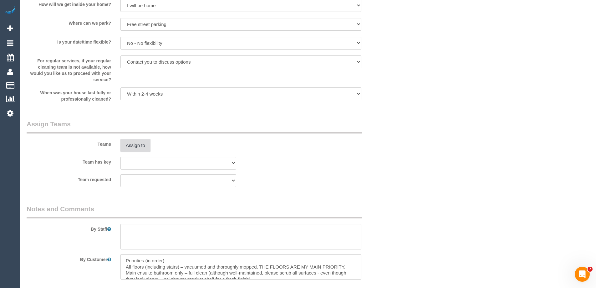
click at [131, 148] on button "Assign to" at bounding box center [135, 145] width 30 height 13
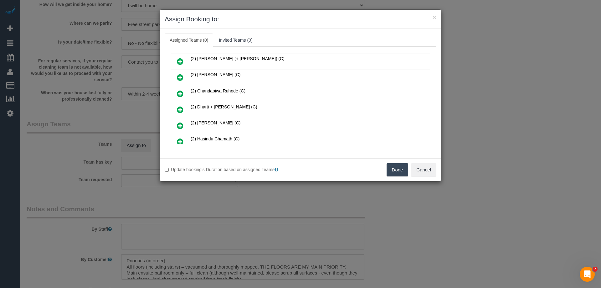
click at [181, 93] on icon at bounding box center [180, 94] width 7 height 8
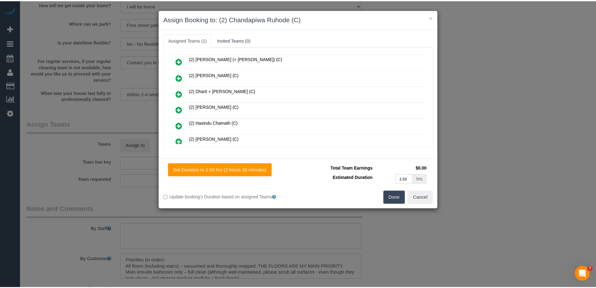
scroll to position [0, 0]
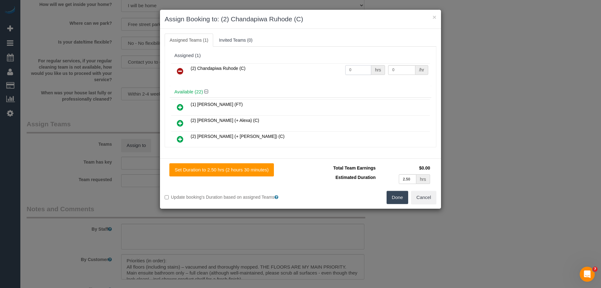
drag, startPoint x: 358, startPoint y: 67, endPoint x: 301, endPoint y: 70, distance: 56.8
click at [301, 70] on tr "(2) Chandapiwa Ruhode (C) 0 hrs 0 /hr" at bounding box center [300, 71] width 259 height 16
type input "2.5"
drag, startPoint x: 395, startPoint y: 68, endPoint x: 319, endPoint y: 66, distance: 76.1
click at [320, 66] on tr "(2) Chandapiwa Ruhode (C) 2.5 hrs 0 /hr" at bounding box center [300, 71] width 259 height 16
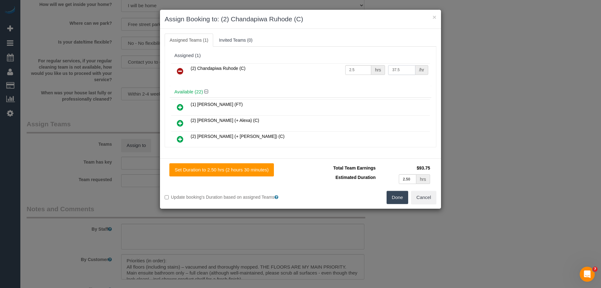
type input "37.5"
click at [394, 197] on button "Done" at bounding box center [398, 197] width 22 height 13
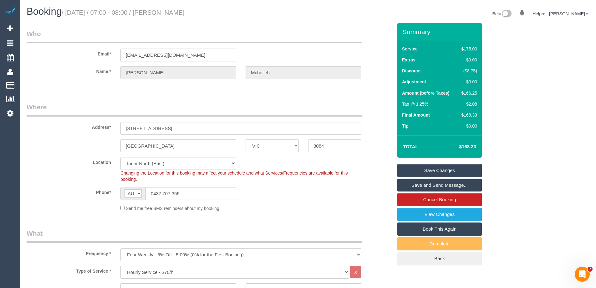
drag, startPoint x: 229, startPoint y: 13, endPoint x: 166, endPoint y: 15, distance: 63.2
click at [166, 15] on h1 "Booking / October 20, 2025 / 07:00 - 08:00 / Cristian Mcheileh" at bounding box center [165, 11] width 277 height 11
copy small "Cristian Mcheileh"
click at [411, 184] on link "Save and Send Message..." at bounding box center [439, 184] width 84 height 13
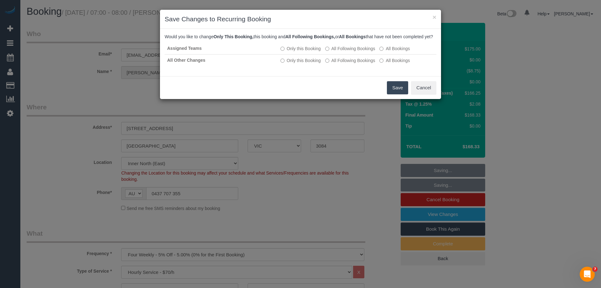
click at [391, 94] on button "Save" at bounding box center [397, 87] width 21 height 13
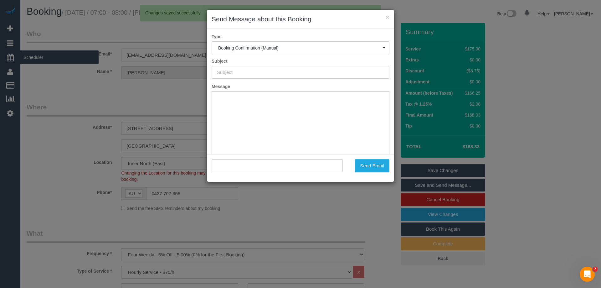
type input "Booking Confirmed"
type input ""Cristian Mcheileh" <cmcheileh@gmail.com>"
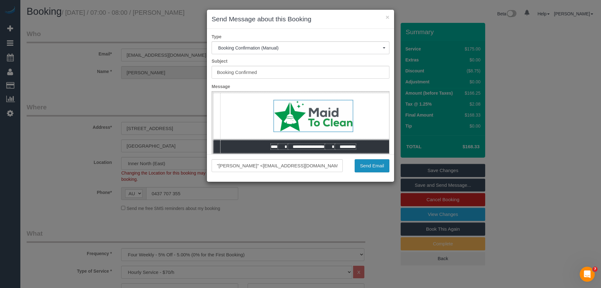
click at [374, 167] on button "Send Email" at bounding box center [372, 165] width 35 height 13
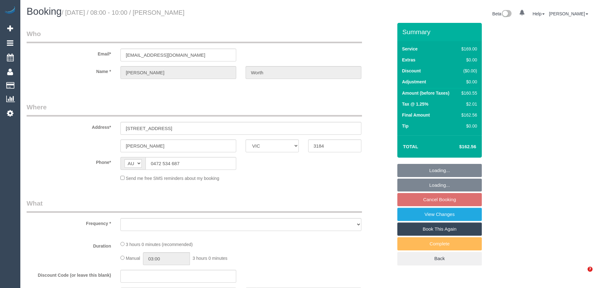
select select "VIC"
select select "string:stripe-pm_1LsNiI2GScqysDRV0yrYIzFp"
select select "number:28"
select select "number:15"
select select "number:19"
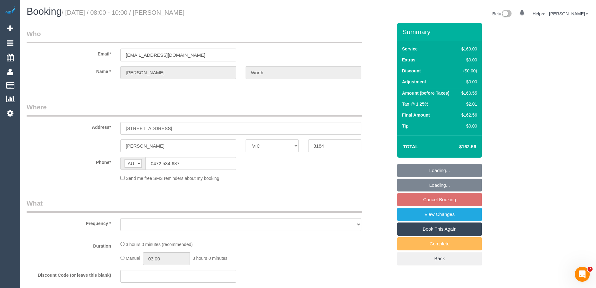
select select "number:22"
select select "number:33"
select select "number:13"
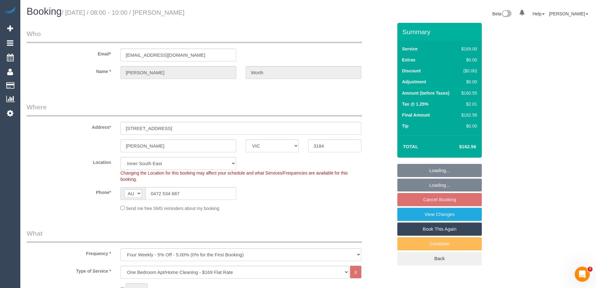
select select "object:1420"
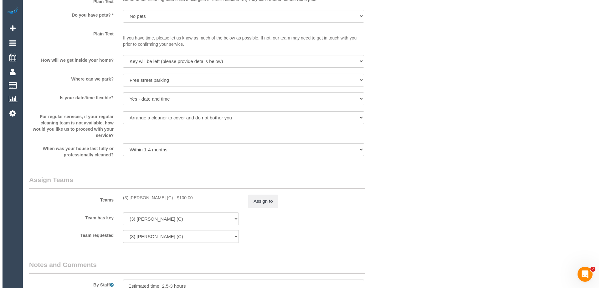
scroll to position [970, 0]
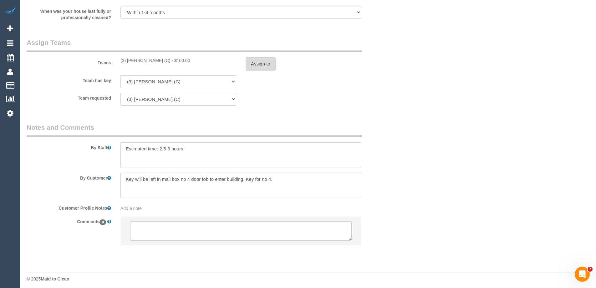
click at [260, 65] on button "Assign to" at bounding box center [261, 63] width 30 height 13
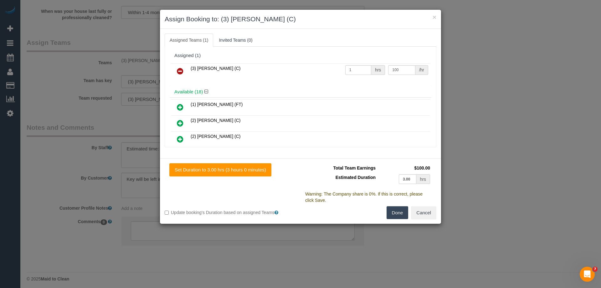
click at [180, 69] on icon at bounding box center [180, 71] width 7 height 8
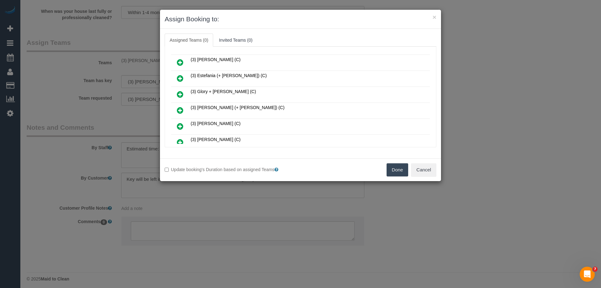
scroll to position [125, 0]
click at [178, 94] on icon at bounding box center [180, 95] width 7 height 8
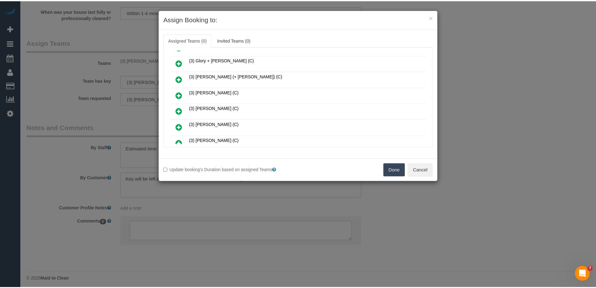
scroll to position [140, 0]
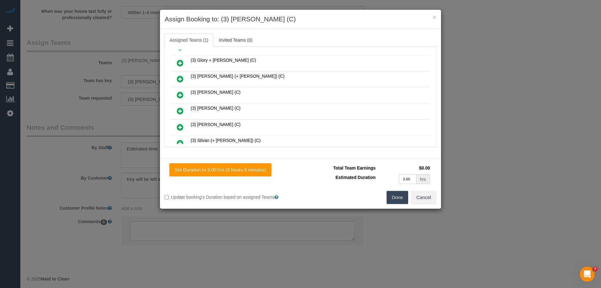
click at [400, 201] on button "Done" at bounding box center [398, 197] width 22 height 13
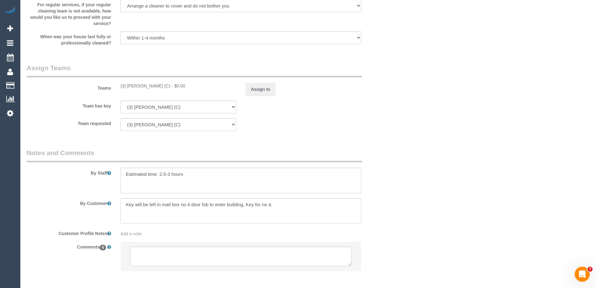
scroll to position [970, 0]
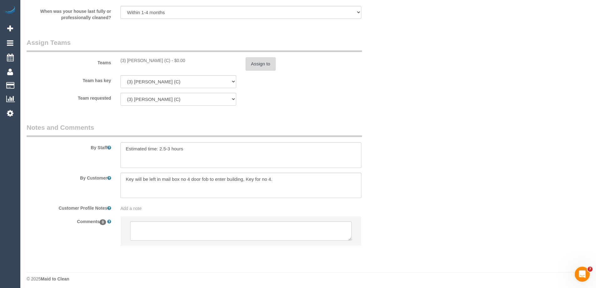
click at [259, 66] on button "Assign to" at bounding box center [261, 63] width 30 height 13
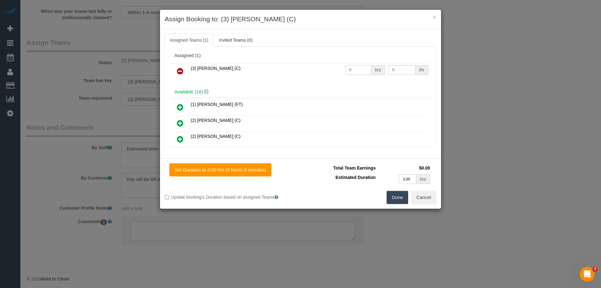
drag, startPoint x: 355, startPoint y: 69, endPoint x: 307, endPoint y: 67, distance: 47.9
click at [307, 67] on tr "(3) Kaveen Wijesuriya (C) 0 hrs 0 /hr" at bounding box center [300, 71] width 259 height 16
type input "1"
drag, startPoint x: 400, startPoint y: 67, endPoint x: 325, endPoint y: 66, distance: 75.7
click at [325, 66] on tr "(3) Kaveen Wijesuriya (C) 1 hrs 0 /hr" at bounding box center [300, 71] width 259 height 16
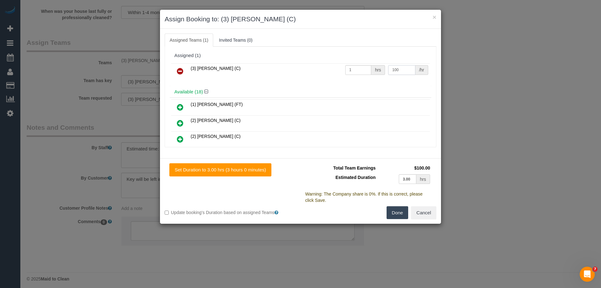
type input "100"
click at [396, 215] on button "Done" at bounding box center [398, 212] width 22 height 13
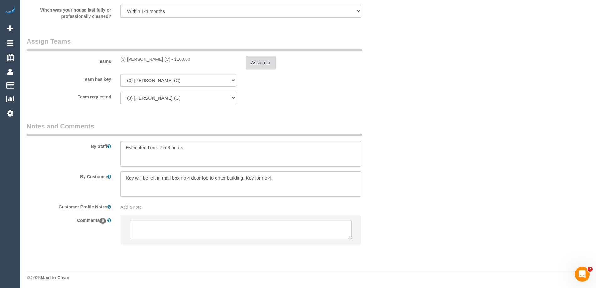
scroll to position [973, 0]
click at [161, 228] on textarea at bounding box center [241, 227] width 222 height 19
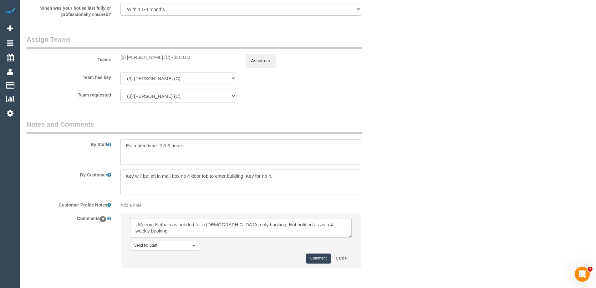
type textarea "U/A from Nethaki as needed for a female only booking. Not notified as as a 4 we…"
click at [320, 256] on button "Comment" at bounding box center [318, 258] width 24 height 10
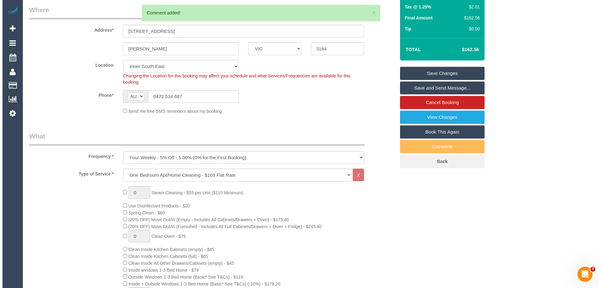
scroll to position [0, 0]
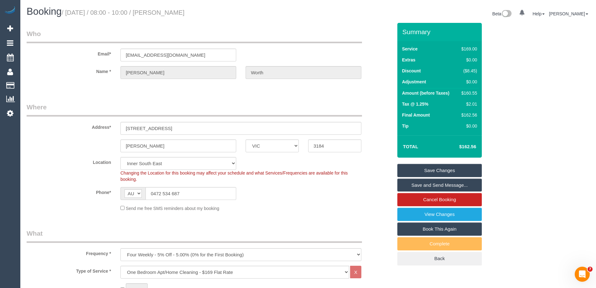
drag, startPoint x: 206, startPoint y: 12, endPoint x: 166, endPoint y: 12, distance: 40.4
click at [166, 12] on h1 "Booking / October 20, 2025 / 08:00 - 10:00 / Michelle Worth" at bounding box center [165, 11] width 277 height 11
copy small "Michelle Worth"
click at [410, 170] on link "Save Changes" at bounding box center [439, 170] width 84 height 13
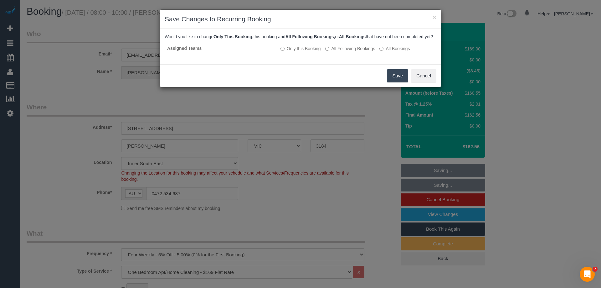
click at [402, 81] on button "Save" at bounding box center [397, 75] width 21 height 13
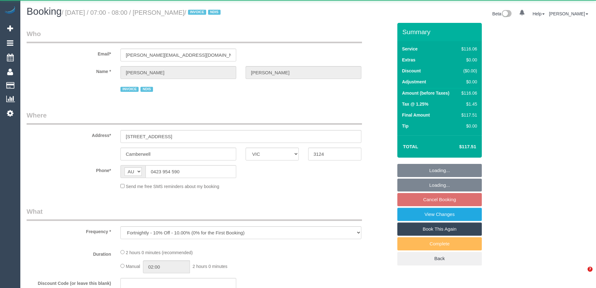
select select "VIC"
select select "number:28"
select select "number:14"
select select "number:19"
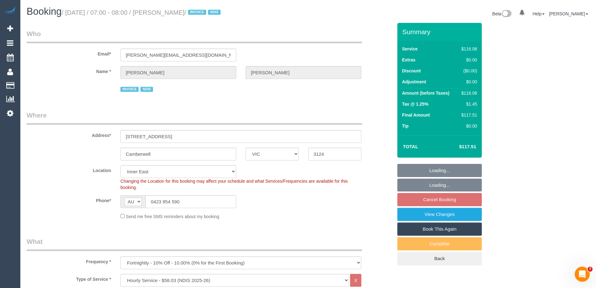
select select "object:1372"
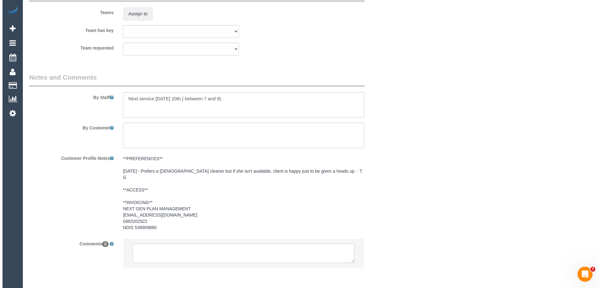
scroll to position [814, 0]
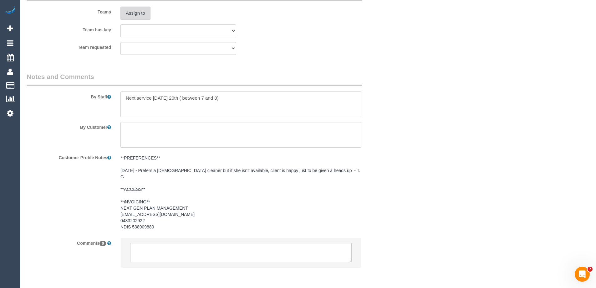
click at [133, 14] on button "Assign to" at bounding box center [135, 13] width 30 height 13
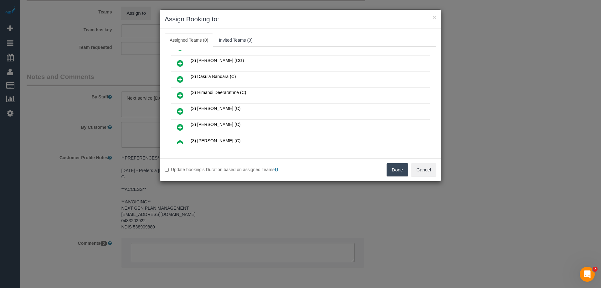
scroll to position [125, 0]
click at [183, 96] on icon at bounding box center [180, 97] width 7 height 8
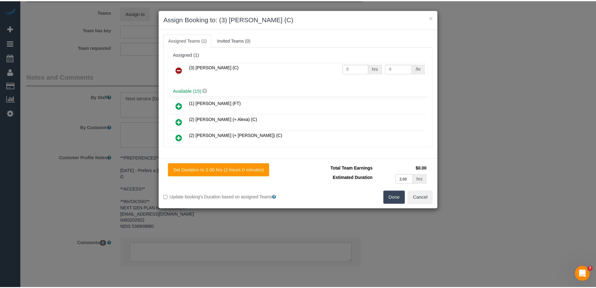
scroll to position [0, 0]
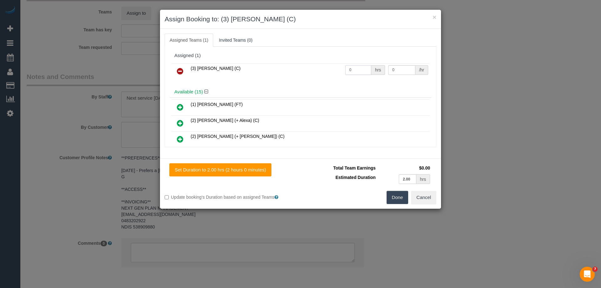
drag, startPoint x: 345, startPoint y: 68, endPoint x: 301, endPoint y: 63, distance: 44.0
click at [300, 63] on tr "(3) [PERSON_NAME] (C) 0 hrs 0 /hr" at bounding box center [300, 71] width 259 height 16
type input "2"
drag, startPoint x: 394, startPoint y: 69, endPoint x: 356, endPoint y: 69, distance: 38.8
click at [357, 69] on tr "(3) Nethaki Fernando (C) 2 hrs 0 /hr" at bounding box center [300, 71] width 259 height 16
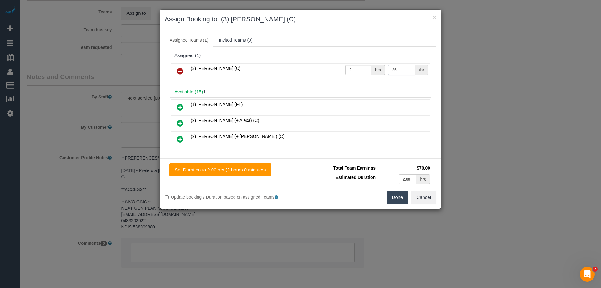
type input "35"
click at [394, 197] on button "Done" at bounding box center [398, 197] width 22 height 13
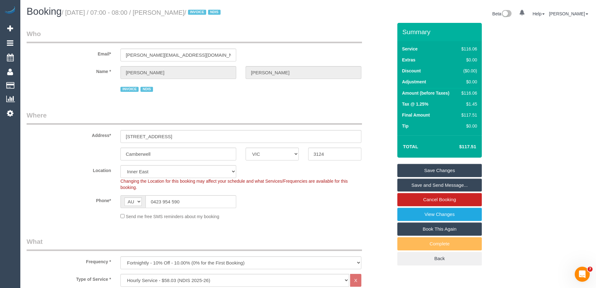
drag, startPoint x: 205, startPoint y: 13, endPoint x: 166, endPoint y: 17, distance: 39.9
click at [166, 17] on h1 "Booking / October 20, 2025 / 07:00 - 08:00 / Zoe Schneider / INVOICE NDIS" at bounding box center [165, 11] width 277 height 11
copy small "Zoe Schneider"
click at [409, 183] on link "Save and Send Message..." at bounding box center [439, 184] width 84 height 13
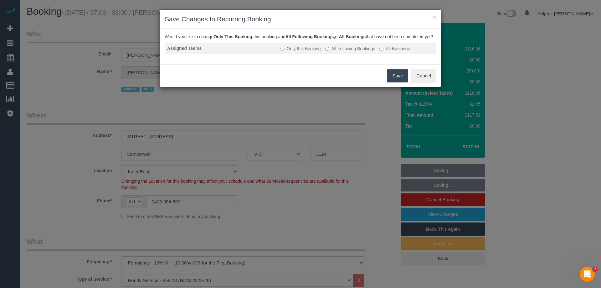
click at [343, 52] on label "All Following Bookings" at bounding box center [350, 48] width 50 height 6
click at [392, 81] on button "Save" at bounding box center [397, 75] width 21 height 13
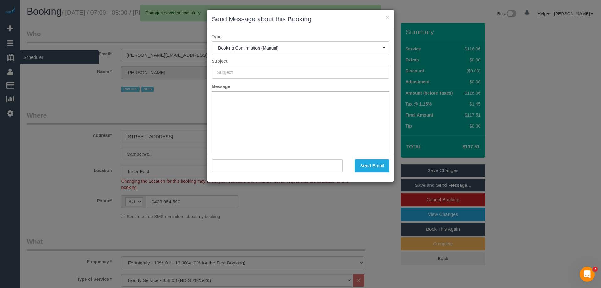
type input "Booking Confirmed"
type input ""Zoe Schneider" <zoe_schneider@hotmail.com>"
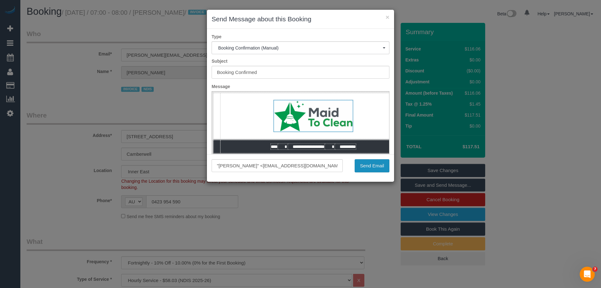
click at [369, 167] on button "Send Email" at bounding box center [372, 165] width 35 height 13
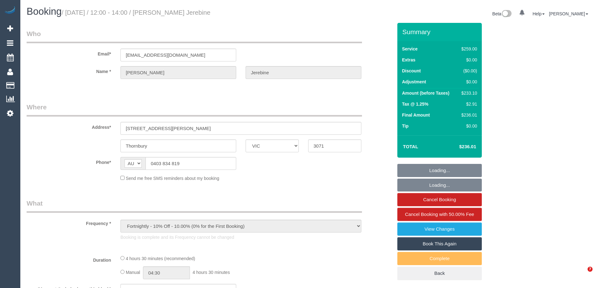
select select "VIC"
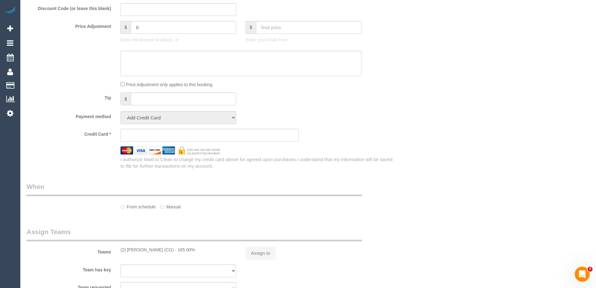
select select "string:stripe-pm_1RILfo2GScqysDRVVgolT2VY"
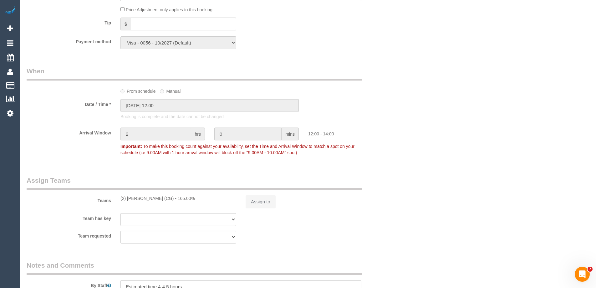
select select "object:664"
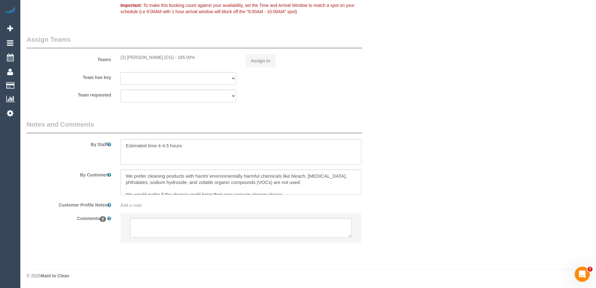
select select "number:29"
select select "number:14"
select select "number:19"
select select "number:22"
select select "number:34"
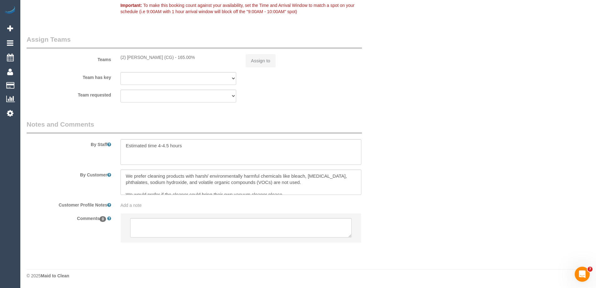
select select "number:26"
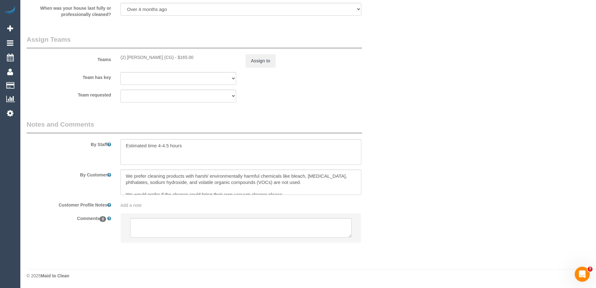
scroll to position [6, 0]
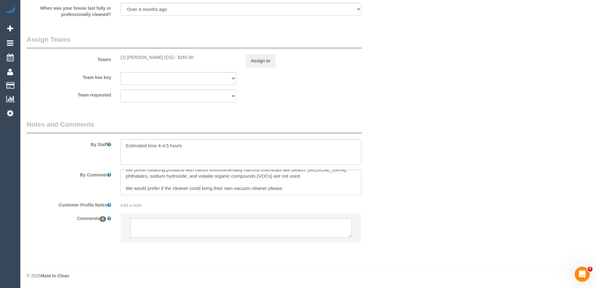
click at [135, 206] on span "Add a note" at bounding box center [130, 204] width 21 height 5
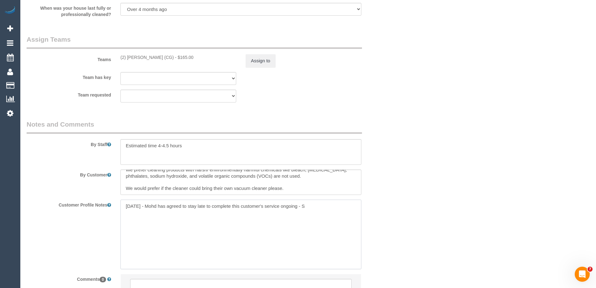
type textarea "[DATE] - Mohd has agreed to stay late to complete this customer's service ongoi…"
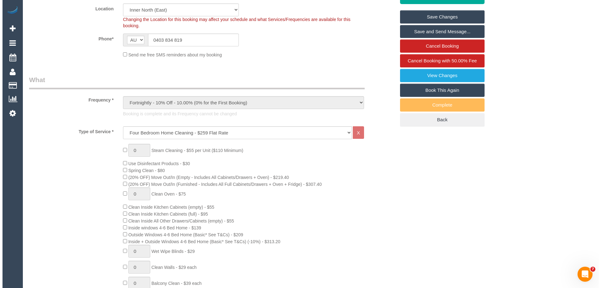
scroll to position [0, 0]
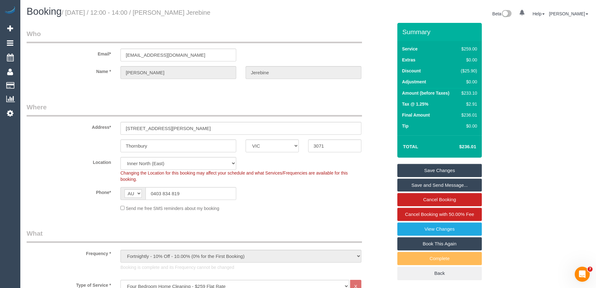
click at [414, 170] on link "Save Changes" at bounding box center [439, 170] width 84 height 13
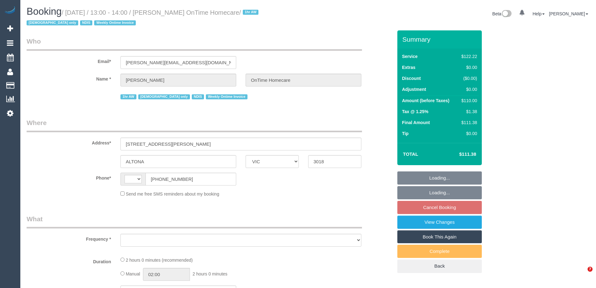
select select "VIC"
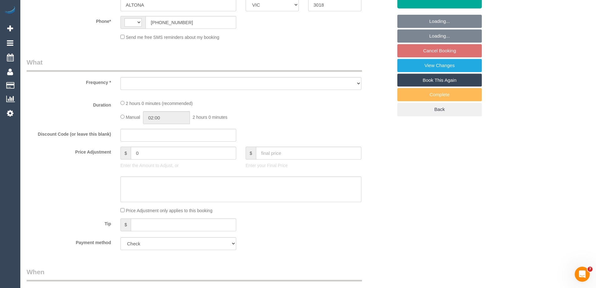
select select "string:AU"
select select "object:773"
select select "number:28"
select select "number:14"
select select "number:19"
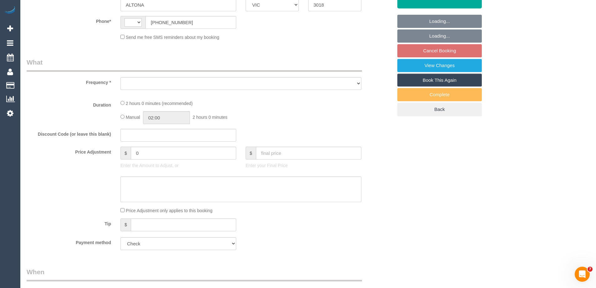
select select "number:36"
select select "number:35"
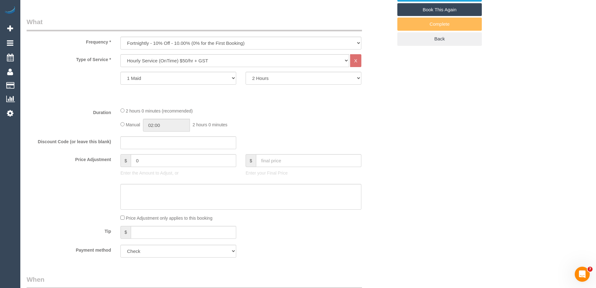
select select "object:778"
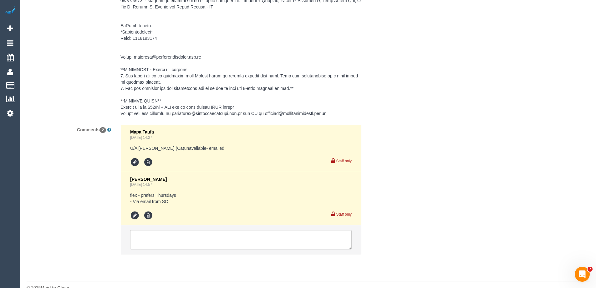
scroll to position [1040, 0]
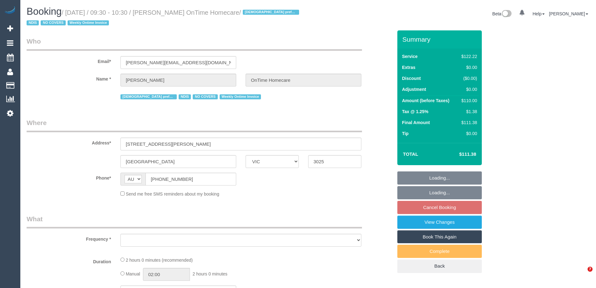
select select "VIC"
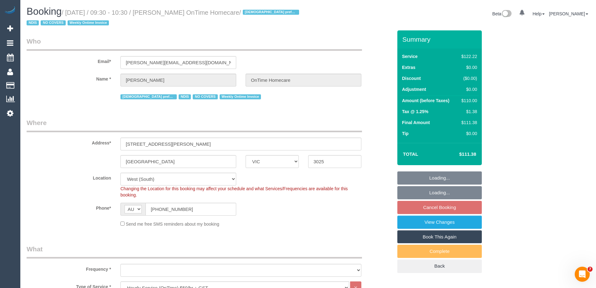
select select "object:588"
select select "number:29"
select select "number:14"
select select "number:19"
select select "number:36"
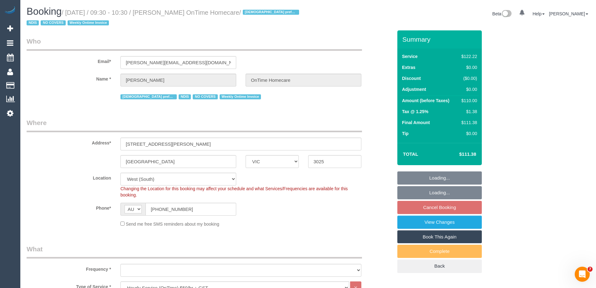
select select "number:35"
select select "object:1200"
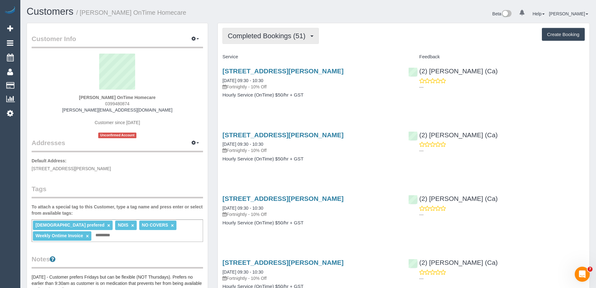
click at [269, 33] on span "Completed Bookings (51)" at bounding box center [268, 36] width 81 height 8
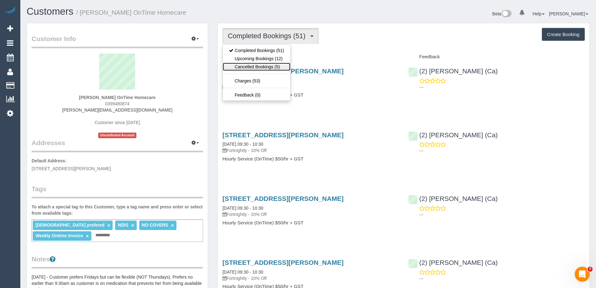
click at [260, 65] on link "Cancelled Bookings (5)" at bounding box center [257, 67] width 68 height 8
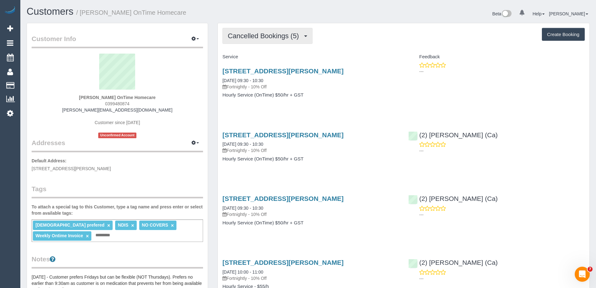
click at [260, 34] on span "Cancelled Bookings (5)" at bounding box center [265, 36] width 74 height 8
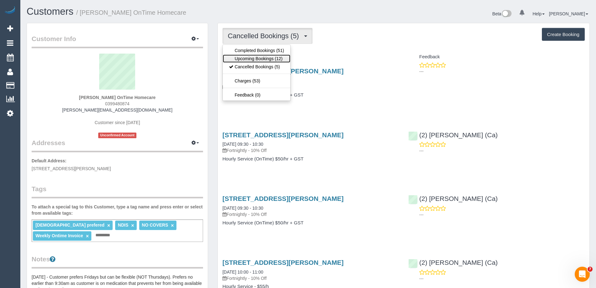
click at [234, 59] on link "Upcoming Bookings (12)" at bounding box center [257, 58] width 68 height 8
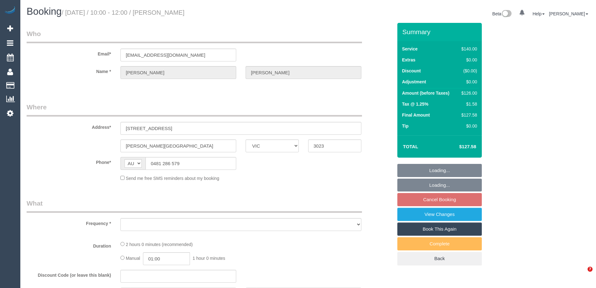
select select "VIC"
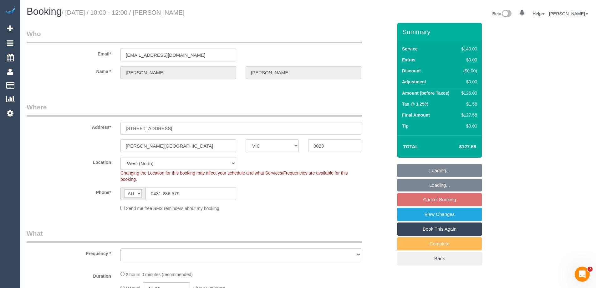
select select "object:1131"
select select "string:stripe-pm_1Rqmtu2GScqysDRVgDkbjsr6"
select select "object:1139"
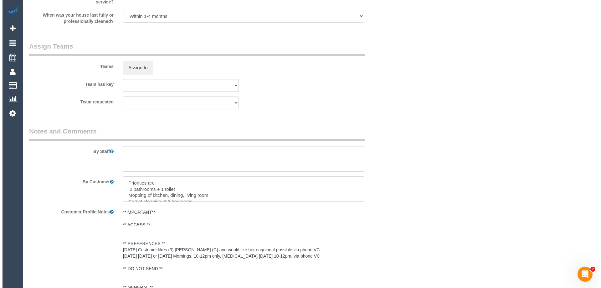
scroll to position [952, 0]
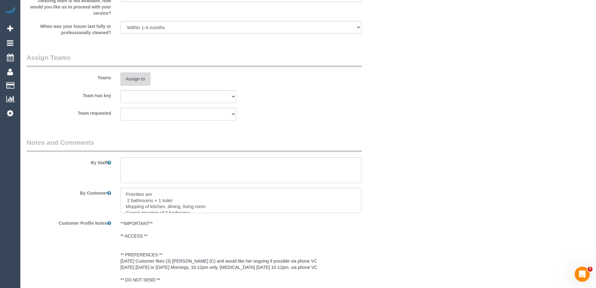
click at [141, 77] on button "Assign to" at bounding box center [135, 78] width 30 height 13
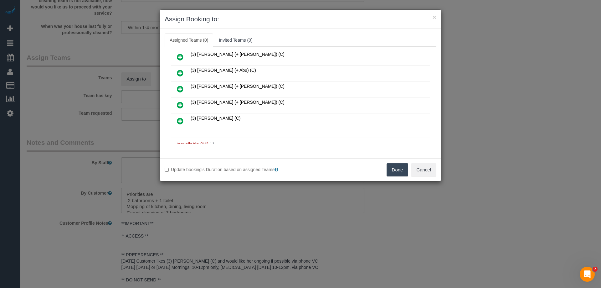
scroll to position [125, 0]
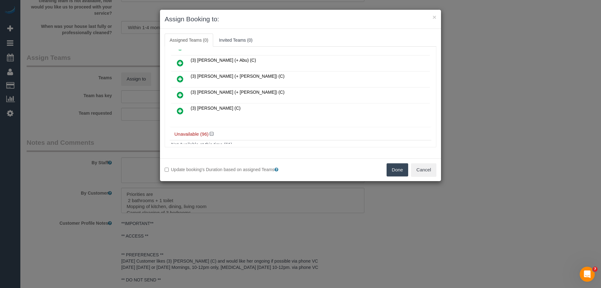
click at [179, 109] on icon at bounding box center [180, 111] width 7 height 8
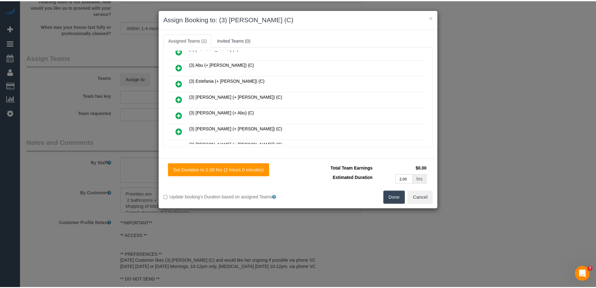
scroll to position [0, 0]
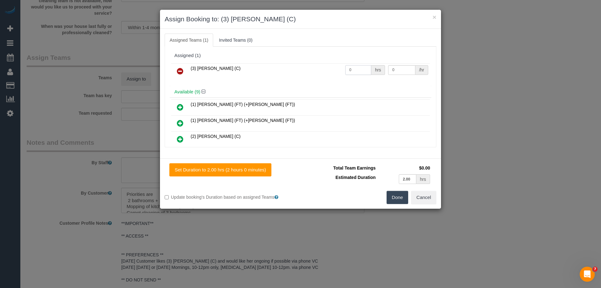
drag, startPoint x: 358, startPoint y: 69, endPoint x: 319, endPoint y: 70, distance: 39.5
click at [319, 70] on tr "(3) [PERSON_NAME] (C) 0 hrs 0 /hr" at bounding box center [300, 71] width 259 height 16
type input "2"
drag, startPoint x: 391, startPoint y: 71, endPoint x: 354, endPoint y: 63, distance: 37.7
click at [356, 63] on div "(3) [PERSON_NAME] (C) 2 hrs 0 /hr" at bounding box center [301, 74] width 262 height 24
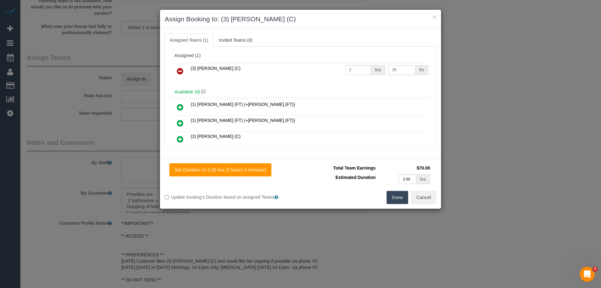
type input "35"
click at [397, 200] on button "Done" at bounding box center [398, 197] width 22 height 13
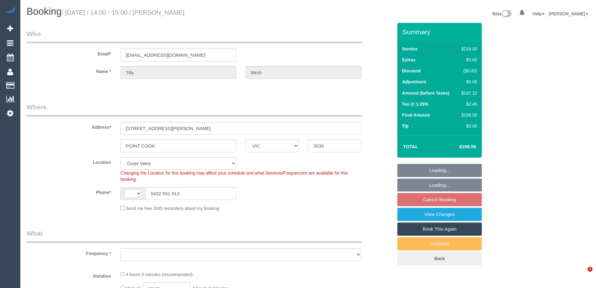
select select "VIC"
select select "string:AU"
select select "string:stripe-pm_1RWWiY2GScqysDRV09I6m5nk"
select select "object:524"
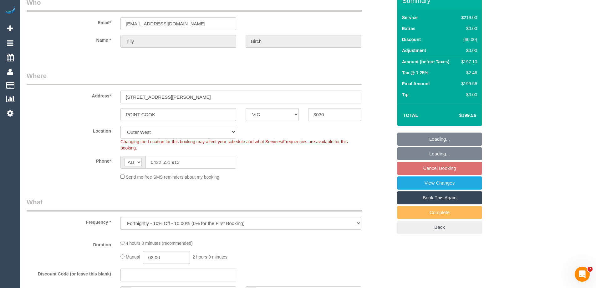
select select "number:27"
select select "number:14"
select select "number:19"
select select "number:23"
select select "number:35"
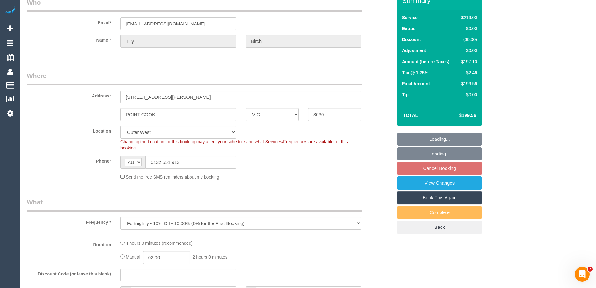
select select "number:12"
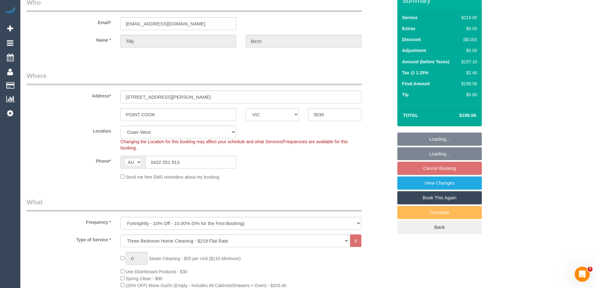
select select "object:1182"
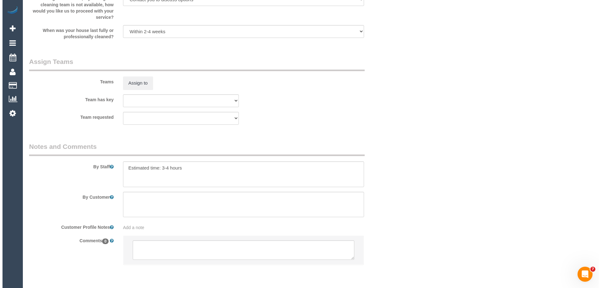
scroll to position [962, 0]
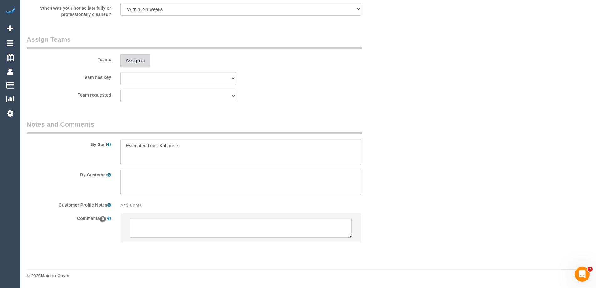
click at [137, 60] on button "Assign to" at bounding box center [135, 60] width 30 height 13
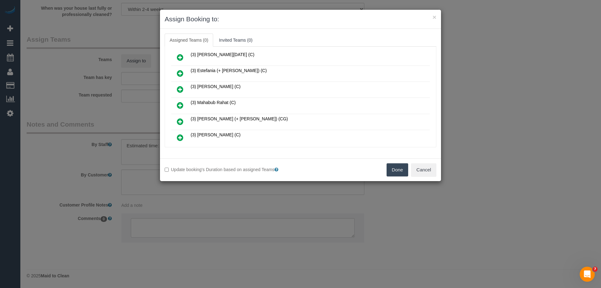
scroll to position [156, 0]
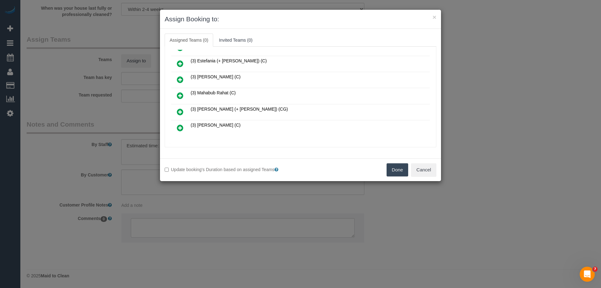
click at [180, 126] on icon at bounding box center [180, 128] width 7 height 8
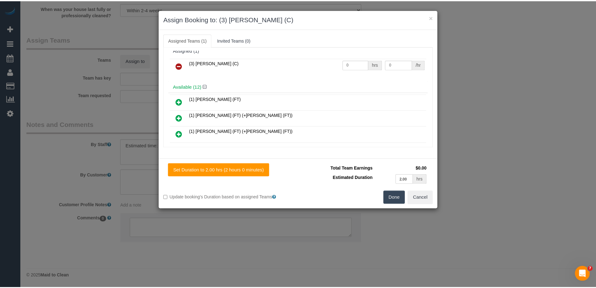
scroll to position [0, 0]
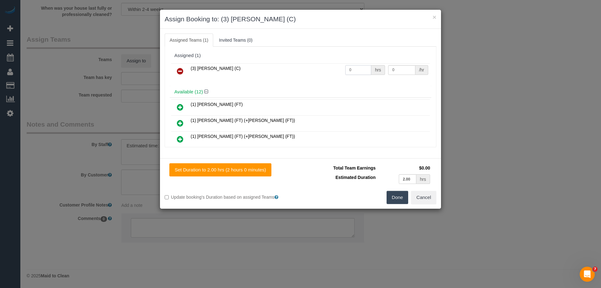
drag, startPoint x: 355, startPoint y: 71, endPoint x: 317, endPoint y: 68, distance: 37.7
click at [317, 68] on tr "(3) Trish Osman (C) 0 hrs 0 /hr" at bounding box center [300, 71] width 259 height 16
type input "2"
click at [362, 65] on tr "(3) Trish Osman (C) 2 hrs 0 /hr" at bounding box center [300, 71] width 259 height 16
type input "35"
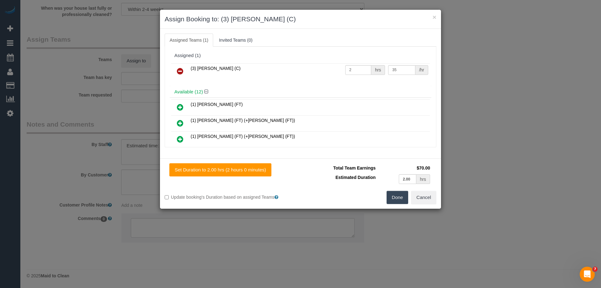
click at [399, 198] on button "Done" at bounding box center [398, 197] width 22 height 13
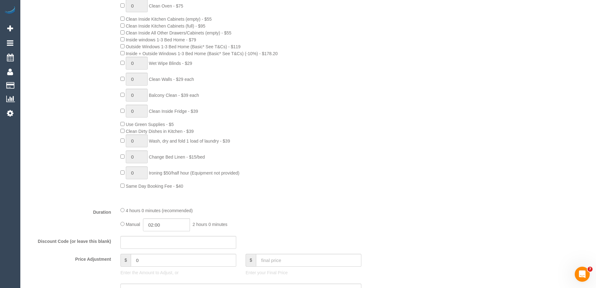
scroll to position [305, 0]
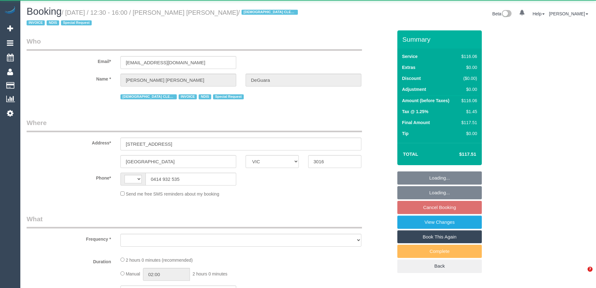
select select "VIC"
select select "string:AU"
select select "object:569"
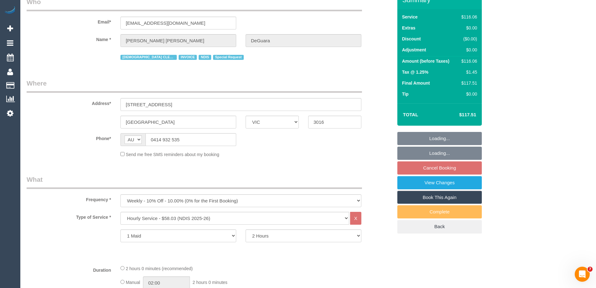
select select "number:27"
select select "number:14"
select select "number:18"
select select "number:36"
select select "number:35"
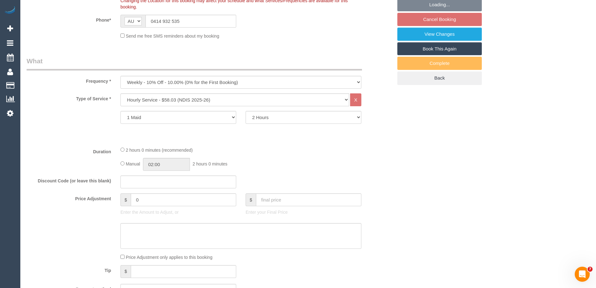
select select "object:781"
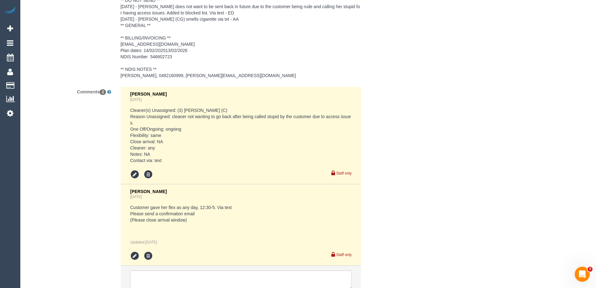
scroll to position [1033, 0]
